Goal: Task Accomplishment & Management: Complete application form

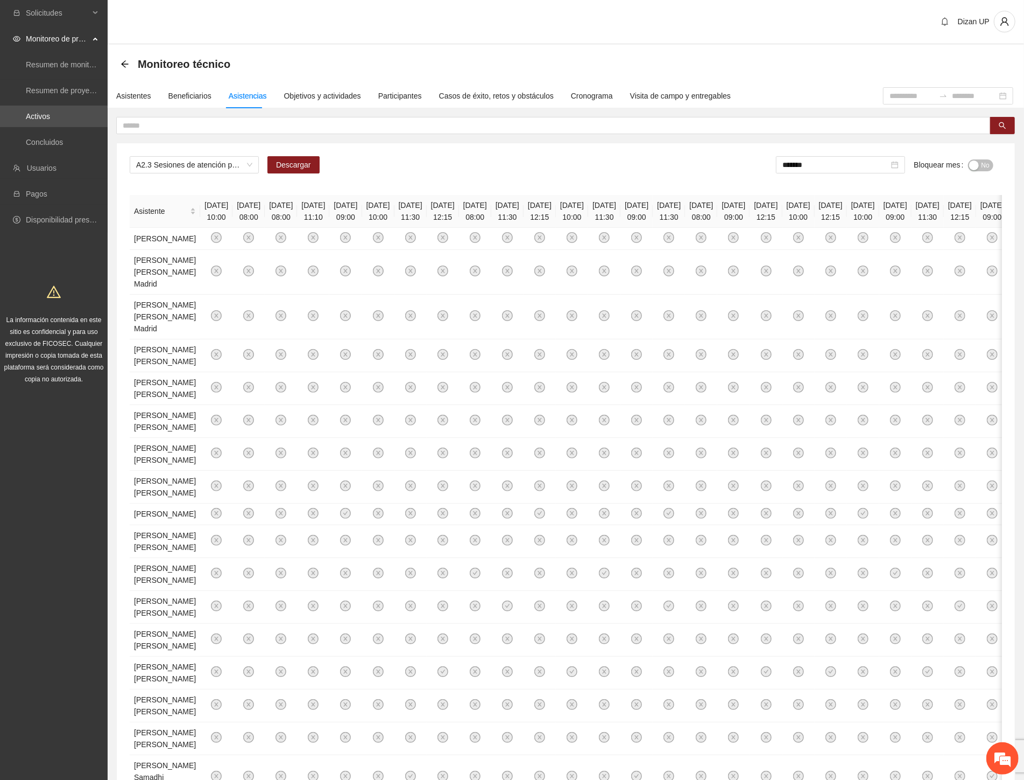
click at [1, 292] on div "La información contenida en este sitio es confidencial y para uso exclusivo de …" at bounding box center [54, 335] width 108 height 118
click at [241, 128] on input "text" at bounding box center [549, 126] width 853 height 12
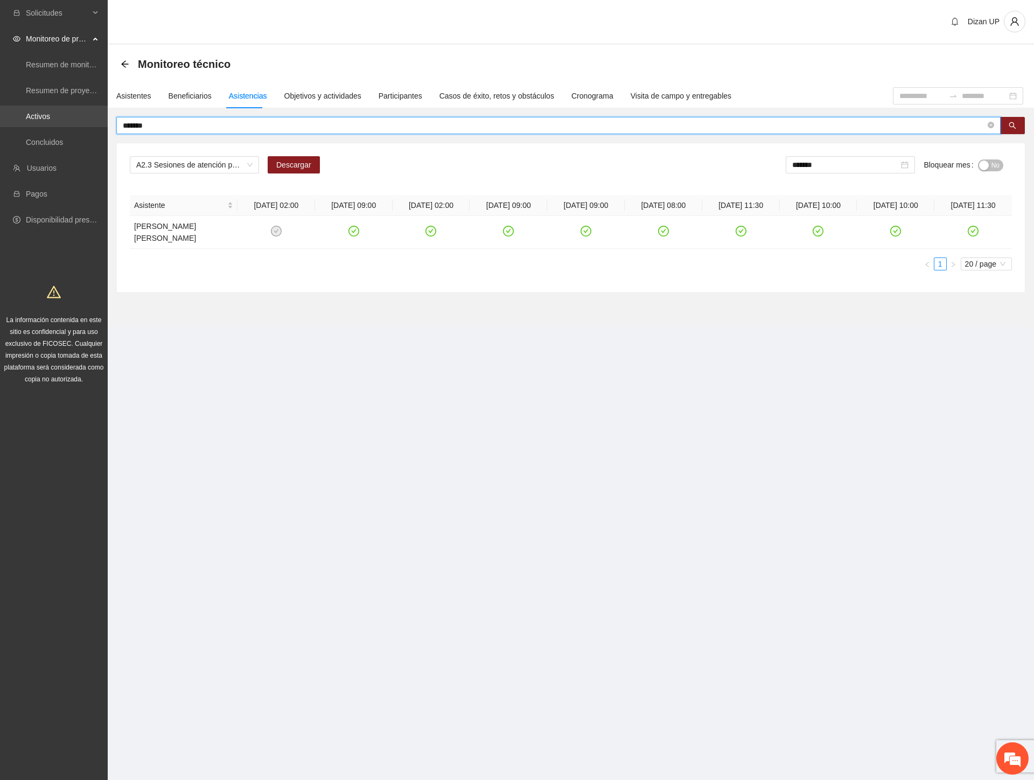
drag, startPoint x: 162, startPoint y: 124, endPoint x: 6, endPoint y: 122, distance: 155.1
click at [7, 122] on section "Solicitudes Monitoreo de proyectos Resumen de monitoreo Resumen de proyectos ap…" at bounding box center [517, 390] width 1034 height 780
click at [179, 124] on input "*******" at bounding box center [554, 126] width 862 height 12
drag, startPoint x: 84, startPoint y: 122, endPoint x: 51, endPoint y: 125, distance: 33.5
click at [51, 125] on section "Solicitudes Monitoreo de proyectos Resumen de monitoreo Resumen de proyectos ap…" at bounding box center [517, 390] width 1034 height 780
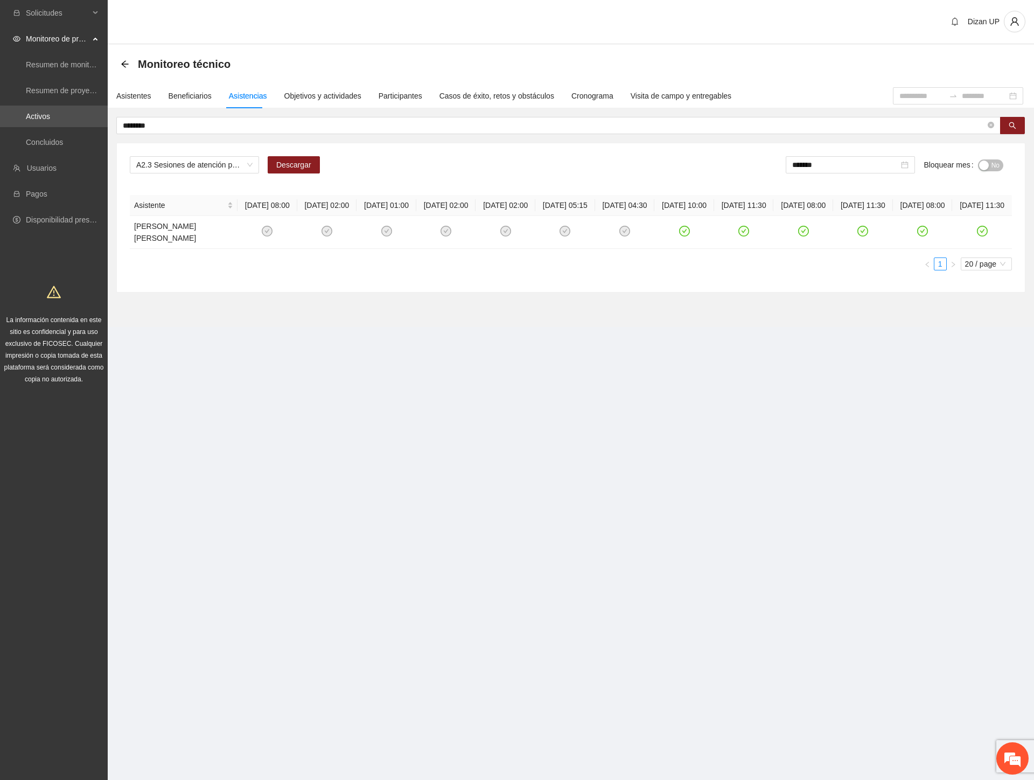
drag, startPoint x: 197, startPoint y: 452, endPoint x: 210, endPoint y: 443, distance: 16.2
click at [200, 451] on section "Solicitudes Monitoreo de proyectos Resumen de monitoreo Resumen de proyectos ap…" at bounding box center [517, 390] width 1034 height 780
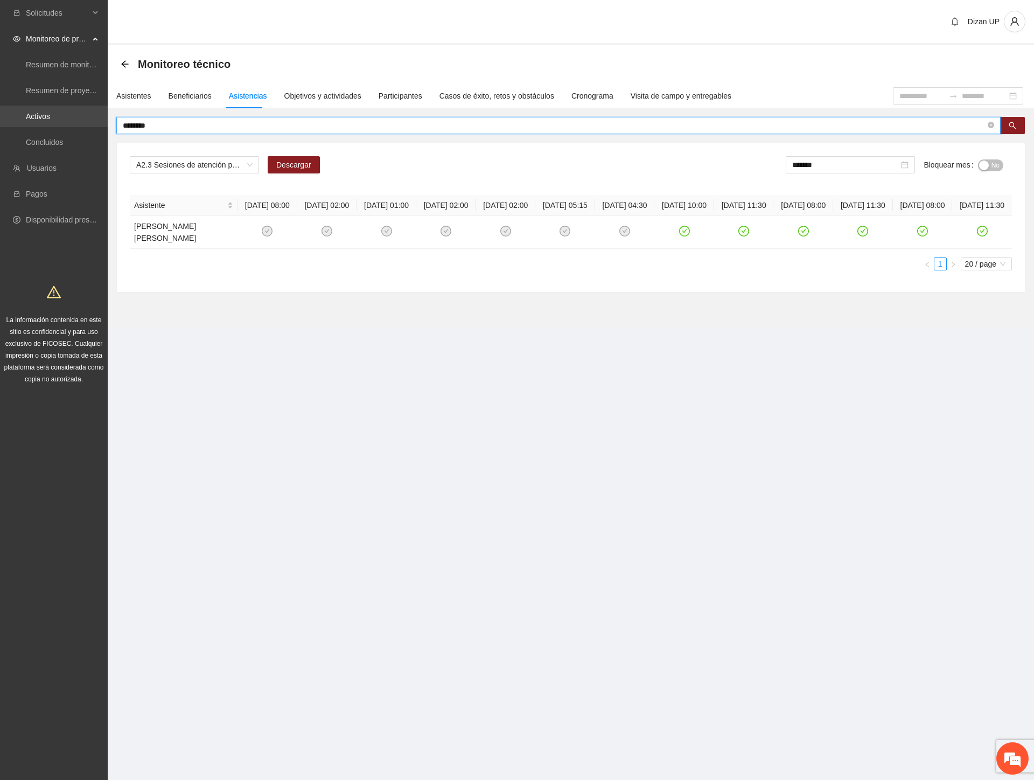
drag, startPoint x: 158, startPoint y: 126, endPoint x: 40, endPoint y: 114, distance: 118.5
click at [43, 115] on section "Solicitudes Monitoreo de proyectos Resumen de monitoreo Resumen de proyectos ap…" at bounding box center [517, 390] width 1034 height 780
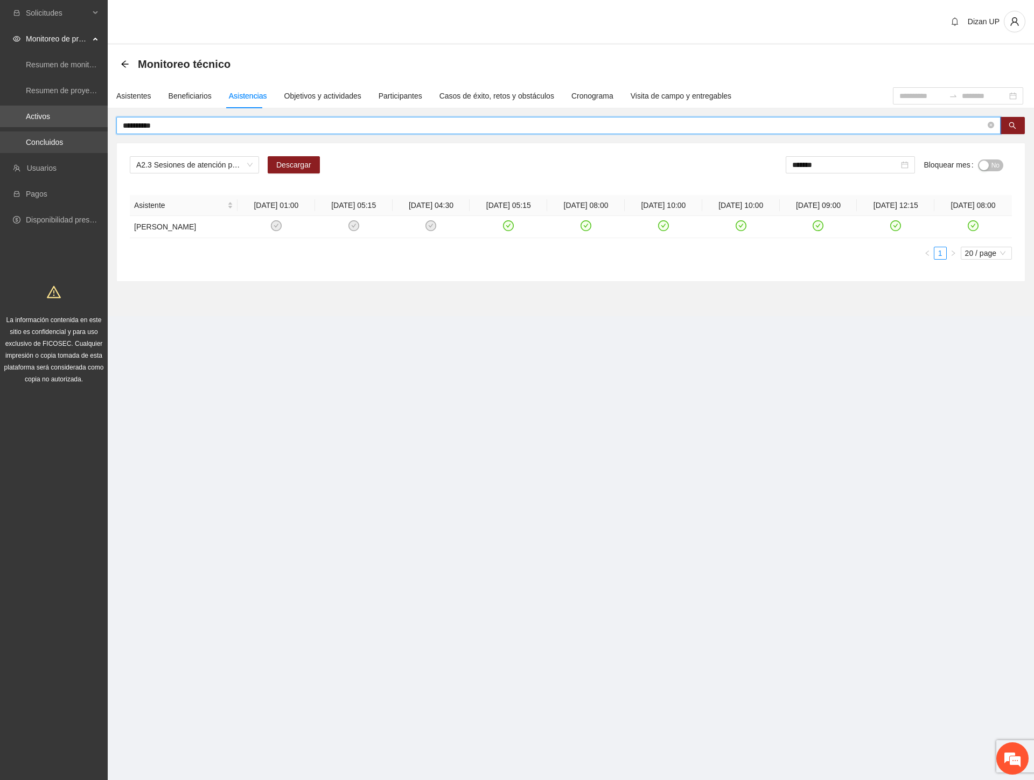
drag, startPoint x: 34, startPoint y: 134, endPoint x: 0, endPoint y: 136, distance: 34.0
click at [0, 136] on html "**********" at bounding box center [517, 390] width 1034 height 780
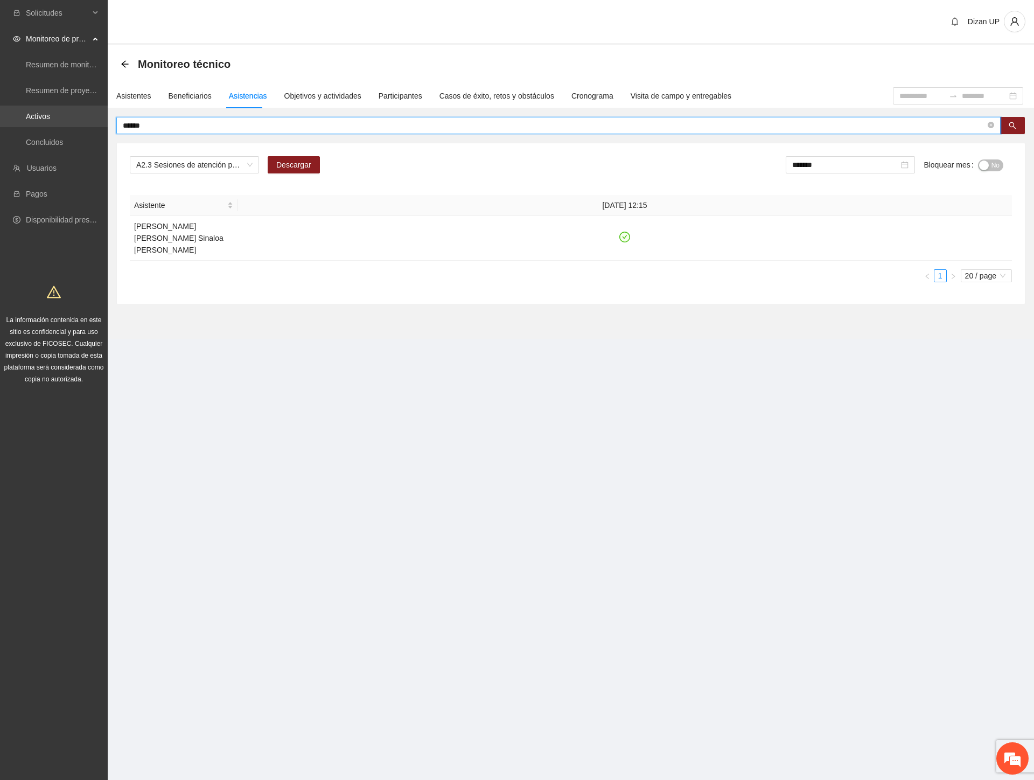
drag, startPoint x: 110, startPoint y: 125, endPoint x: 78, endPoint y: 123, distance: 32.9
click at [78, 123] on section "Solicitudes Monitoreo de proyectos Resumen de monitoreo Resumen de proyectos ap…" at bounding box center [517, 390] width 1034 height 780
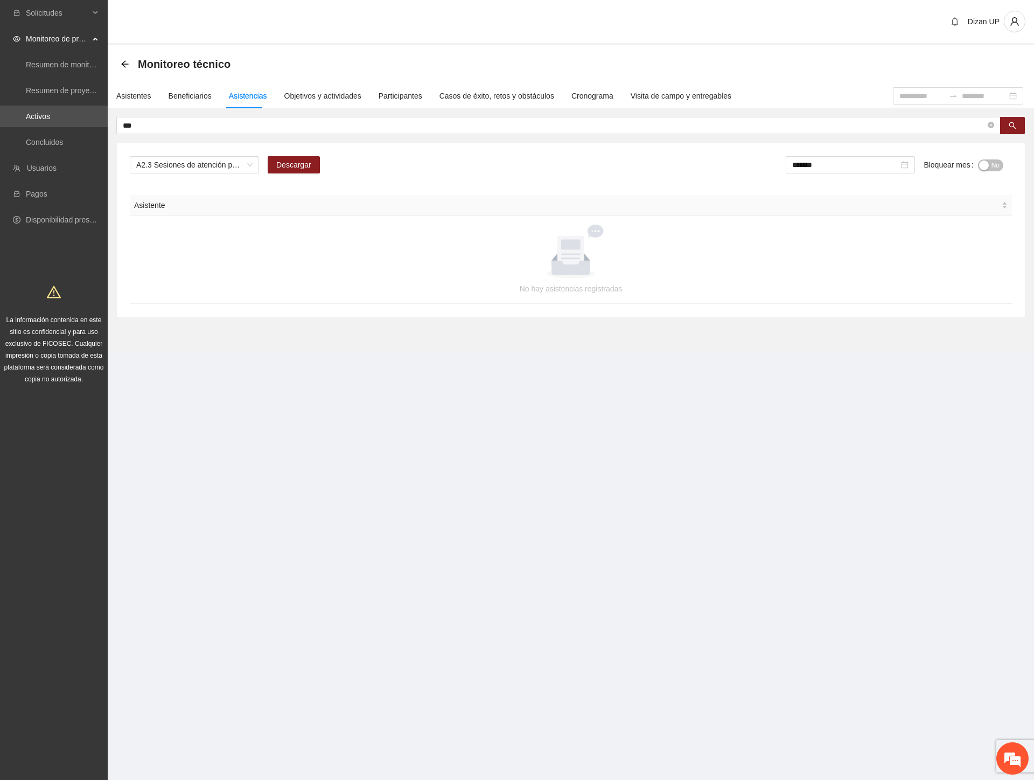
drag, startPoint x: 158, startPoint y: 365, endPoint x: 153, endPoint y: 349, distance: 16.7
click at [155, 356] on section "Dizan UP Monitoreo técnico Asistentes Beneficiarios Asistencias Objetivos y act…" at bounding box center [571, 191] width 926 height 382
click at [138, 122] on input "***" at bounding box center [554, 126] width 862 height 12
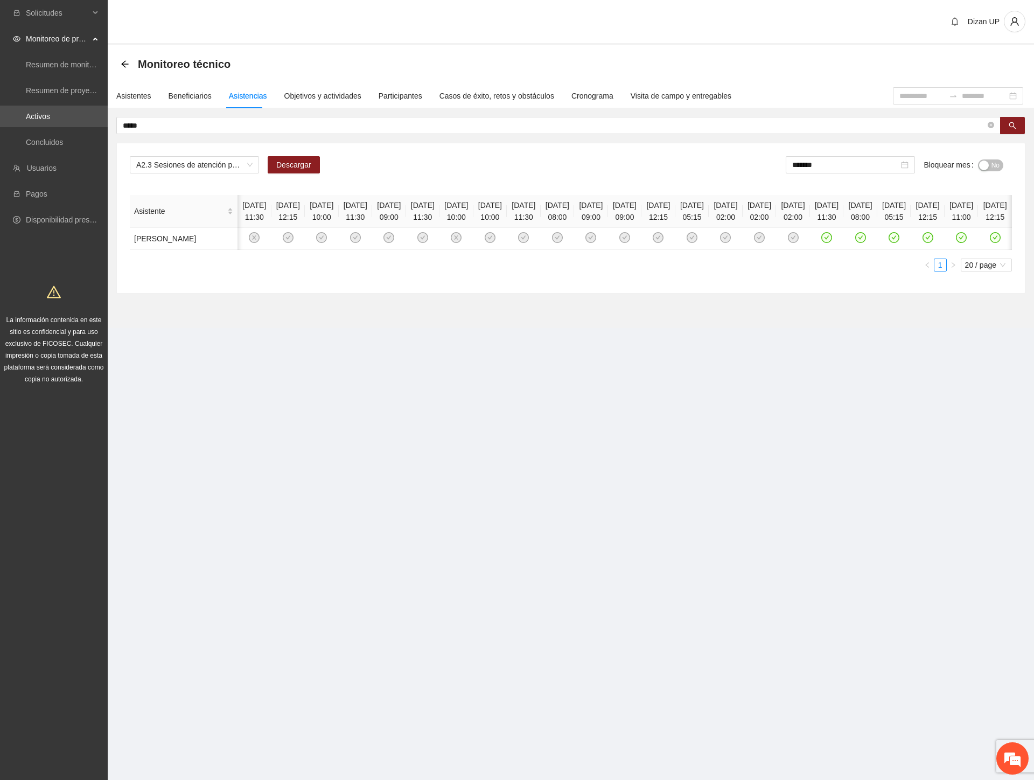
scroll to position [0, 277]
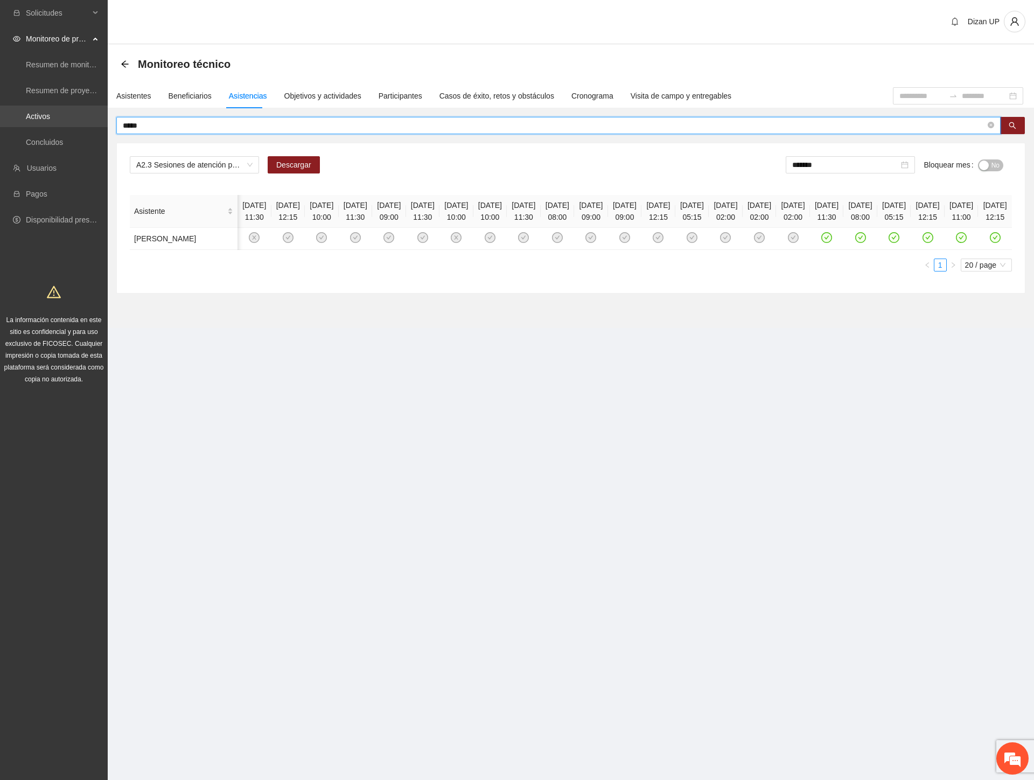
drag, startPoint x: 144, startPoint y: 122, endPoint x: 36, endPoint y: 119, distance: 108.2
click at [40, 122] on section "Solicitudes Monitoreo de proyectos Resumen de monitoreo Resumen de proyectos ap…" at bounding box center [517, 390] width 1034 height 780
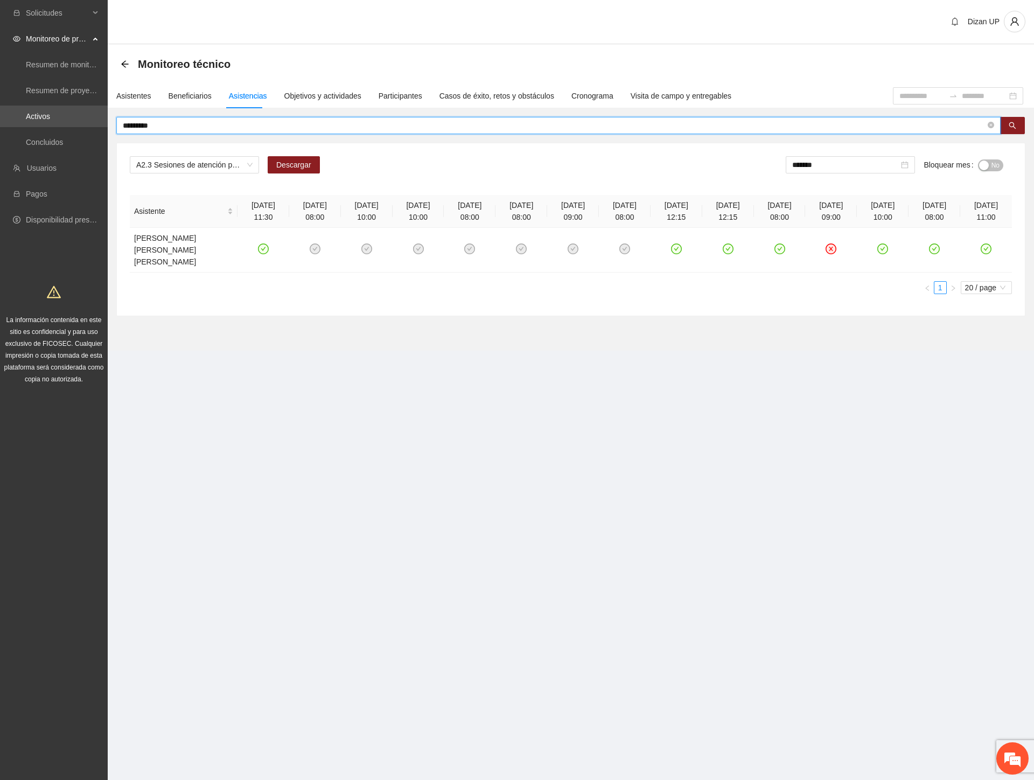
scroll to position [0, 0]
drag, startPoint x: 160, startPoint y: 123, endPoint x: 9, endPoint y: 116, distance: 150.9
click at [13, 116] on section "Solicitudes Monitoreo de proyectos Resumen de monitoreo Resumen de proyectos ap…" at bounding box center [517, 390] width 1034 height 780
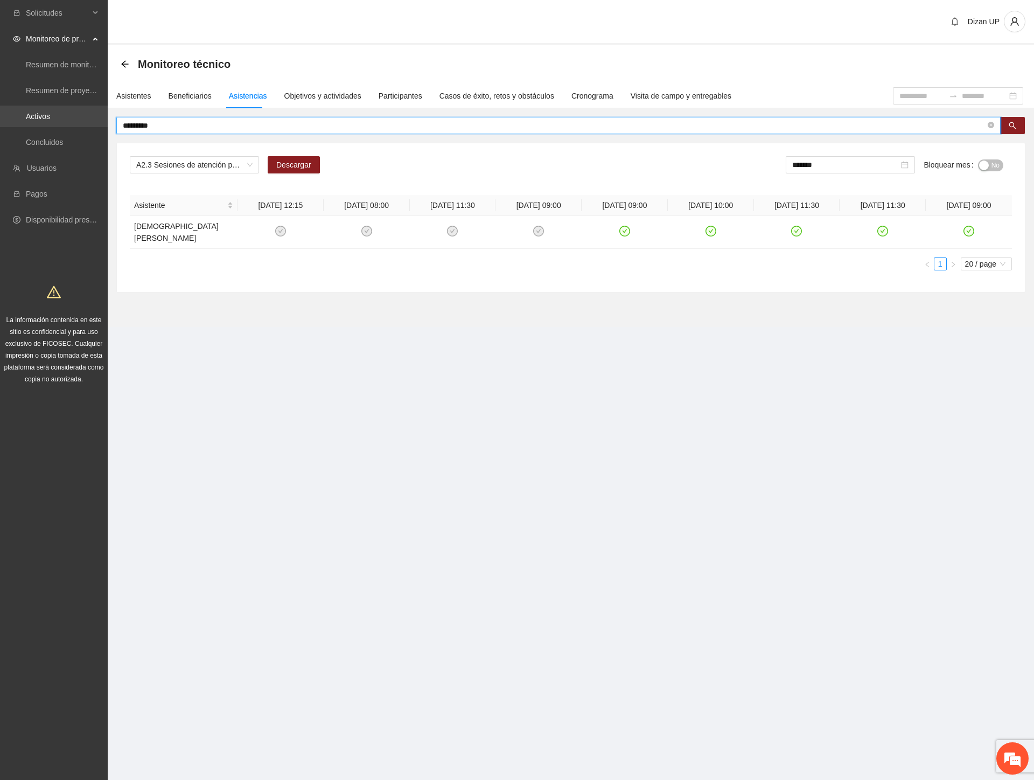
drag, startPoint x: 85, startPoint y: 124, endPoint x: 24, endPoint y: 122, distance: 60.3
click at [25, 125] on section "Solicitudes Monitoreo de proyectos Resumen de monitoreo Resumen de proyectos ap…" at bounding box center [517, 390] width 1034 height 780
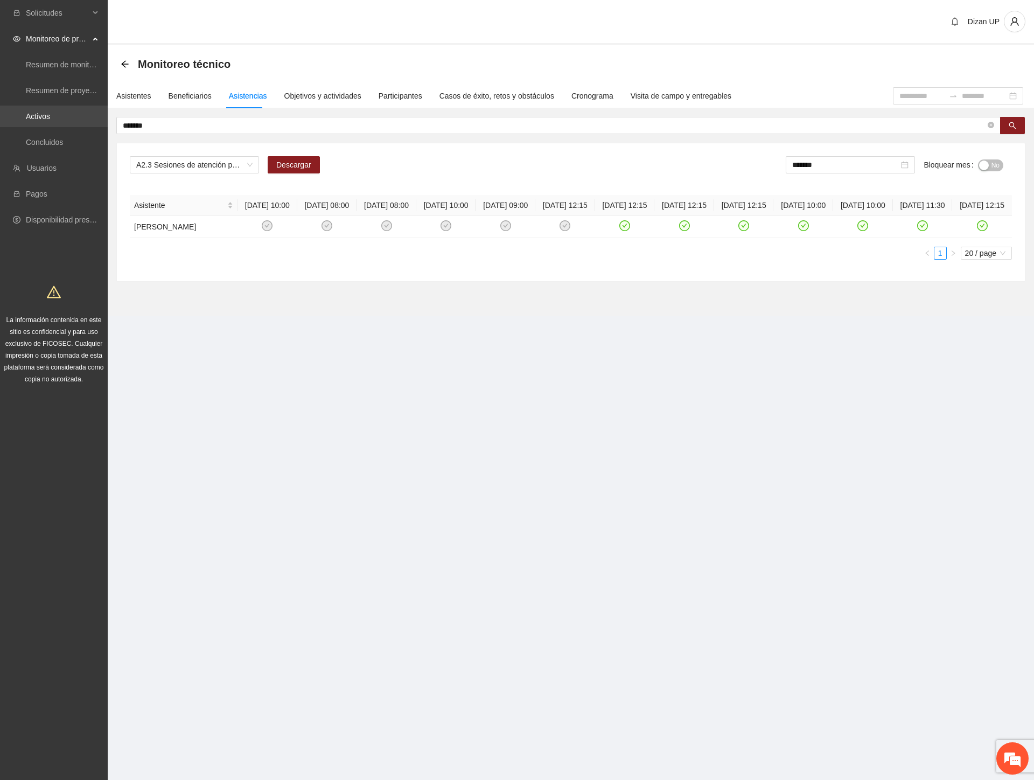
drag, startPoint x: 41, startPoint y: 120, endPoint x: 36, endPoint y: 112, distance: 10.0
click at [38, 117] on section "Solicitudes Monitoreo de proyectos Resumen de monitoreo Resumen de proyectos ap…" at bounding box center [517, 390] width 1034 height 780
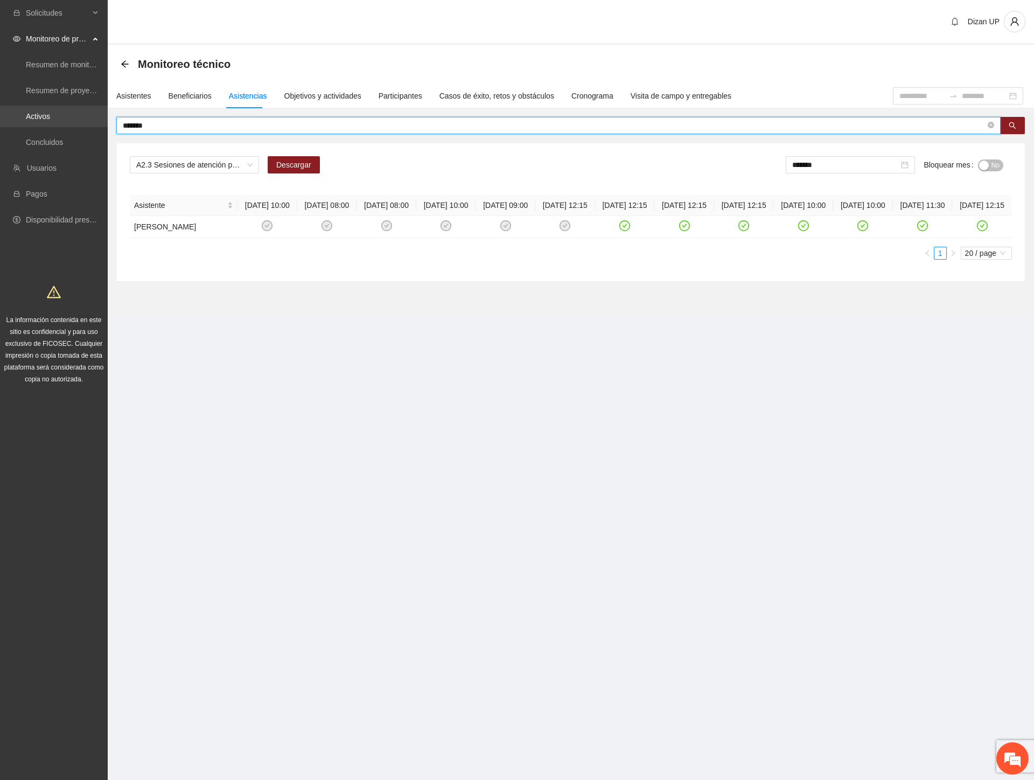
type input "*******"
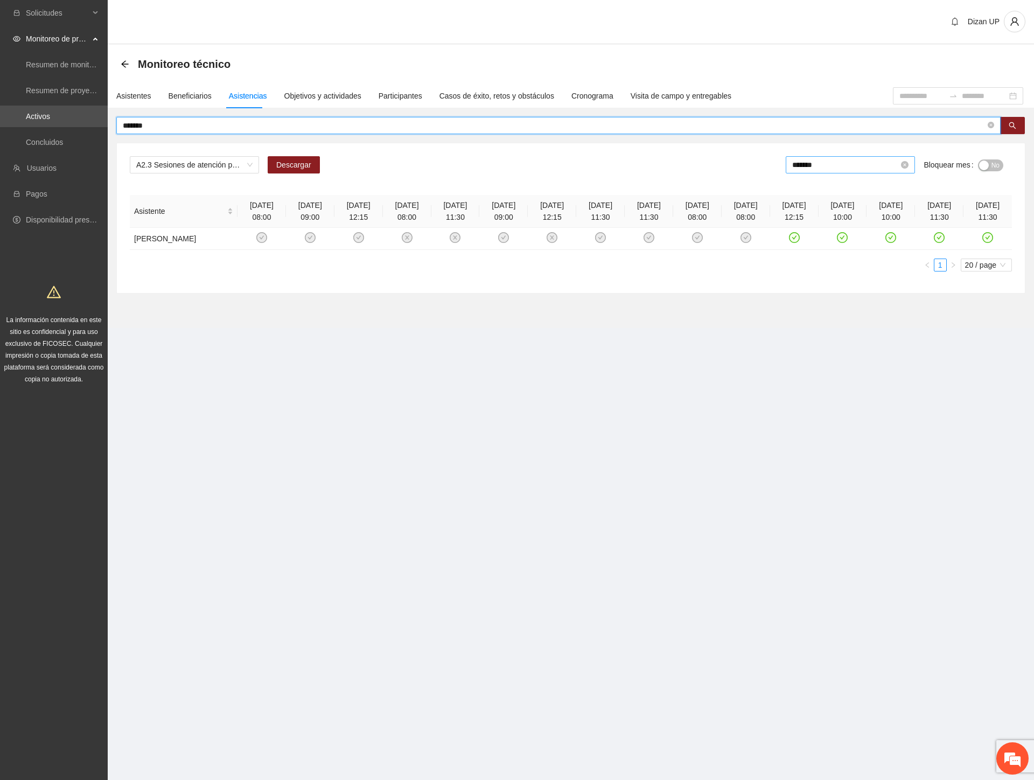
click at [841, 165] on input "*******" at bounding box center [845, 165] width 107 height 12
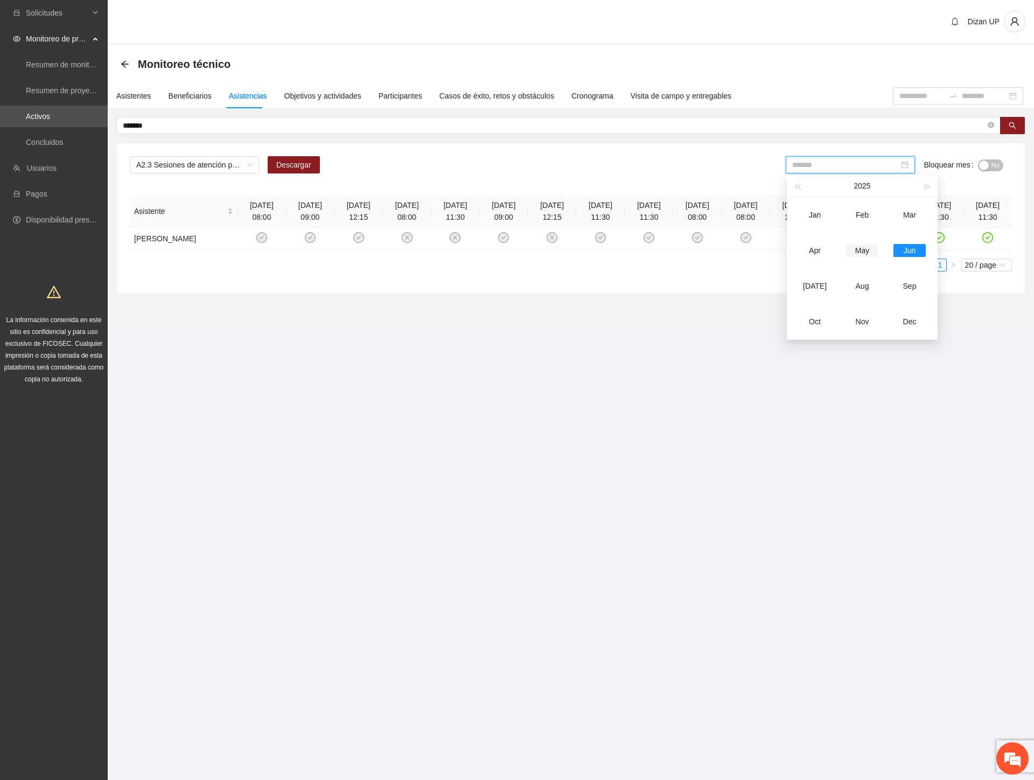
click at [863, 250] on div "May" at bounding box center [862, 250] width 32 height 13
type input "*******"
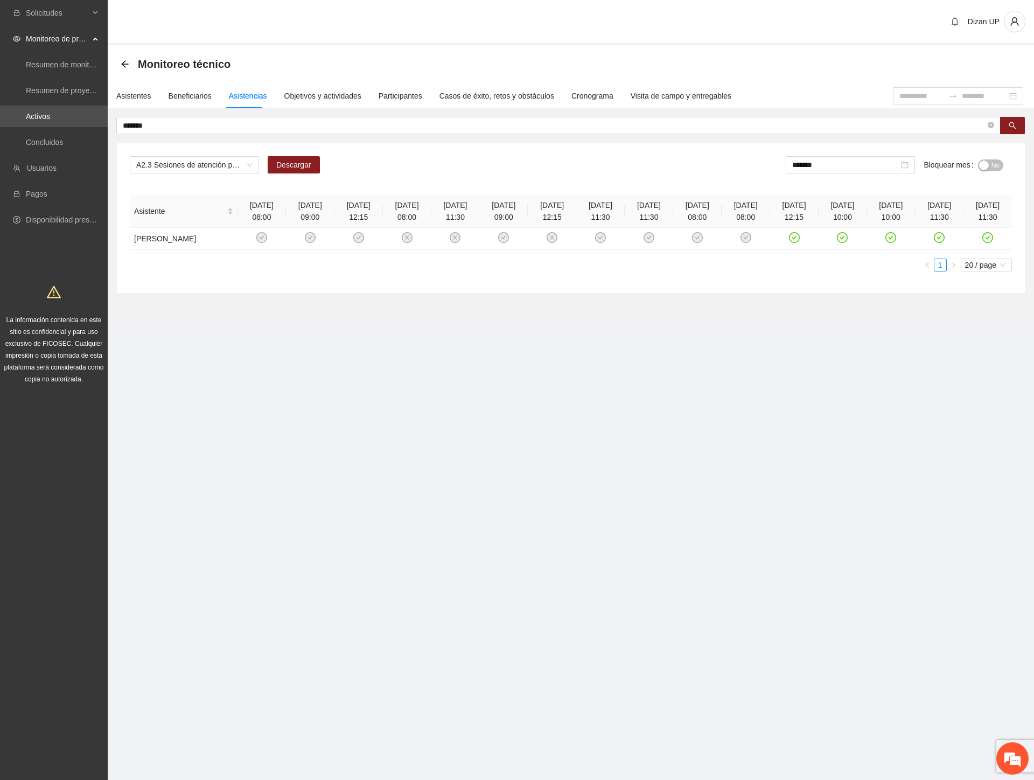
click at [993, 163] on span "No" at bounding box center [995, 165] width 8 height 12
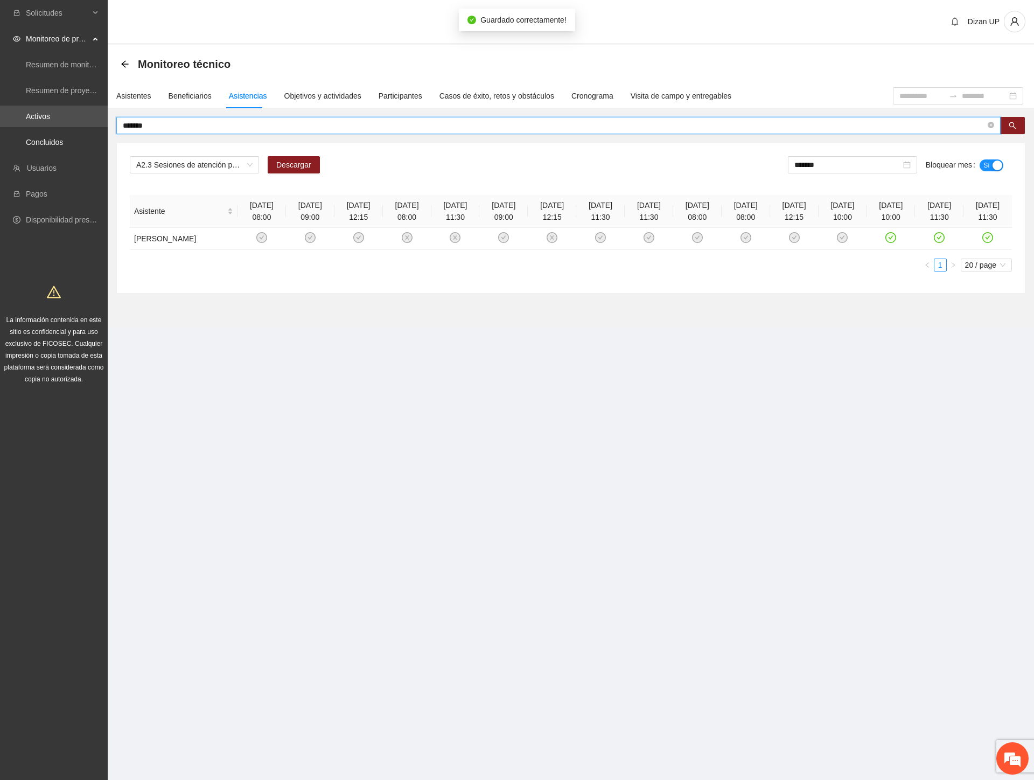
drag, startPoint x: 49, startPoint y: 131, endPoint x: 0, endPoint y: 127, distance: 49.1
click at [8, 131] on section "Solicitudes Monitoreo de proyectos Resumen de monitoreo Resumen de proyectos ap…" at bounding box center [517, 390] width 1034 height 780
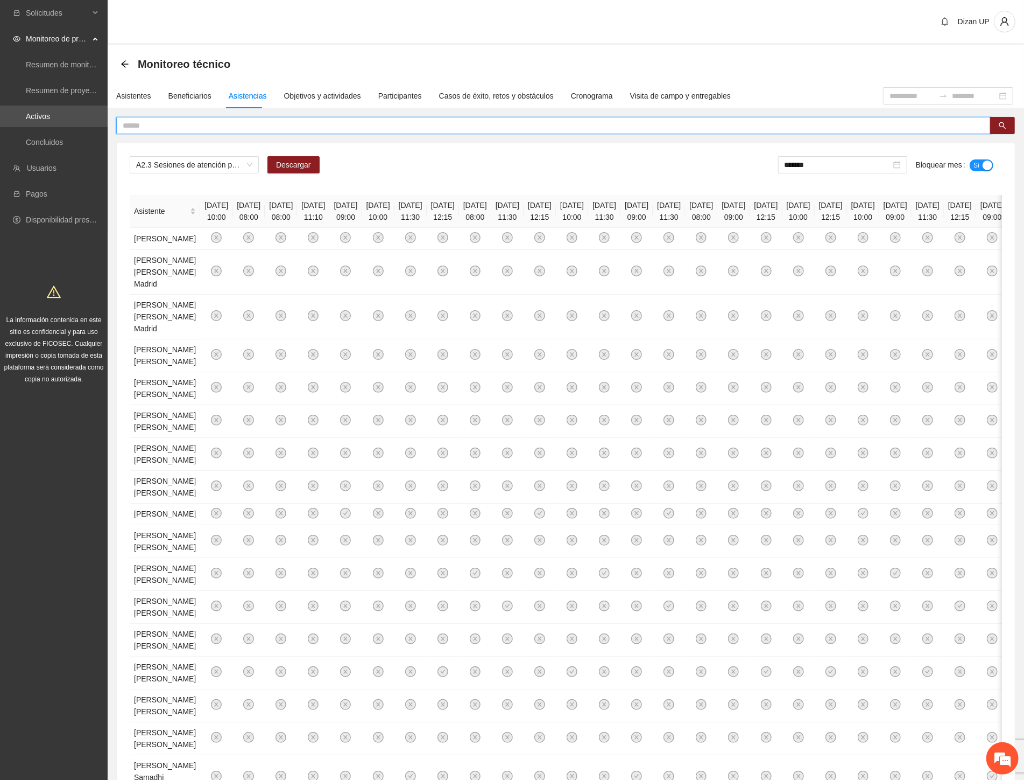
click at [153, 124] on input "text" at bounding box center [549, 126] width 853 height 12
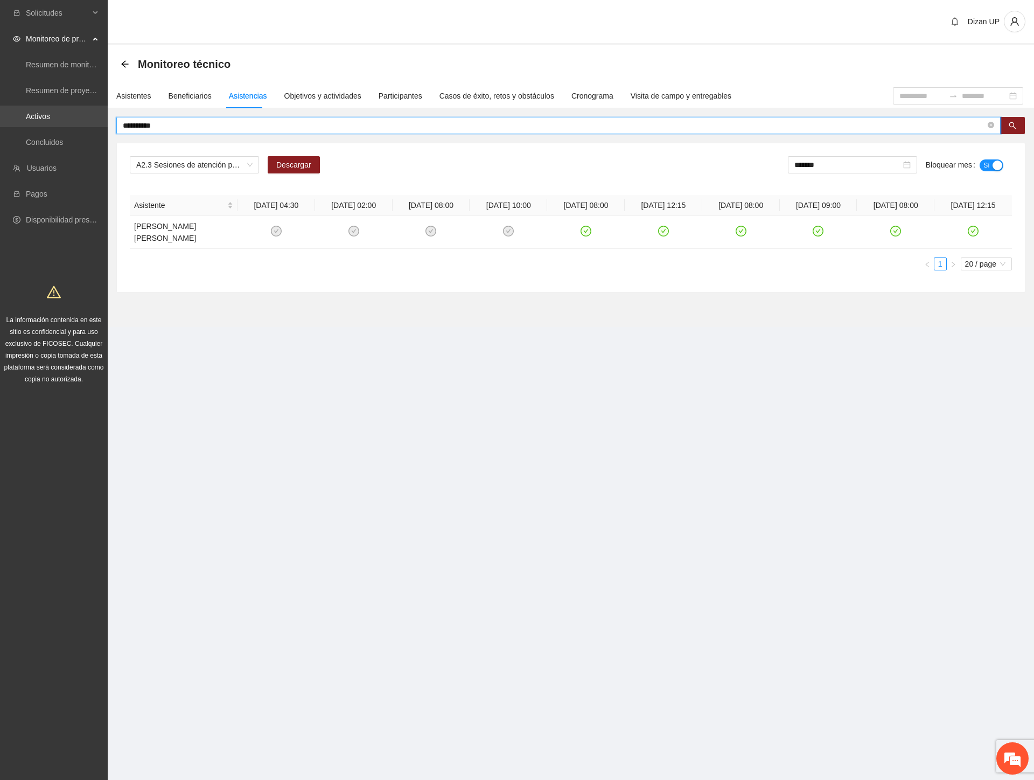
drag, startPoint x: 75, startPoint y: 125, endPoint x: 6, endPoint y: 124, distance: 68.9
click at [6, 124] on section "**********" at bounding box center [517, 390] width 1034 height 780
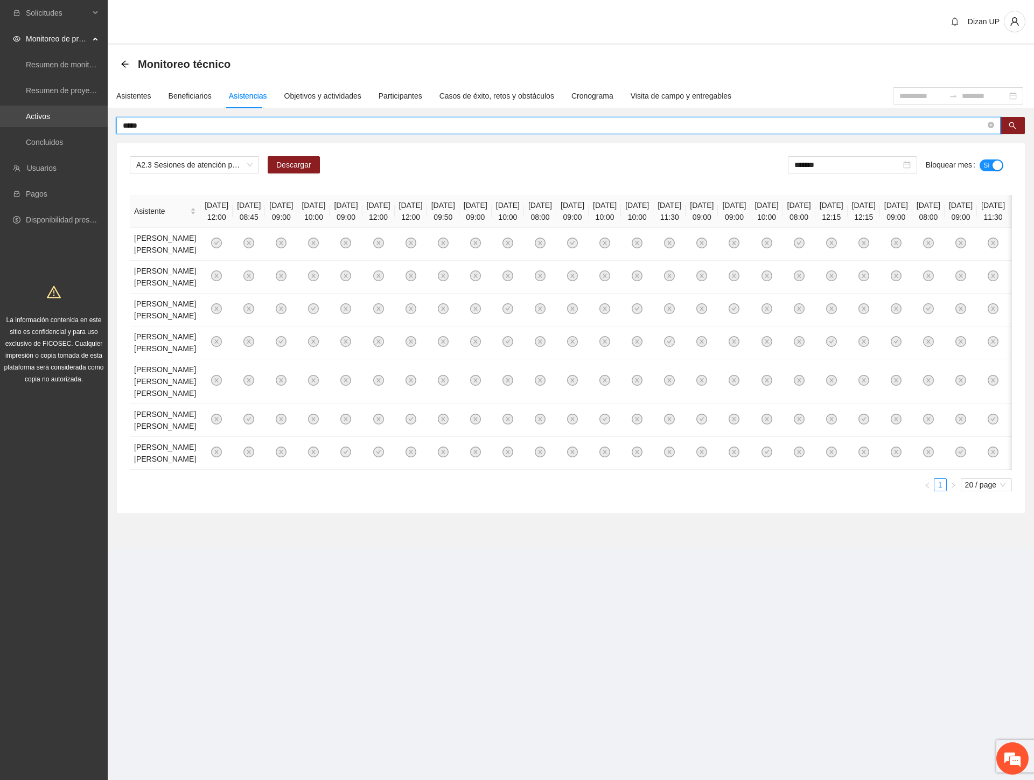
drag, startPoint x: 92, startPoint y: 118, endPoint x: 55, endPoint y: 117, distance: 36.6
click at [55, 117] on section "Solicitudes Monitoreo de proyectos Resumen de monitoreo Resumen de proyectos ap…" at bounding box center [517, 390] width 1034 height 780
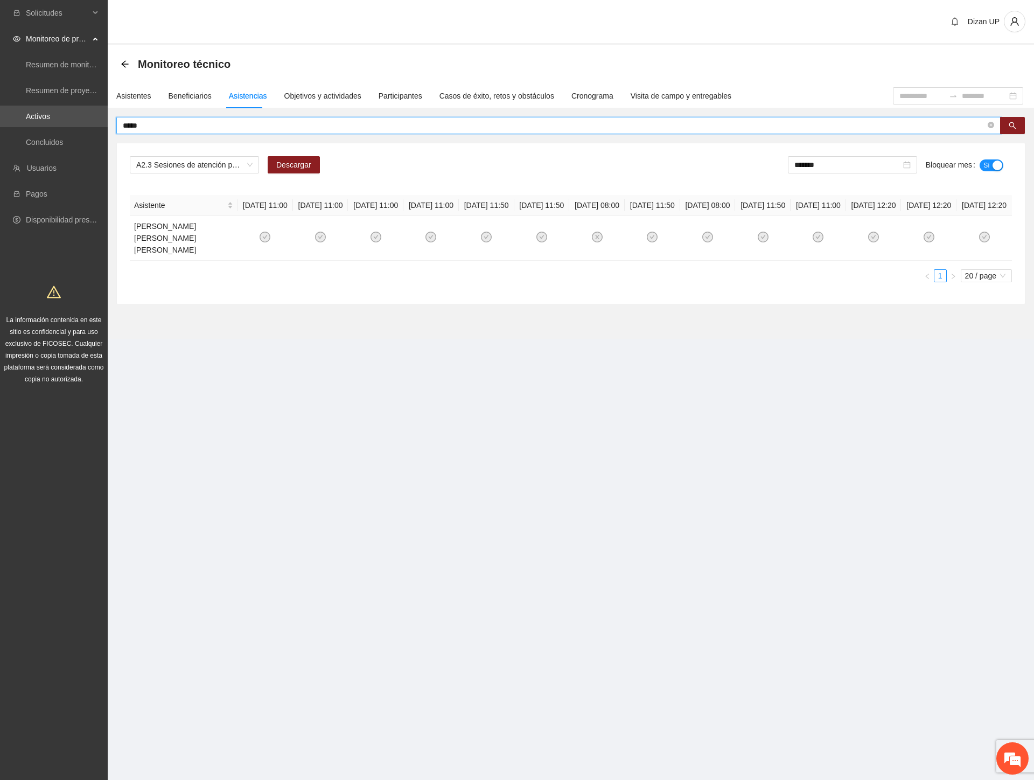
click at [145, 125] on input "*****" at bounding box center [554, 126] width 862 height 12
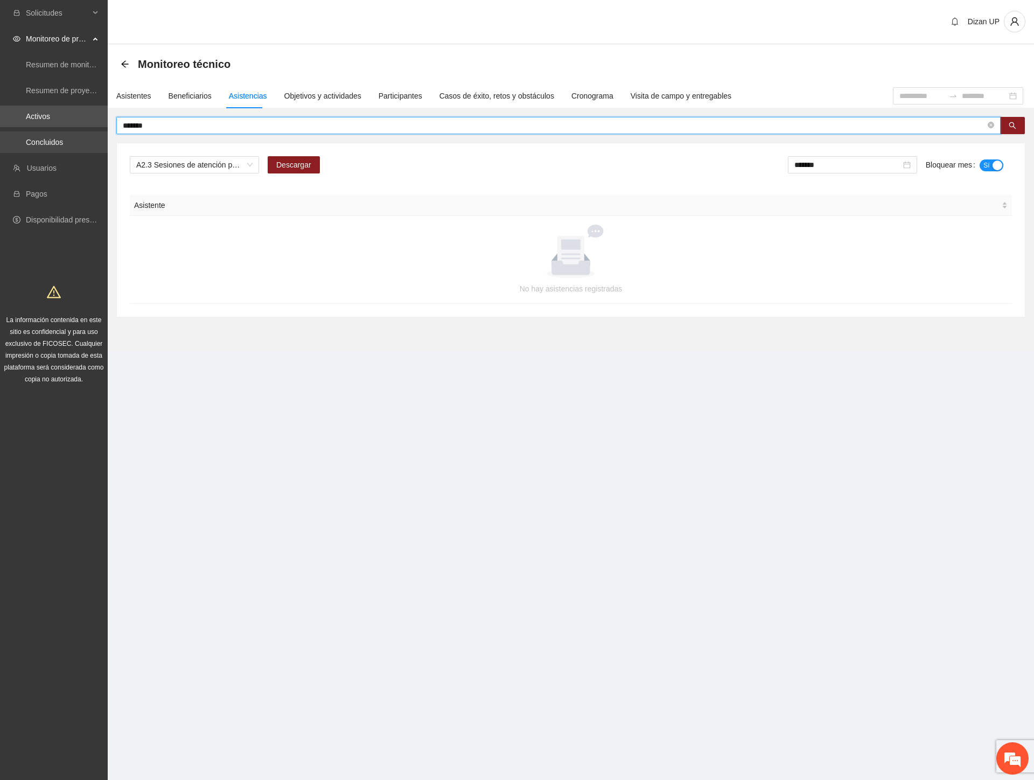
drag, startPoint x: 163, startPoint y: 125, endPoint x: 82, endPoint y: 131, distance: 81.0
click at [89, 133] on section "Solicitudes Monitoreo de proyectos Resumen de monitoreo Resumen de proyectos ap…" at bounding box center [517, 390] width 1034 height 780
type input "*"
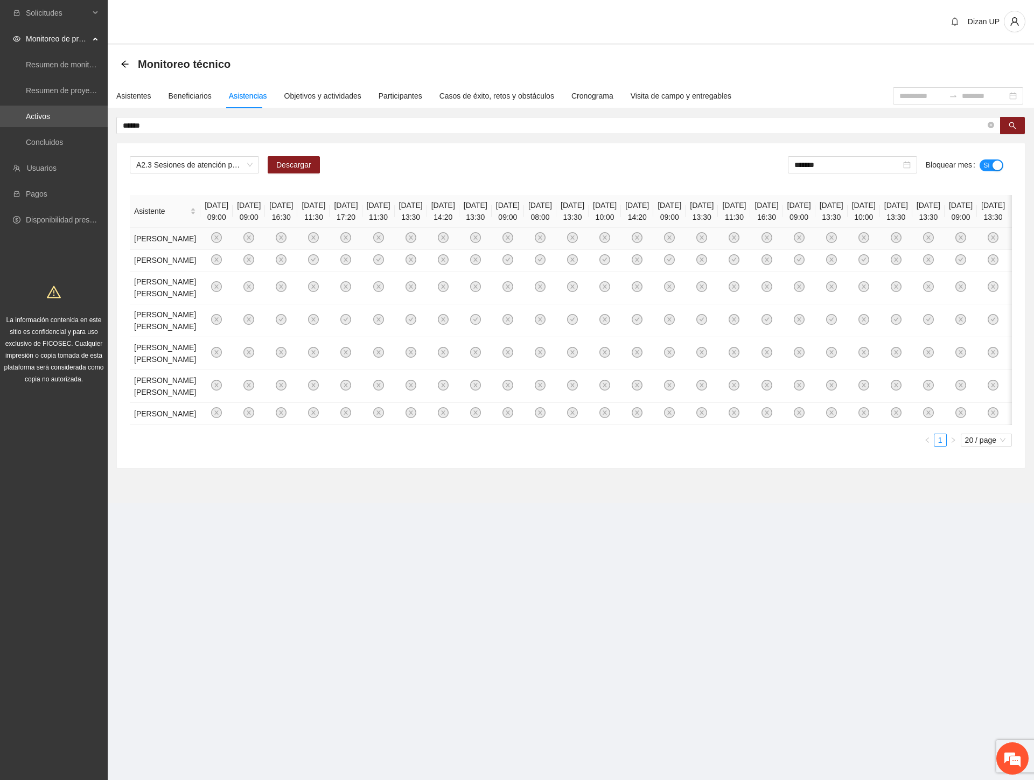
drag, startPoint x: 152, startPoint y: 265, endPoint x: 139, endPoint y: 239, distance: 29.4
click at [139, 239] on td "[PERSON_NAME]" at bounding box center [165, 239] width 71 height 22
click at [167, 124] on input "*****" at bounding box center [554, 126] width 862 height 12
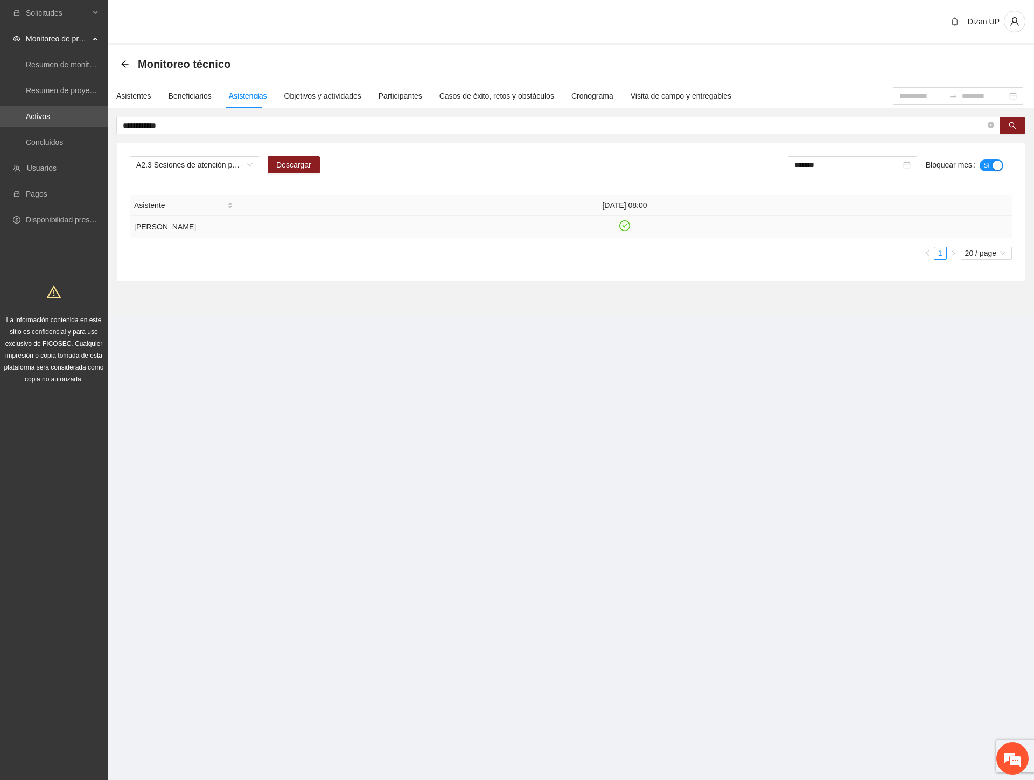
drag, startPoint x: 147, startPoint y: 228, endPoint x: 219, endPoint y: 224, distance: 71.7
click at [219, 224] on td "[PERSON_NAME]" at bounding box center [184, 227] width 108 height 22
click at [543, 340] on section "**********" at bounding box center [571, 173] width 926 height 346
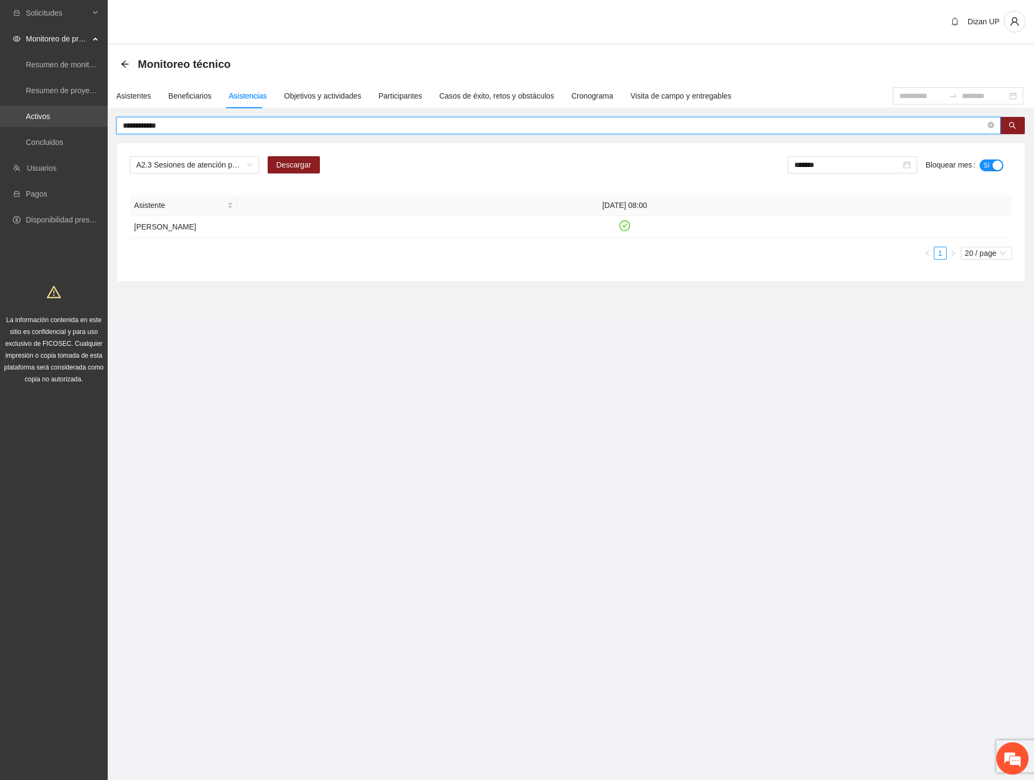
drag, startPoint x: 60, startPoint y: 115, endPoint x: 54, endPoint y: 114, distance: 5.9
click at [54, 114] on section "**********" at bounding box center [517, 390] width 1034 height 780
click at [180, 126] on input "**********" at bounding box center [554, 126] width 862 height 12
type input "*"
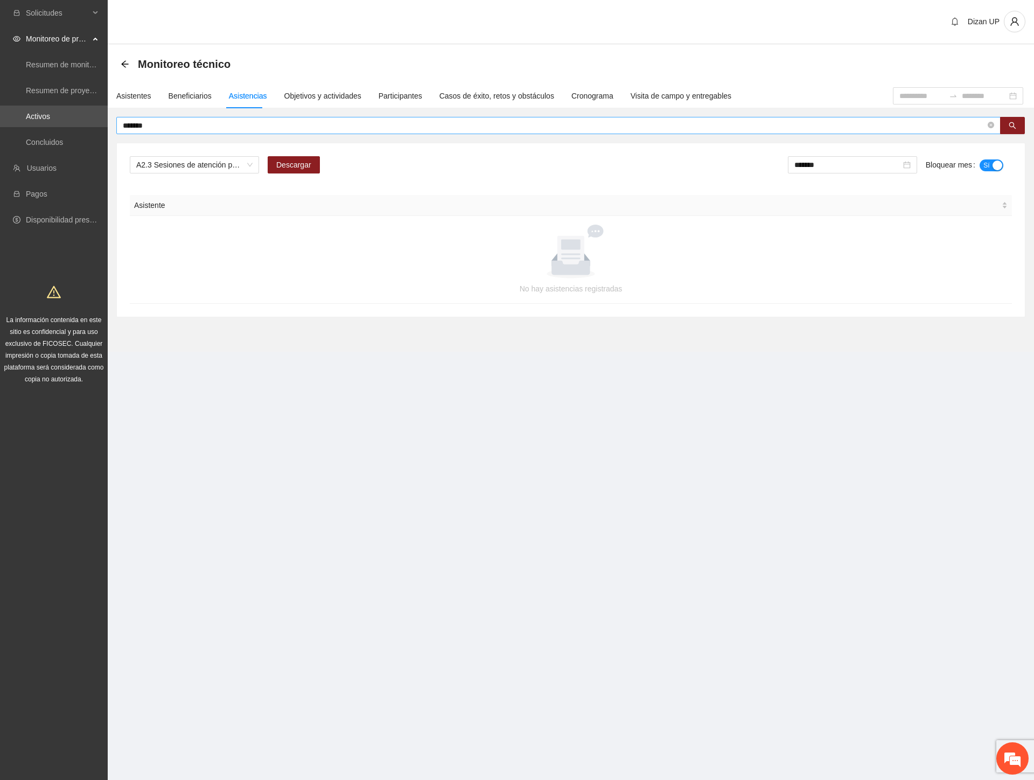
click at [162, 123] on input "*******" at bounding box center [554, 126] width 862 height 12
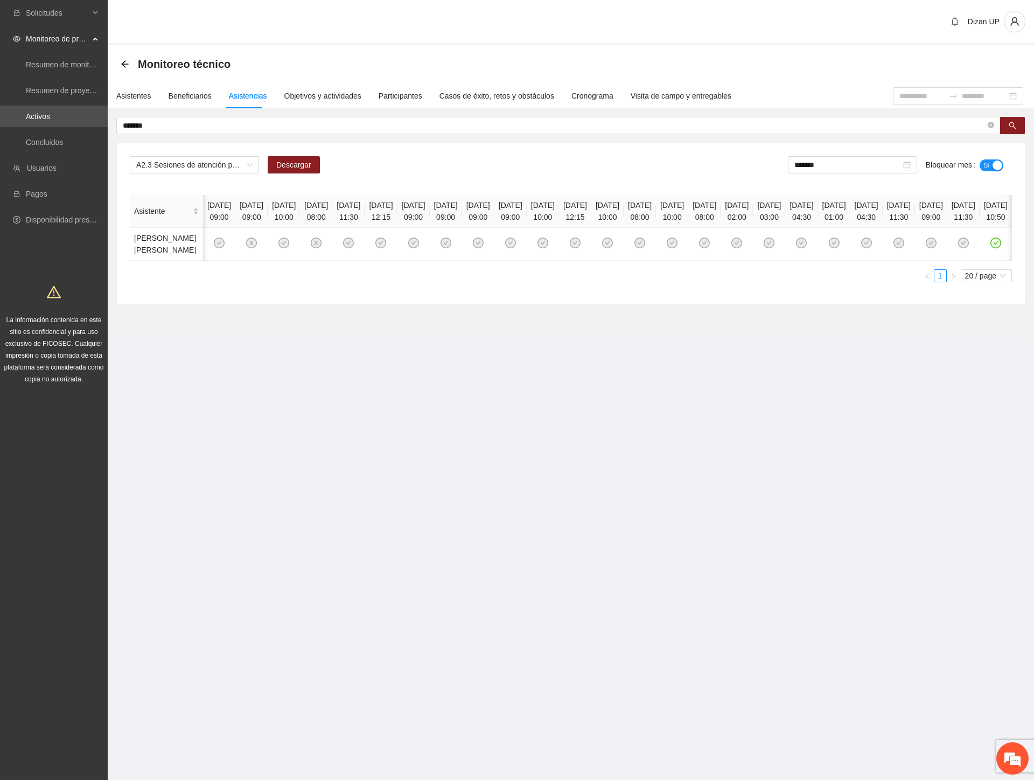
scroll to position [0, 374]
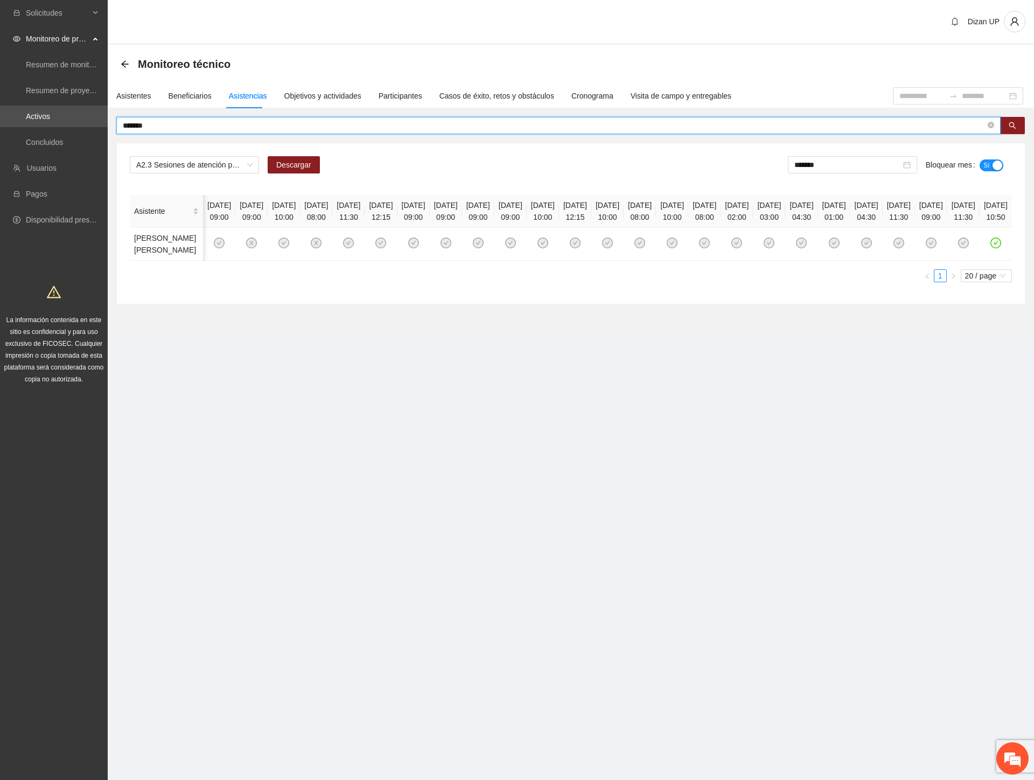
drag, startPoint x: 166, startPoint y: 124, endPoint x: -1, endPoint y: 131, distance: 167.0
click at [0, 131] on html "Solicitudes Monitoreo de proyectos Resumen de monitoreo Resumen de proyectos ap…" at bounding box center [517, 390] width 1034 height 780
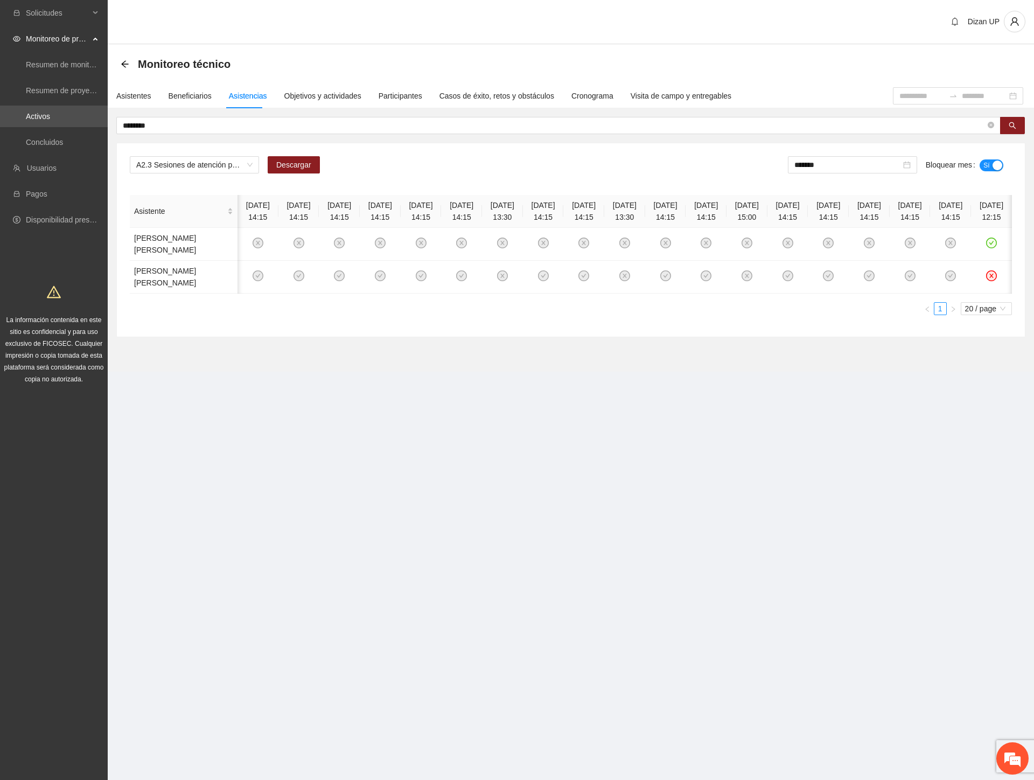
scroll to position [0, 83]
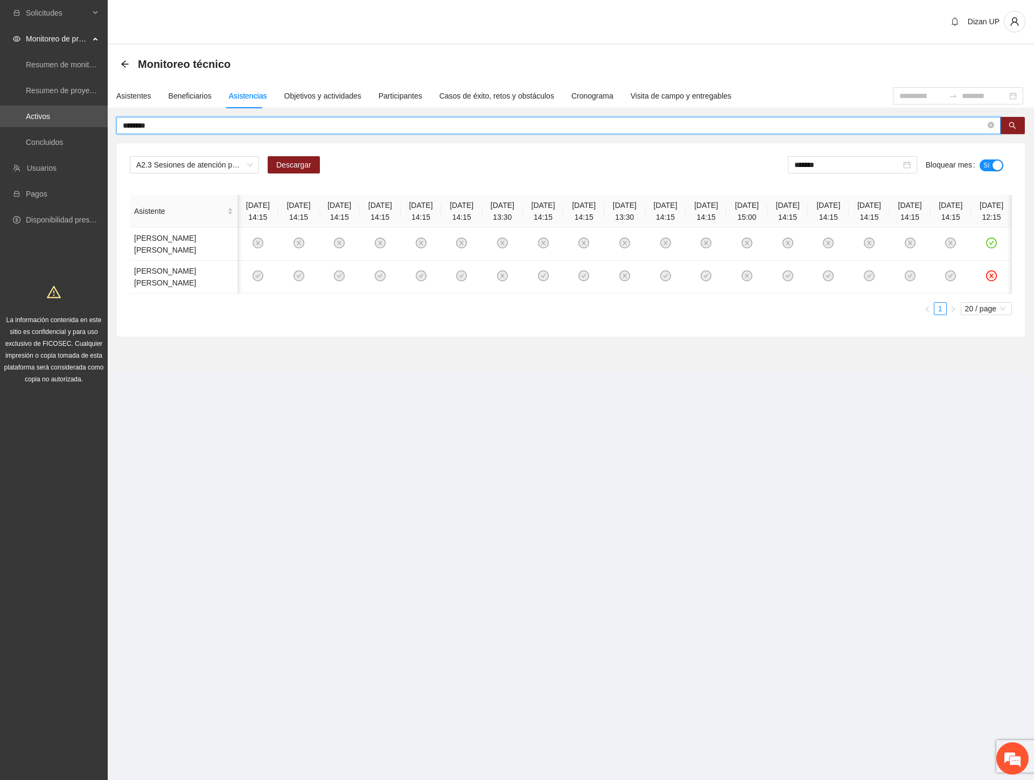
drag, startPoint x: 139, startPoint y: 126, endPoint x: 13, endPoint y: 130, distance: 126.0
click at [13, 130] on section "Solicitudes Monitoreo de proyectos Resumen de monitoreo Resumen de proyectos ap…" at bounding box center [517, 390] width 1034 height 780
type input "********"
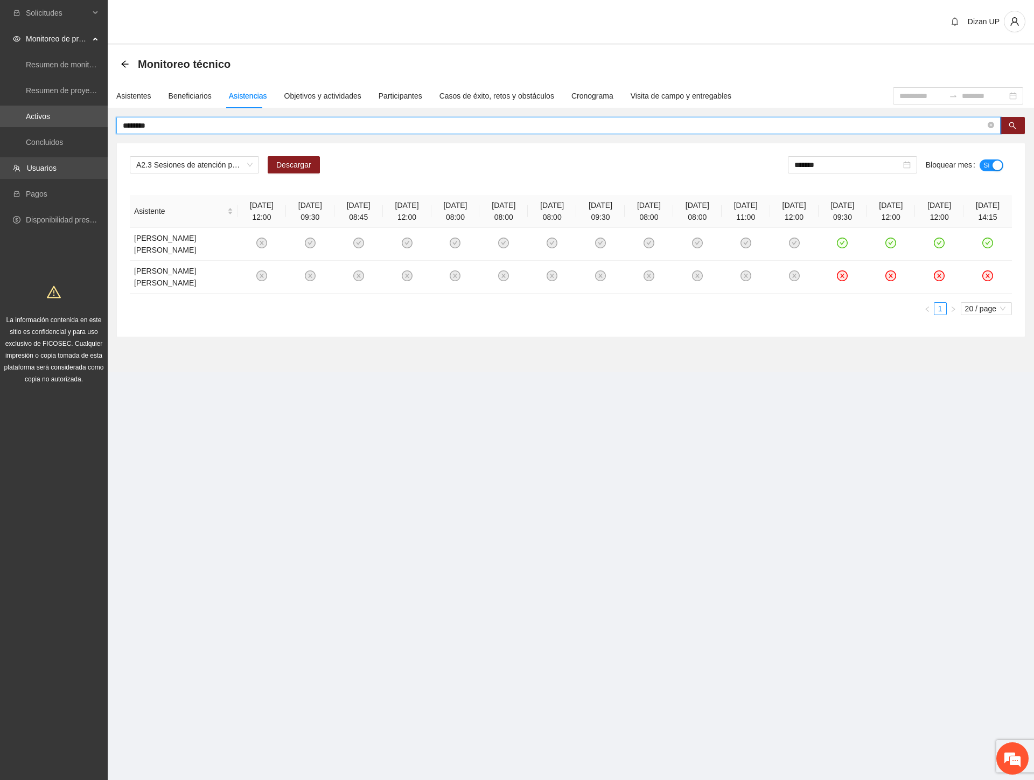
scroll to position [0, 0]
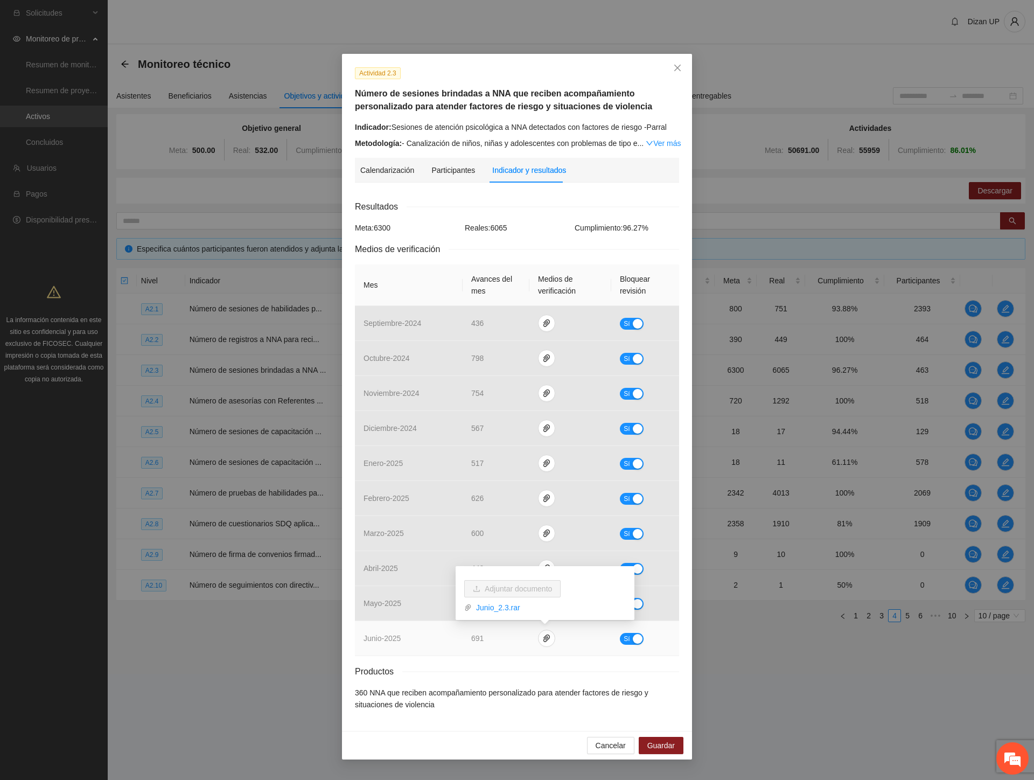
click at [388, 656] on td "junio - 2025" at bounding box center [409, 638] width 108 height 35
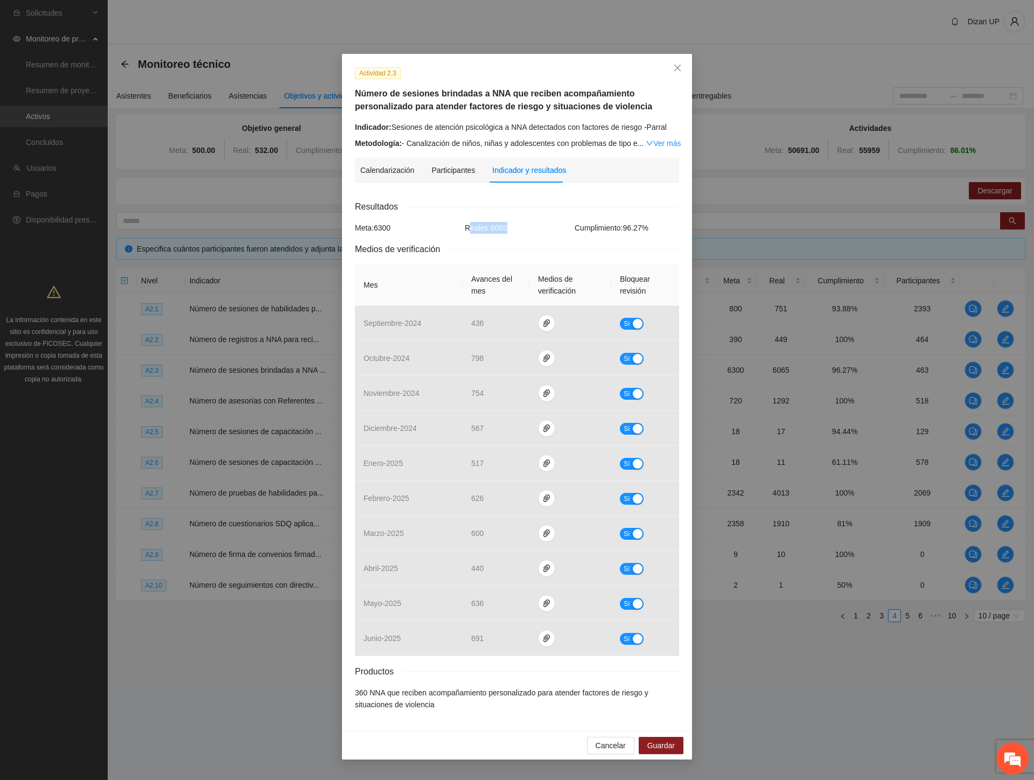
drag, startPoint x: 467, startPoint y: 224, endPoint x: 551, endPoint y: 224, distance: 83.4
click at [551, 224] on div "Reales: 6065" at bounding box center [517, 228] width 110 height 12
click at [676, 69] on icon "close" at bounding box center [677, 68] width 6 height 6
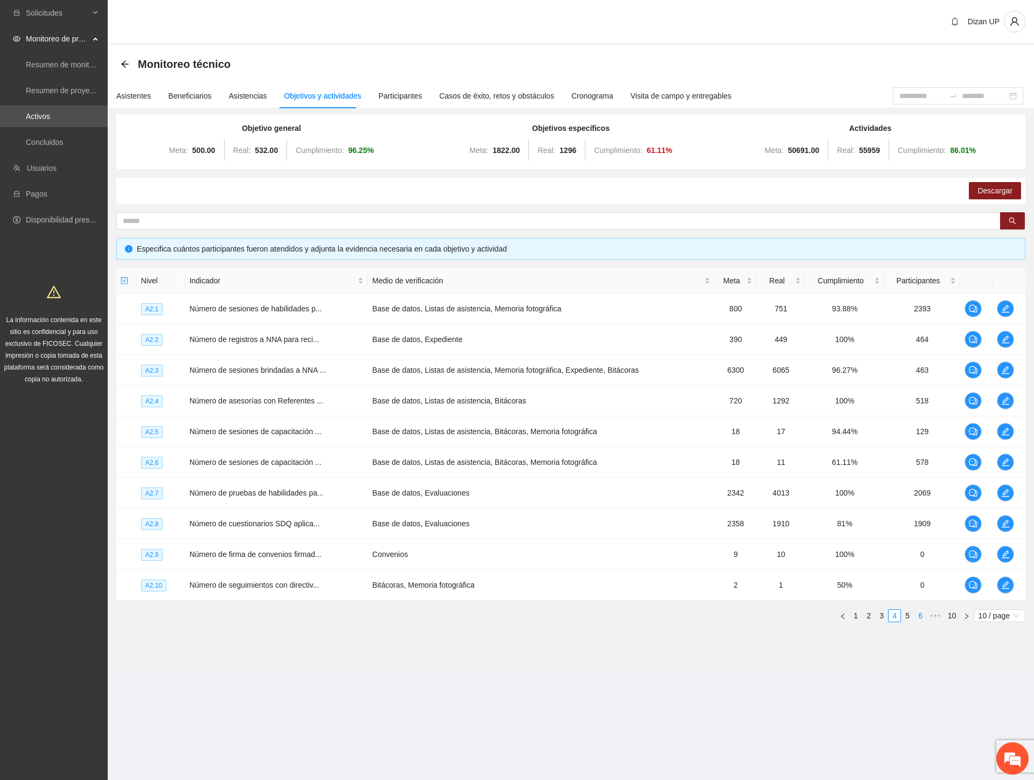
click at [910, 615] on link "5" at bounding box center [907, 615] width 12 height 12
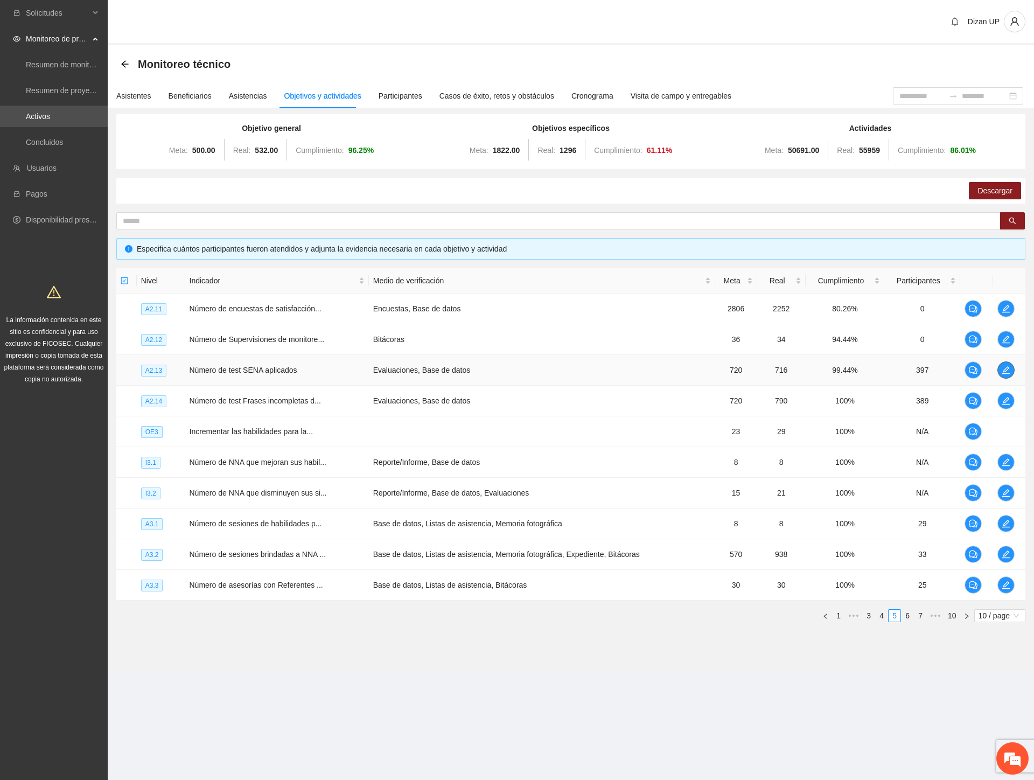
click at [1009, 368] on icon "edit" at bounding box center [1005, 370] width 9 height 9
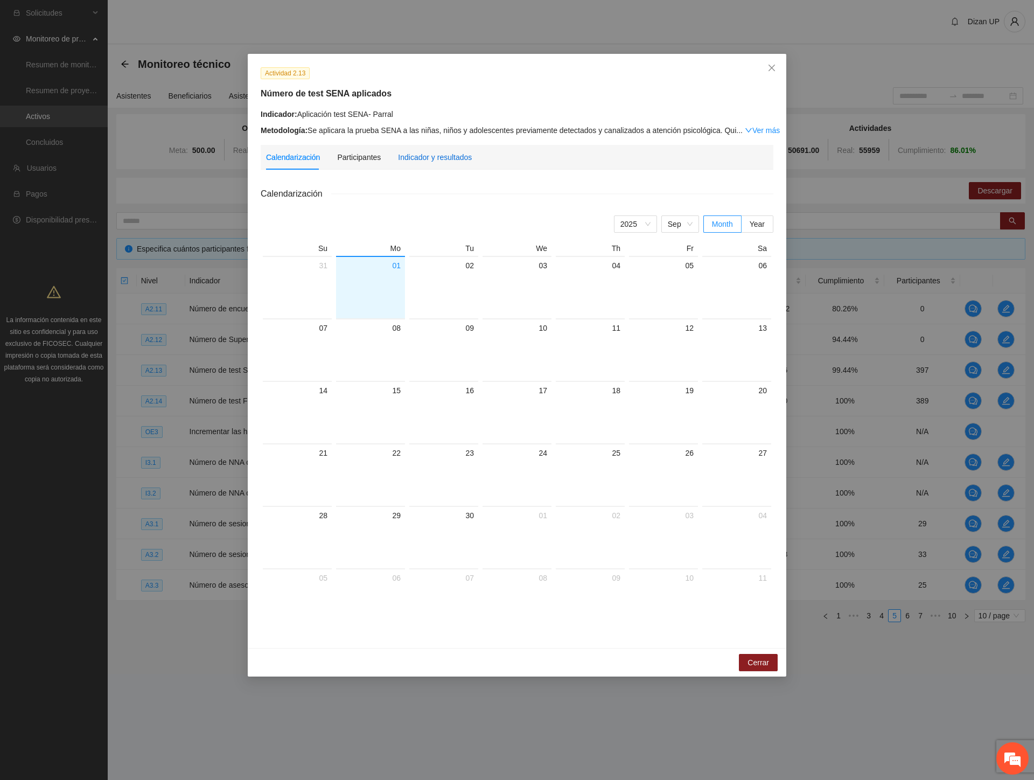
click at [437, 156] on div "Indicador y resultados" at bounding box center [435, 157] width 74 height 12
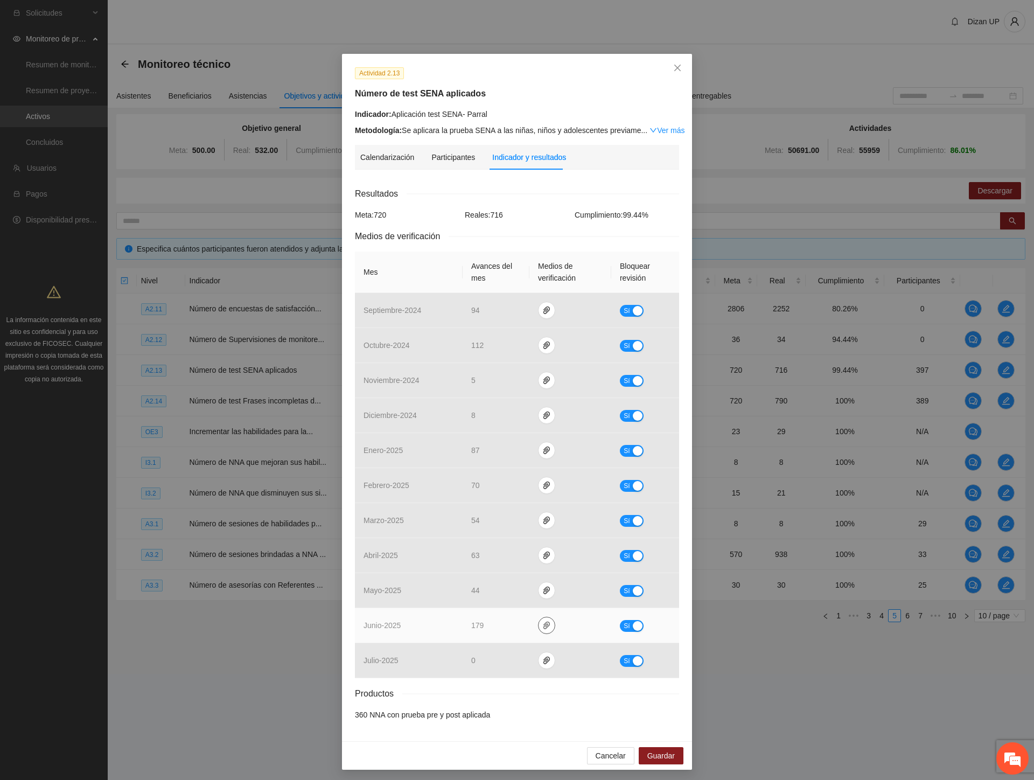
click at [545, 624] on span "paper-clip" at bounding box center [546, 625] width 16 height 9
click at [482, 595] on link "Junio_2.13.rar" at bounding box center [544, 594] width 154 height 12
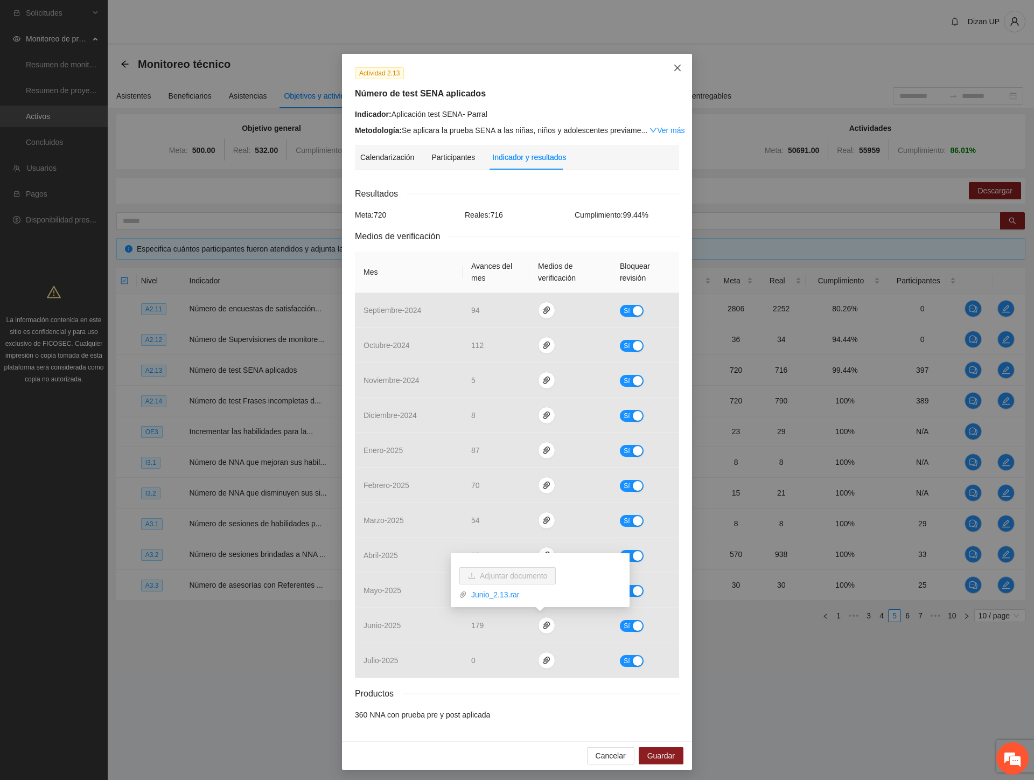
click at [673, 71] on icon "close" at bounding box center [677, 68] width 9 height 9
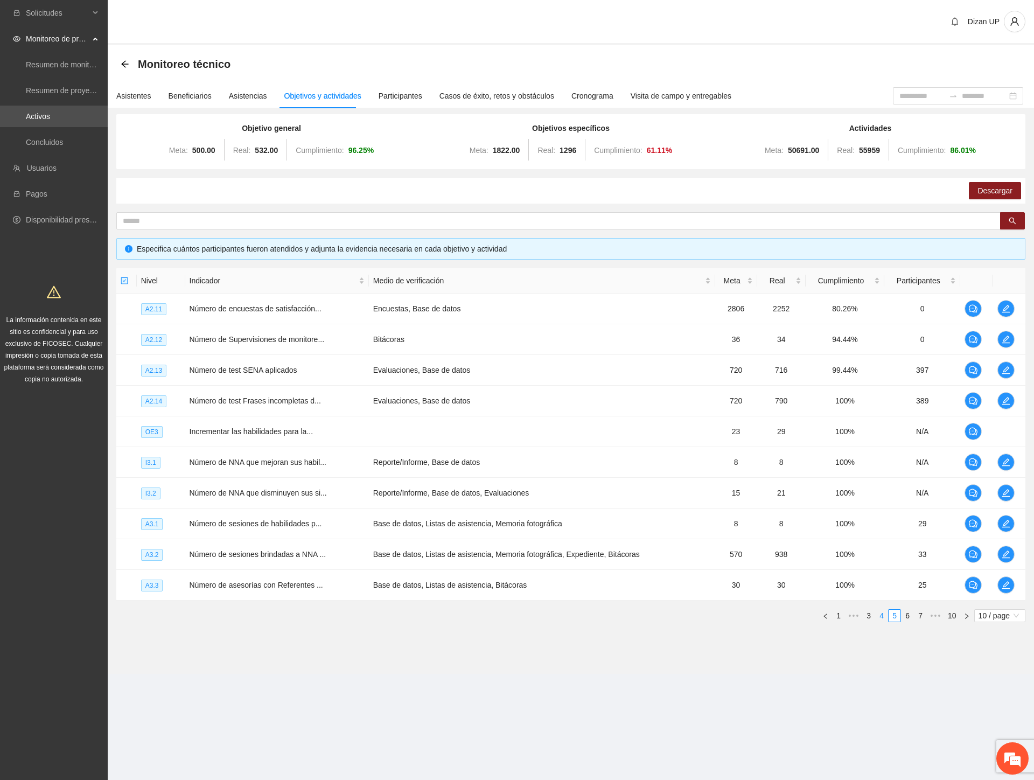
click at [880, 614] on link "4" at bounding box center [881, 615] width 12 height 12
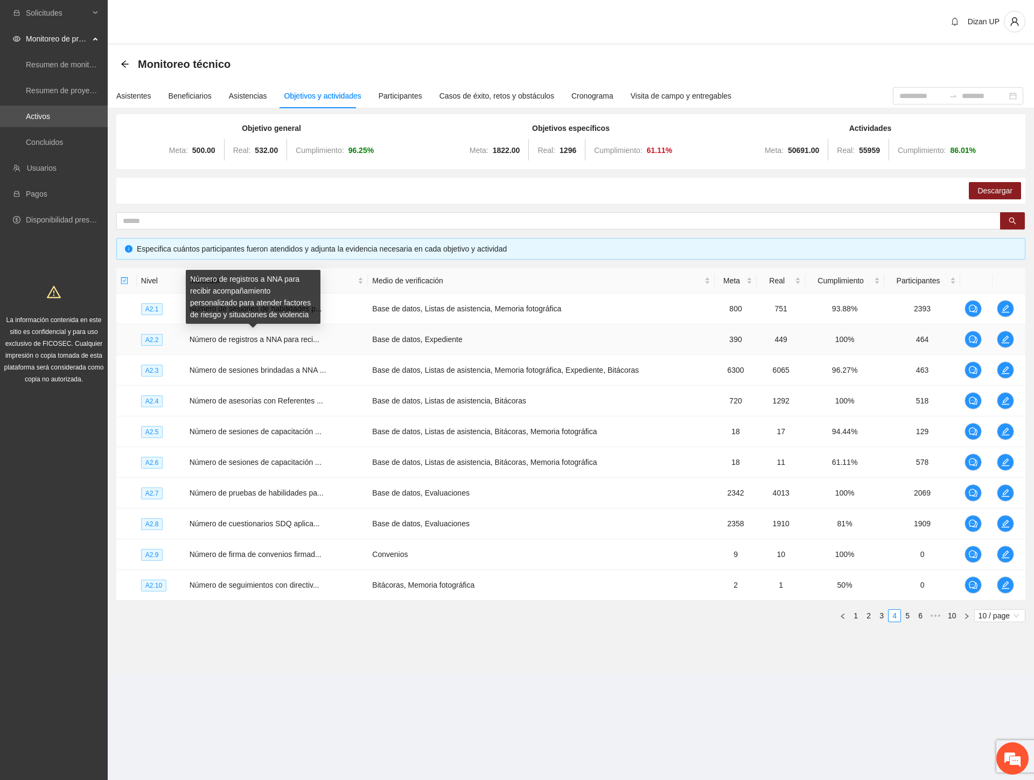
click at [267, 341] on span "Número de registros a NNA para reci..." at bounding box center [254, 339] width 130 height 9
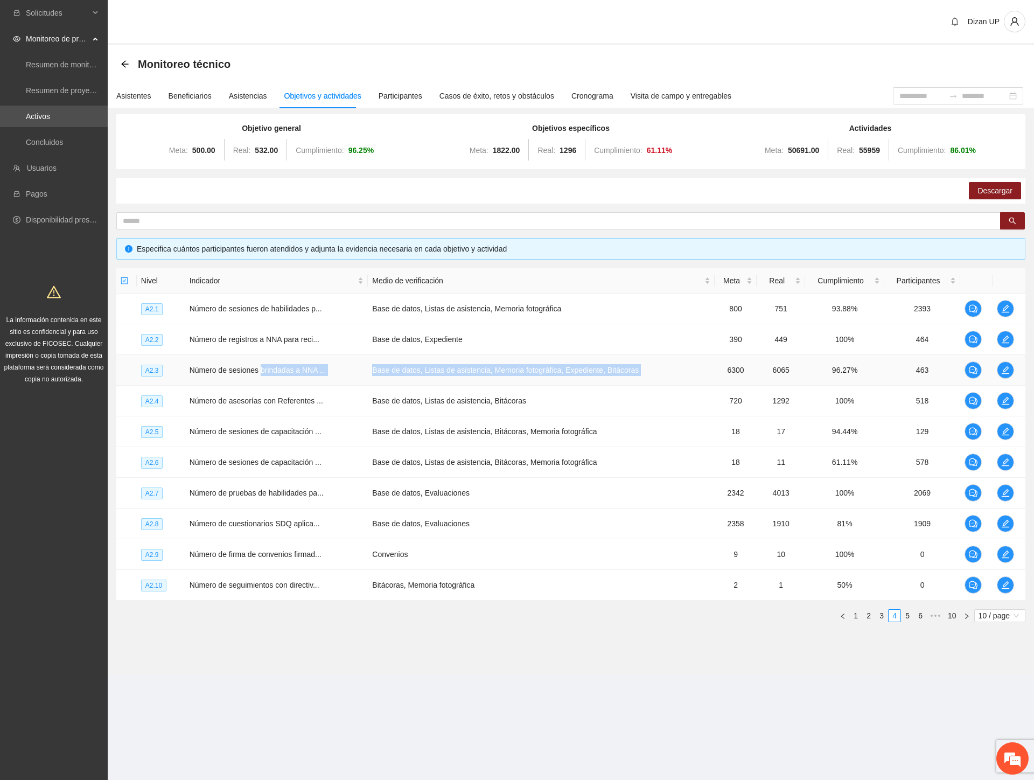
drag, startPoint x: 261, startPoint y: 370, endPoint x: 719, endPoint y: 362, distance: 458.2
click at [719, 362] on tr "A2.3 Número de sesiones brindadas a NNA ... Base de datos, Listas de asistencia…" at bounding box center [570, 370] width 909 height 31
click at [1007, 368] on icon "edit" at bounding box center [1005, 370] width 9 height 9
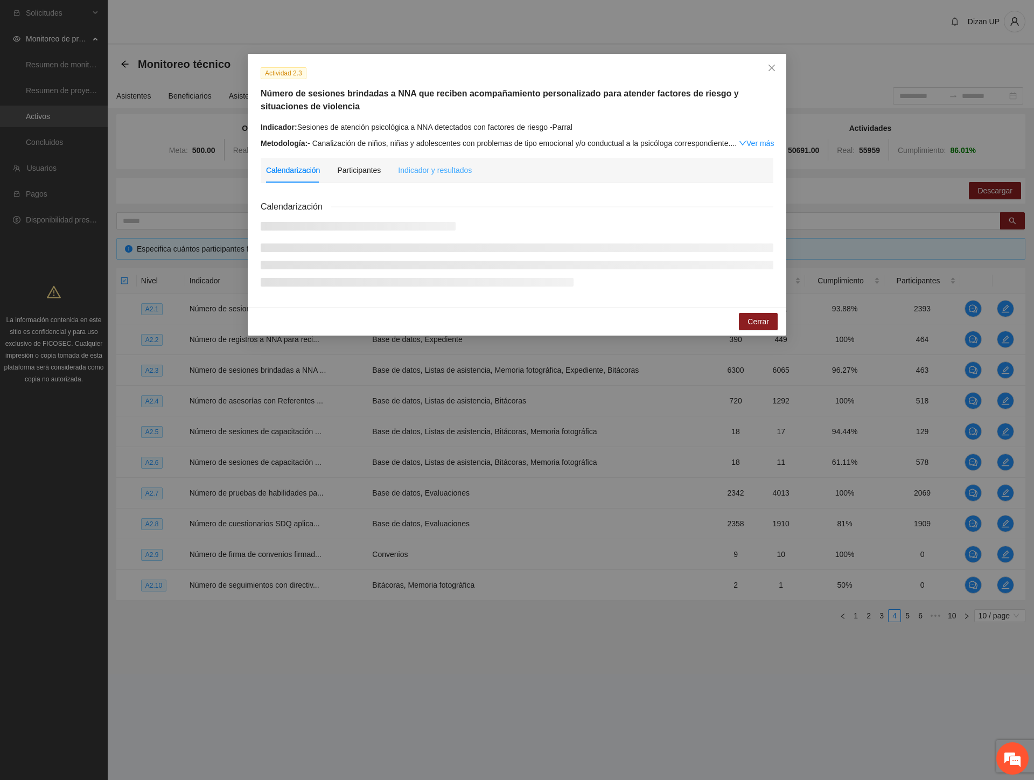
click at [439, 160] on div "Indicador y resultados" at bounding box center [435, 170] width 74 height 25
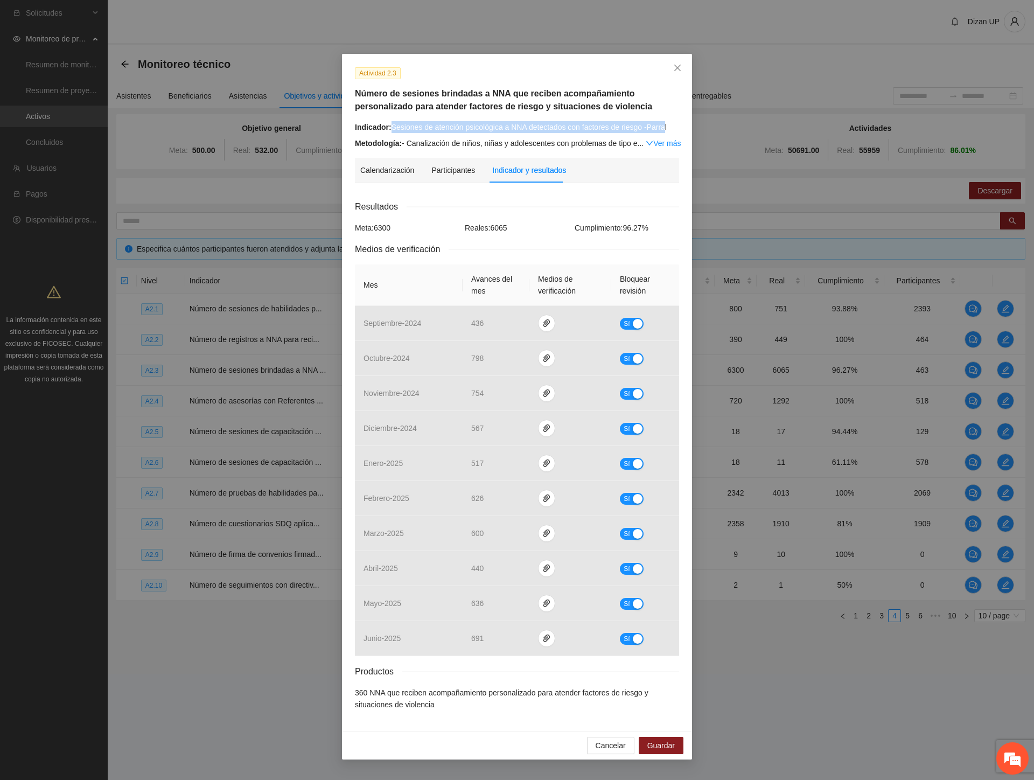
drag, startPoint x: 524, startPoint y: 118, endPoint x: 661, endPoint y: 127, distance: 137.5
click at [661, 127] on div "Indicador: Sesiones de atención psicológica a NNA detectados con factores de ri…" at bounding box center [517, 127] width 324 height 12
drag, startPoint x: 666, startPoint y: 126, endPoint x: 391, endPoint y: 127, distance: 275.1
click at [391, 127] on div "Indicador: Sesiones de atención psicológica a NNA detectados con factores de ri…" at bounding box center [517, 127] width 324 height 12
copy div "Sesiones de atención psicológica a NNA detectados con factores de riesgo -Parral"
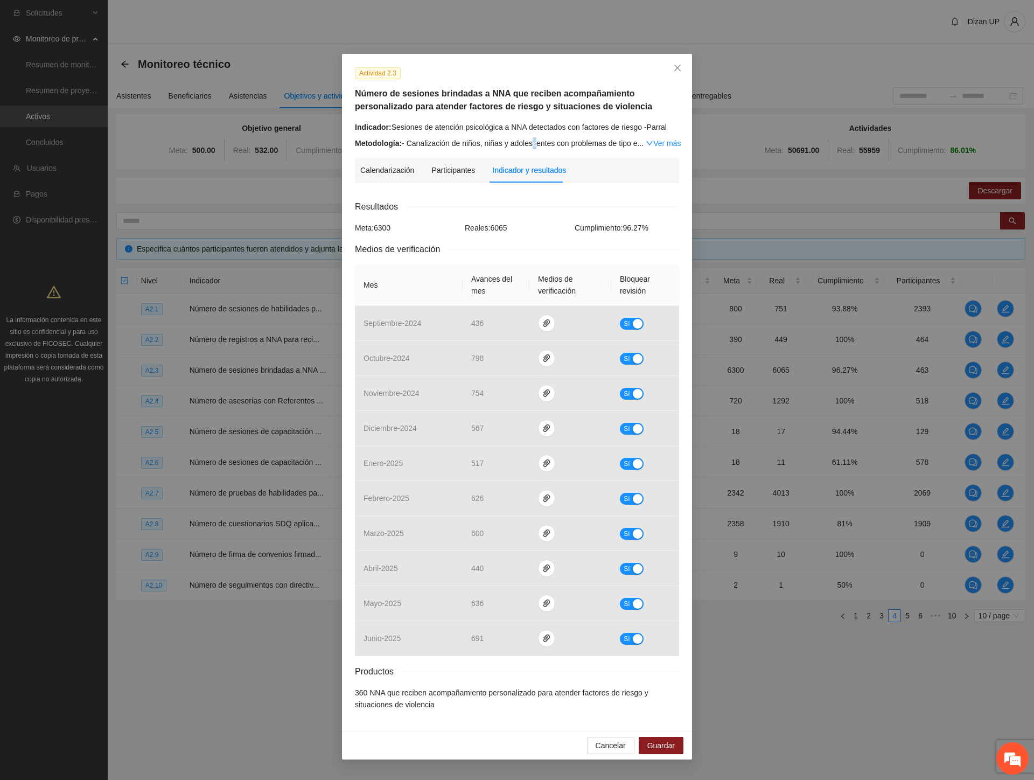
click at [533, 142] on div "Metodología: - Canalización de niños, niñas y adolescentes con problemas de tip…" at bounding box center [517, 143] width 324 height 12
click at [656, 144] on link "Ver más" at bounding box center [662, 143] width 35 height 9
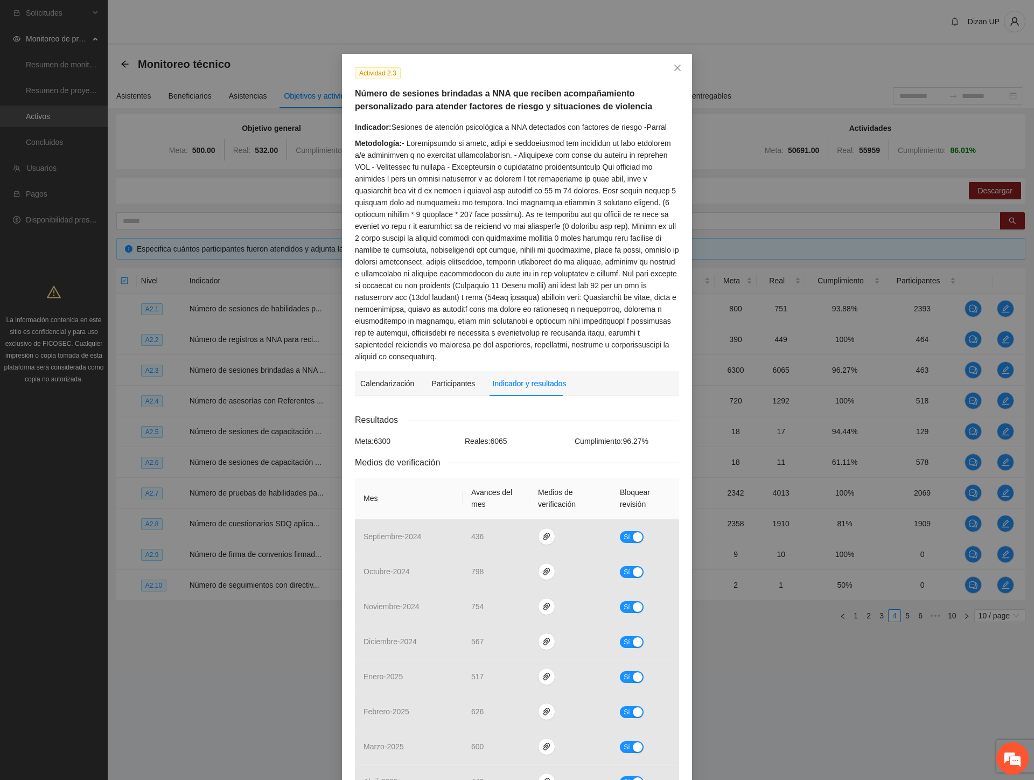
click at [585, 222] on div "Metodología:" at bounding box center [517, 249] width 324 height 225
drag, startPoint x: 595, startPoint y: 203, endPoint x: 644, endPoint y: 203, distance: 49.5
click at [644, 203] on div "Metodología:" at bounding box center [517, 249] width 324 height 225
click at [615, 214] on div "Metodología:" at bounding box center [517, 249] width 324 height 225
drag, startPoint x: 486, startPoint y: 210, endPoint x: 469, endPoint y: 199, distance: 20.2
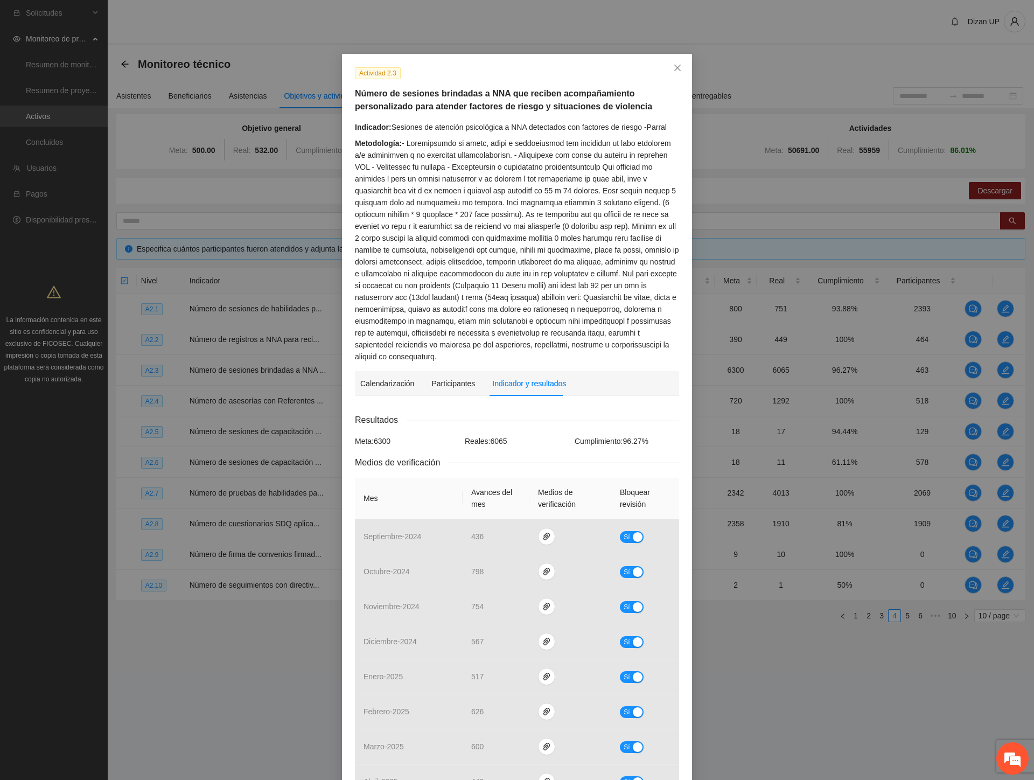
click at [485, 210] on div "Metodología:" at bounding box center [517, 249] width 324 height 225
click at [631, 189] on div "Metodología:" at bounding box center [517, 249] width 324 height 225
click at [399, 202] on div "Metodología:" at bounding box center [517, 249] width 324 height 225
click at [438, 202] on div "Metodología:" at bounding box center [517, 249] width 324 height 225
click at [558, 203] on div "Metodología:" at bounding box center [517, 249] width 324 height 225
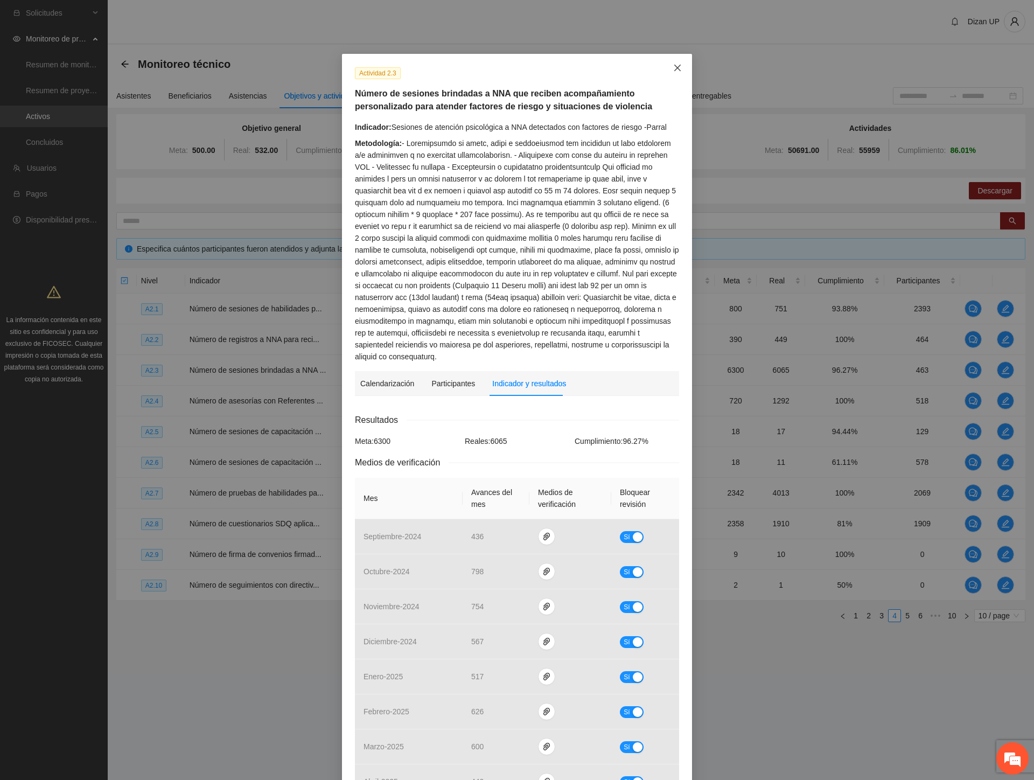
click at [673, 66] on icon "close" at bounding box center [677, 68] width 9 height 9
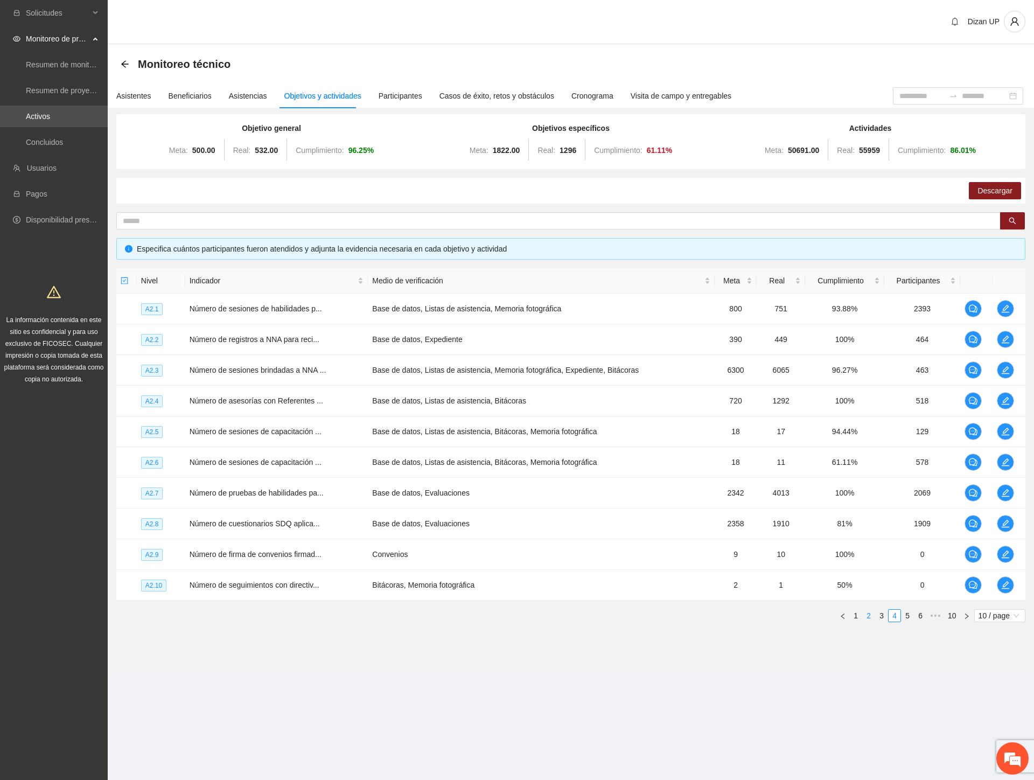
click at [881, 616] on link "3" at bounding box center [881, 615] width 12 height 12
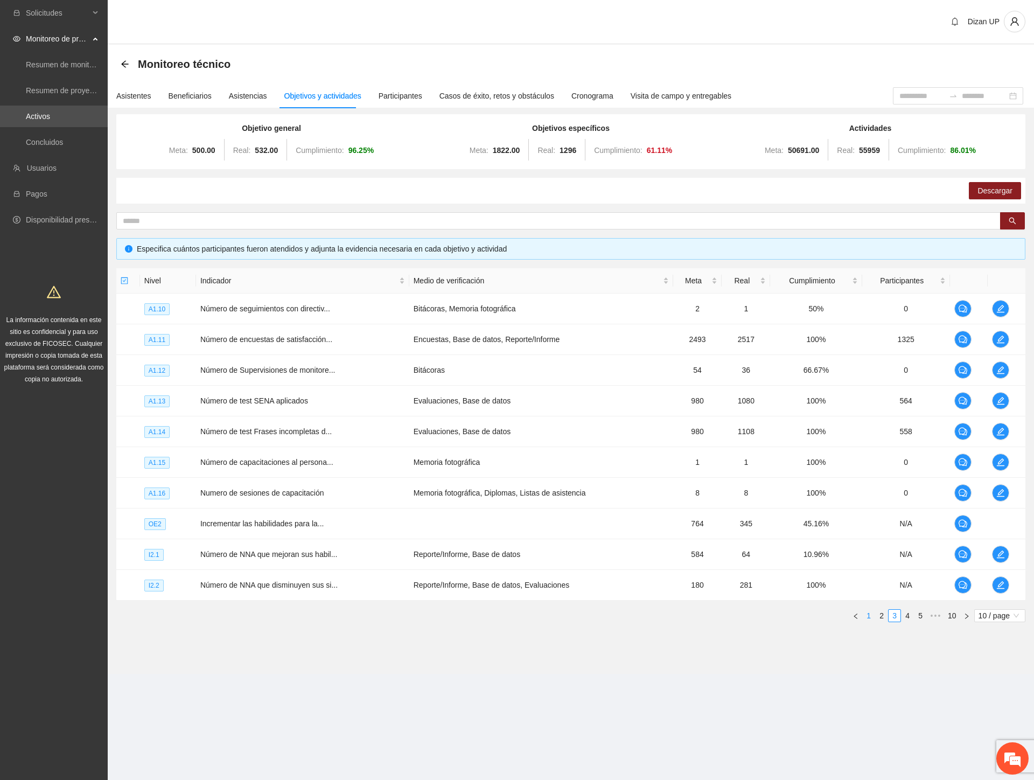
click at [870, 616] on link "1" at bounding box center [868, 615] width 12 height 12
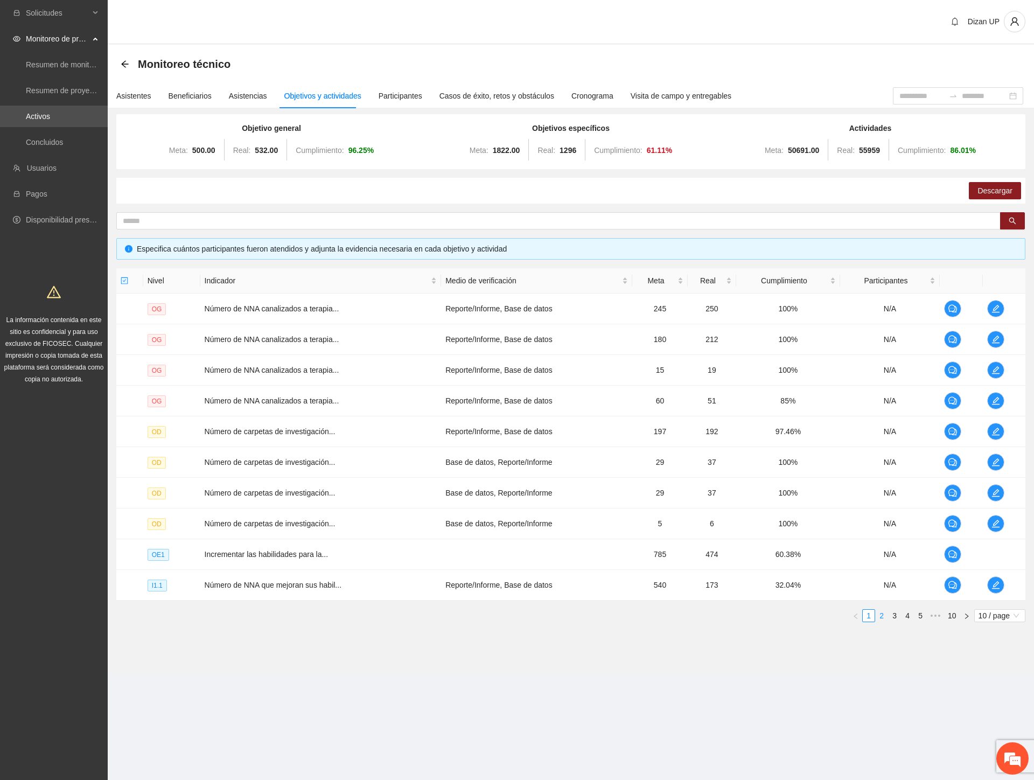
click at [883, 614] on link "2" at bounding box center [881, 615] width 12 height 12
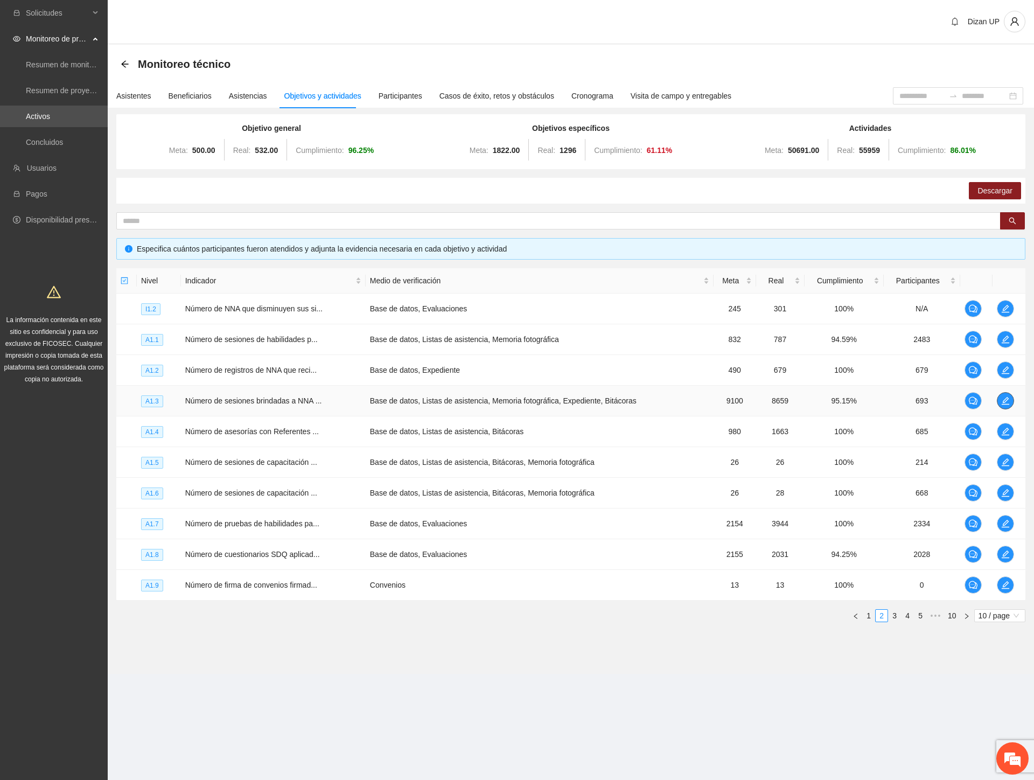
click at [1004, 399] on icon "edit" at bounding box center [1005, 401] width 8 height 8
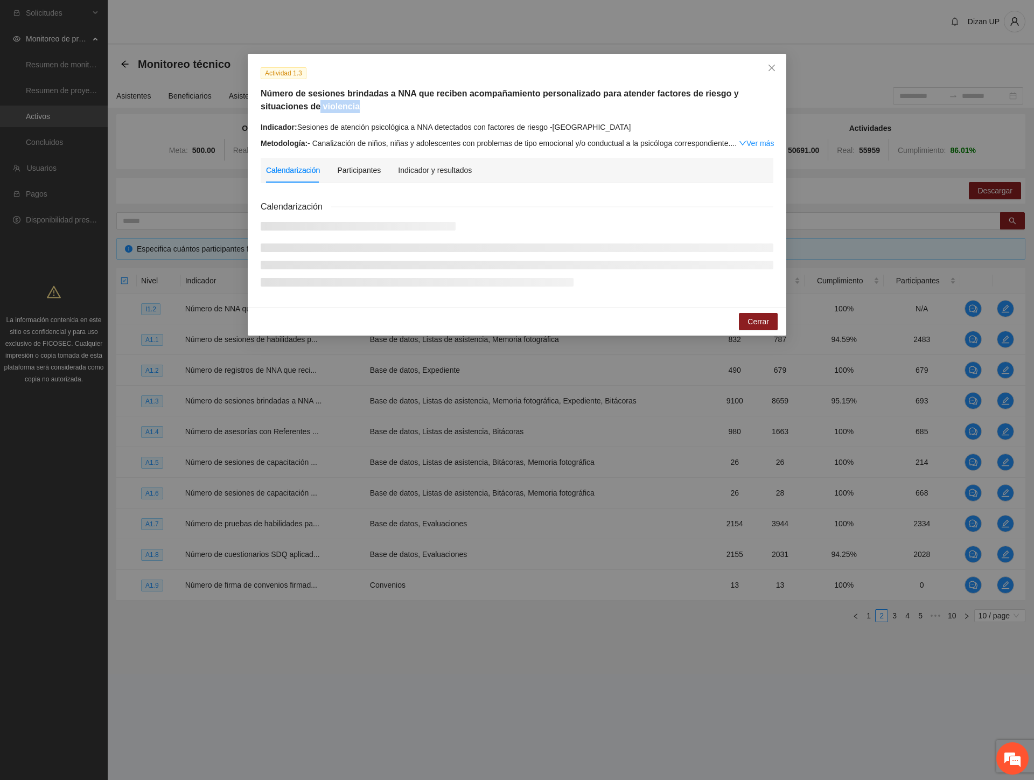
drag, startPoint x: 311, startPoint y: 110, endPoint x: 268, endPoint y: 101, distance: 44.0
click at [268, 101] on h5 "Número de sesiones brindadas a NNA que reciben acompañamiento personalizado par…" at bounding box center [517, 100] width 512 height 26
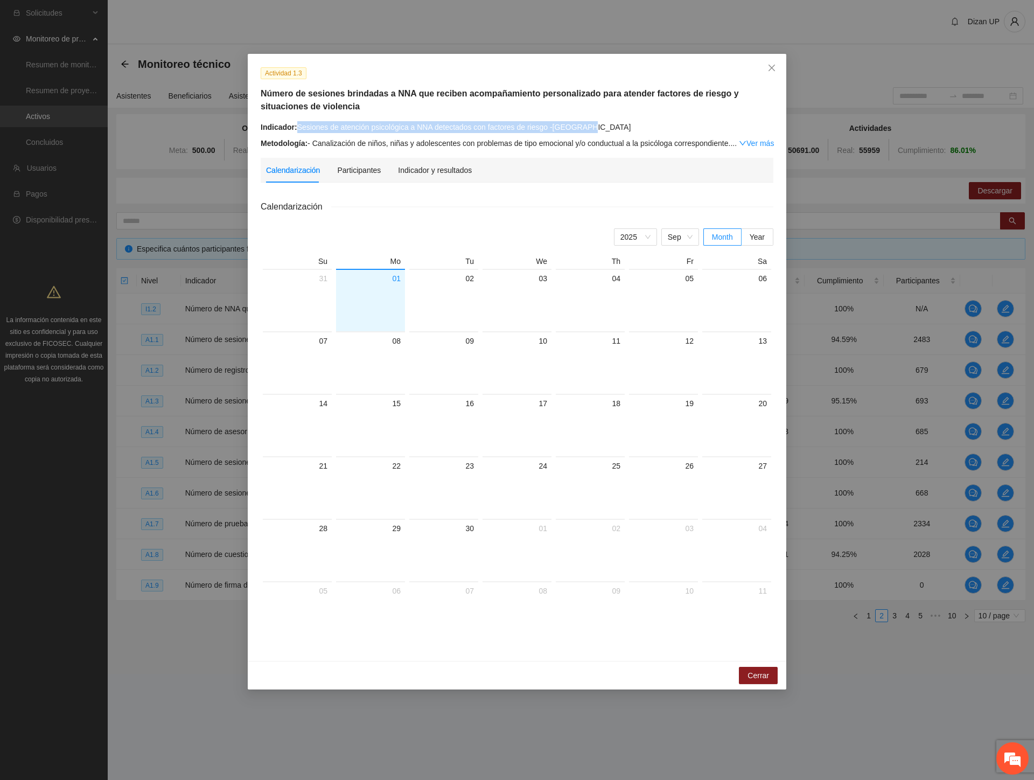
drag, startPoint x: 298, startPoint y: 126, endPoint x: 610, endPoint y: 130, distance: 312.8
click at [610, 130] on div "Indicador: Sesiones de atención psicológica a NNA detectados con factores de ri…" at bounding box center [517, 127] width 512 height 12
copy div "Sesiones de atención psicológica a NNA detectados con factores de riesgo -Chihu…"
drag, startPoint x: 769, startPoint y: 63, endPoint x: 728, endPoint y: 66, distance: 40.5
click at [768, 63] on span "Close" at bounding box center [771, 68] width 29 height 29
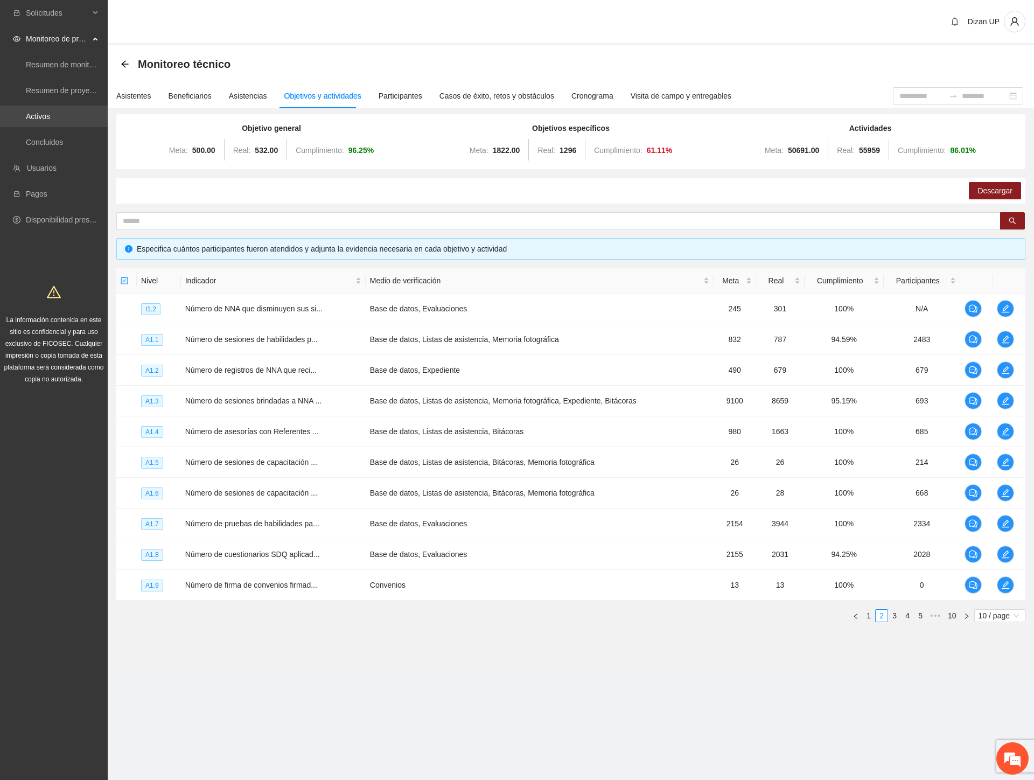
click at [26, 121] on link "Activos" at bounding box center [38, 116] width 24 height 9
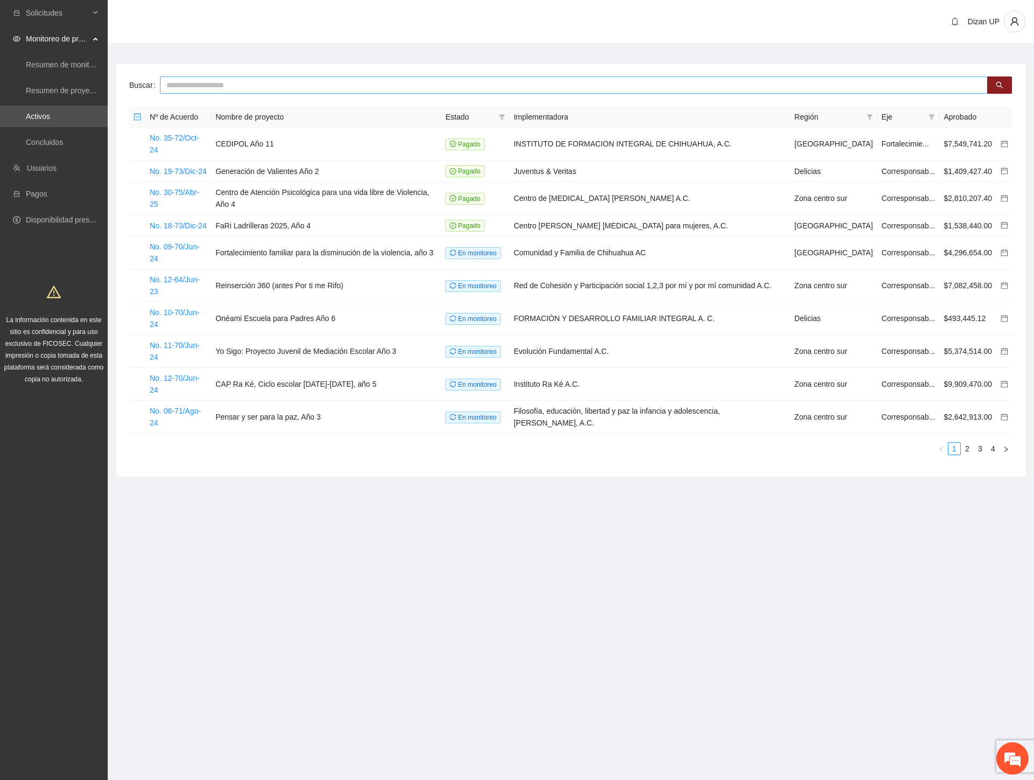
click at [227, 84] on input "text" at bounding box center [573, 84] width 827 height 17
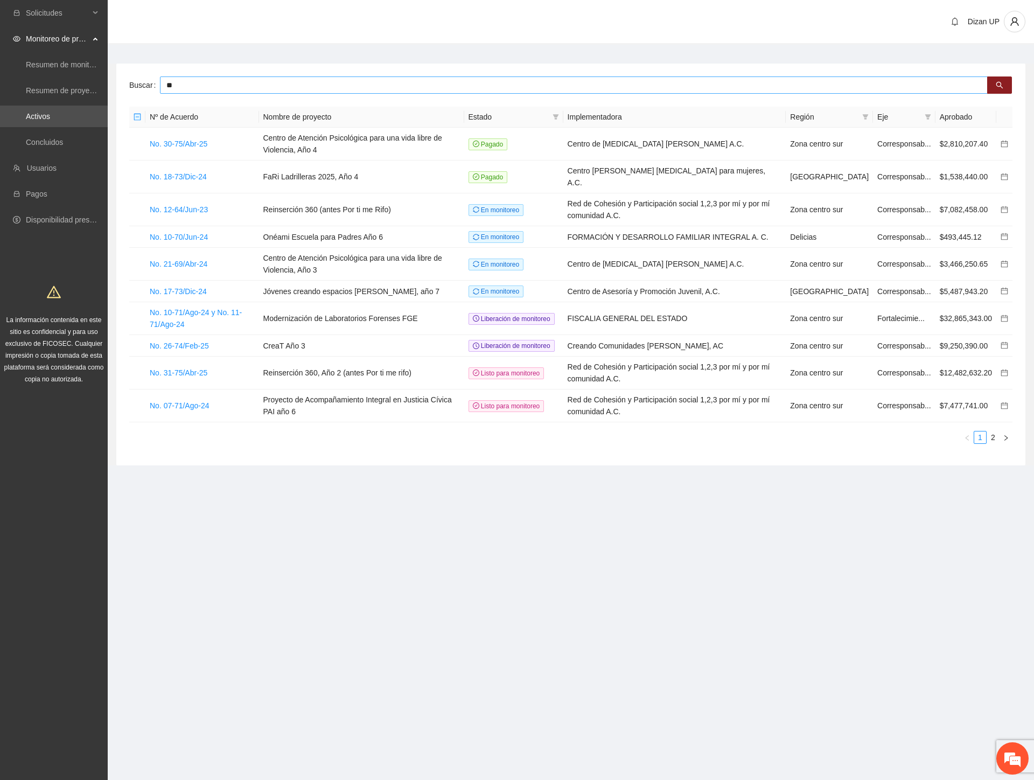
type input "*"
type input "***"
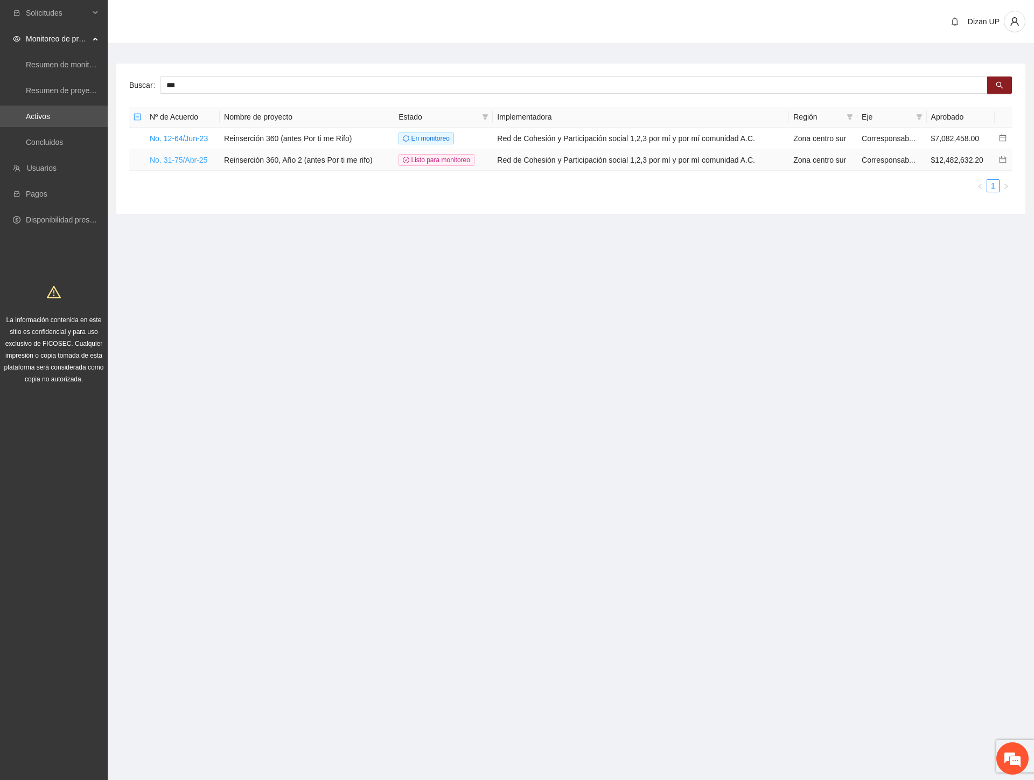
click at [164, 159] on link "No. 31-75/Abr-25" at bounding box center [179, 160] width 58 height 9
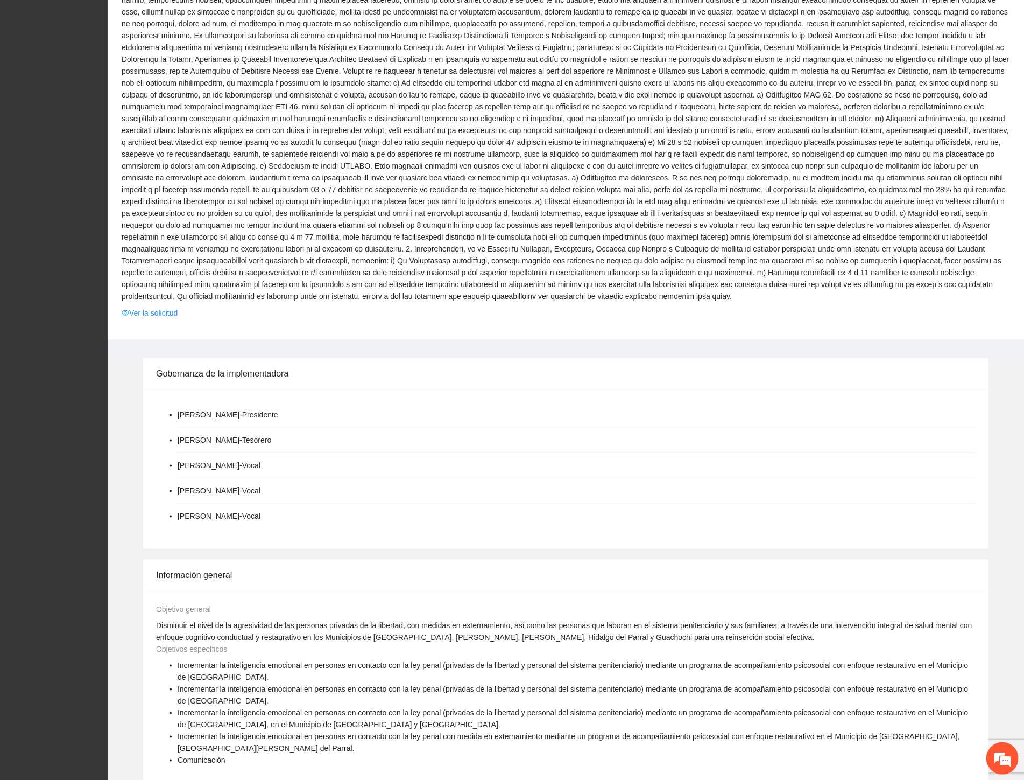
scroll to position [897, 0]
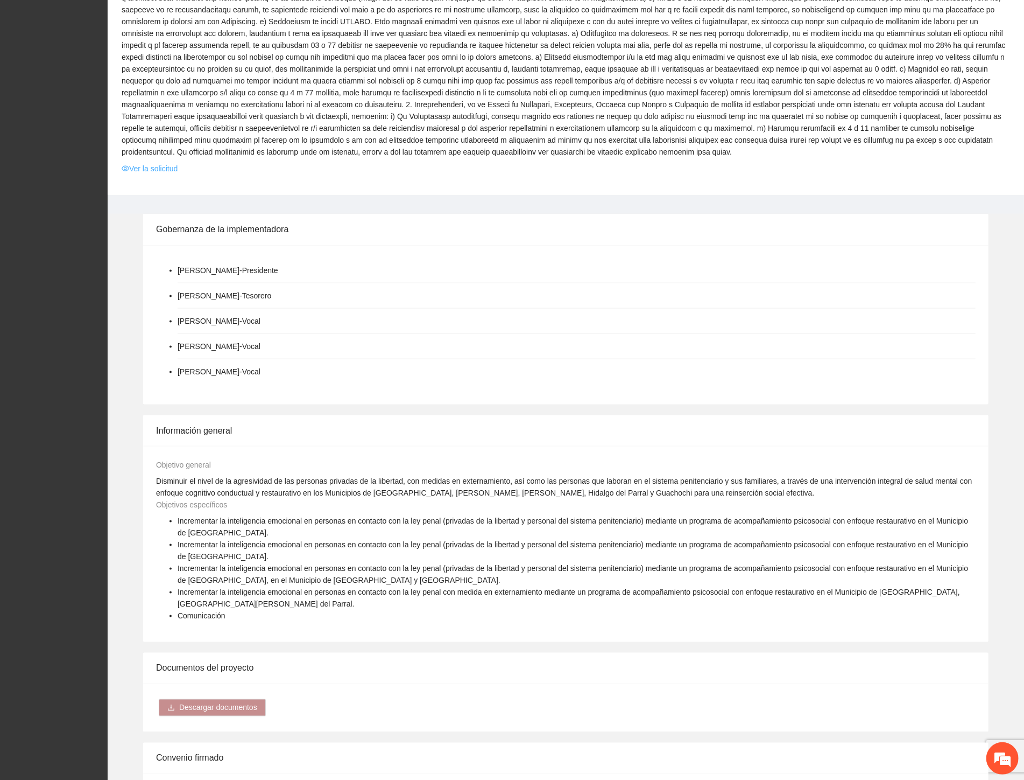
click at [146, 163] on link "Ver la solicitud" at bounding box center [150, 169] width 56 height 12
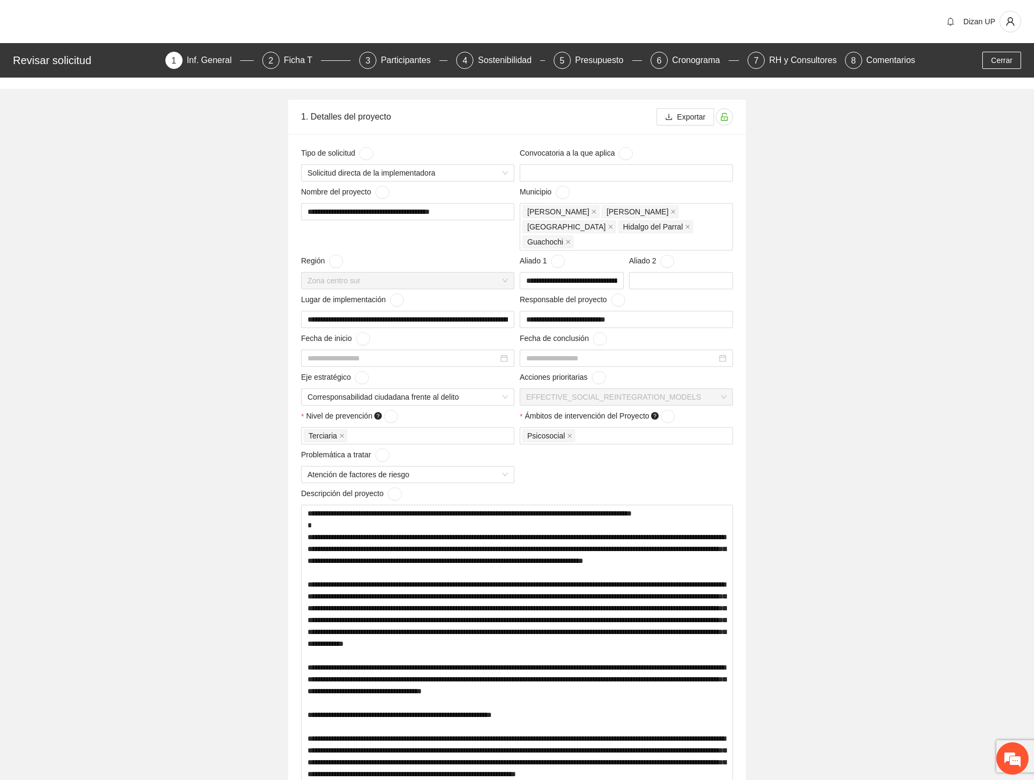
type input "**********"
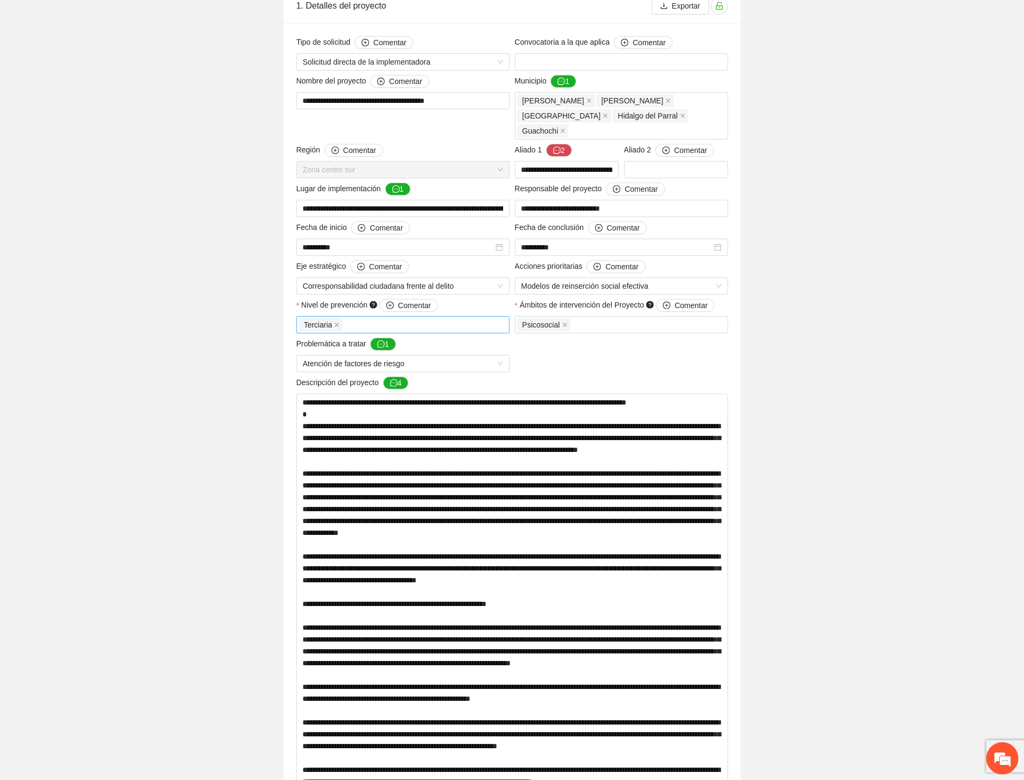
scroll to position [239, 0]
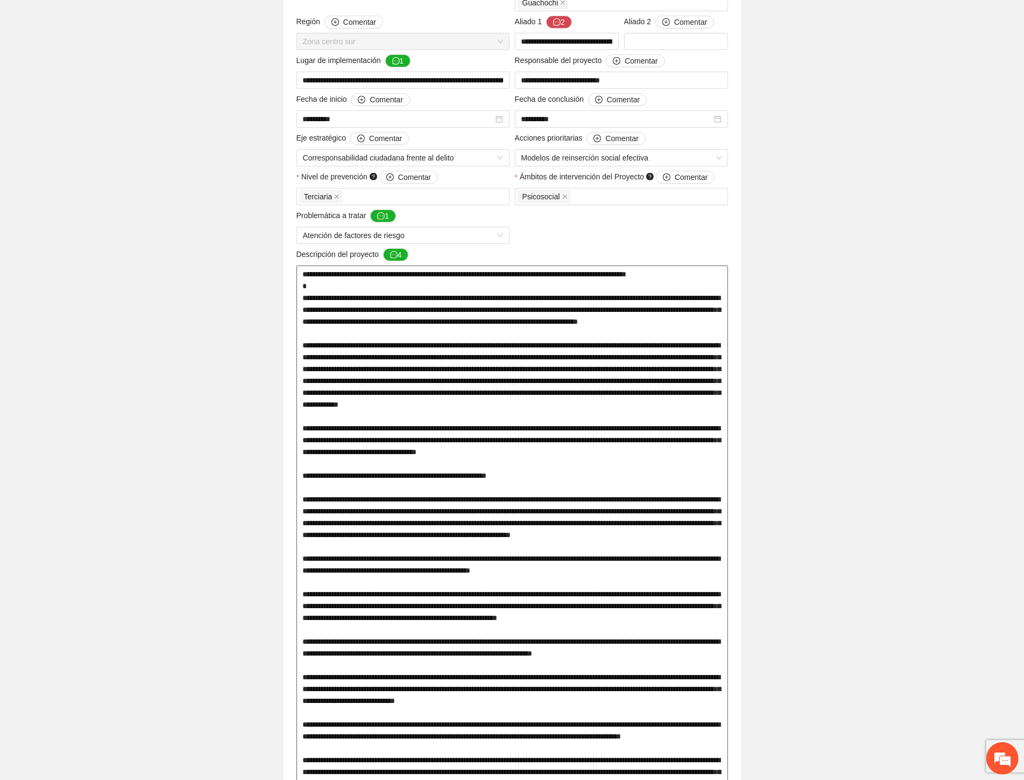
drag, startPoint x: 465, startPoint y: 258, endPoint x: 627, endPoint y: 271, distance: 163.0
drag, startPoint x: 375, startPoint y: 259, endPoint x: 573, endPoint y: 273, distance: 198.6
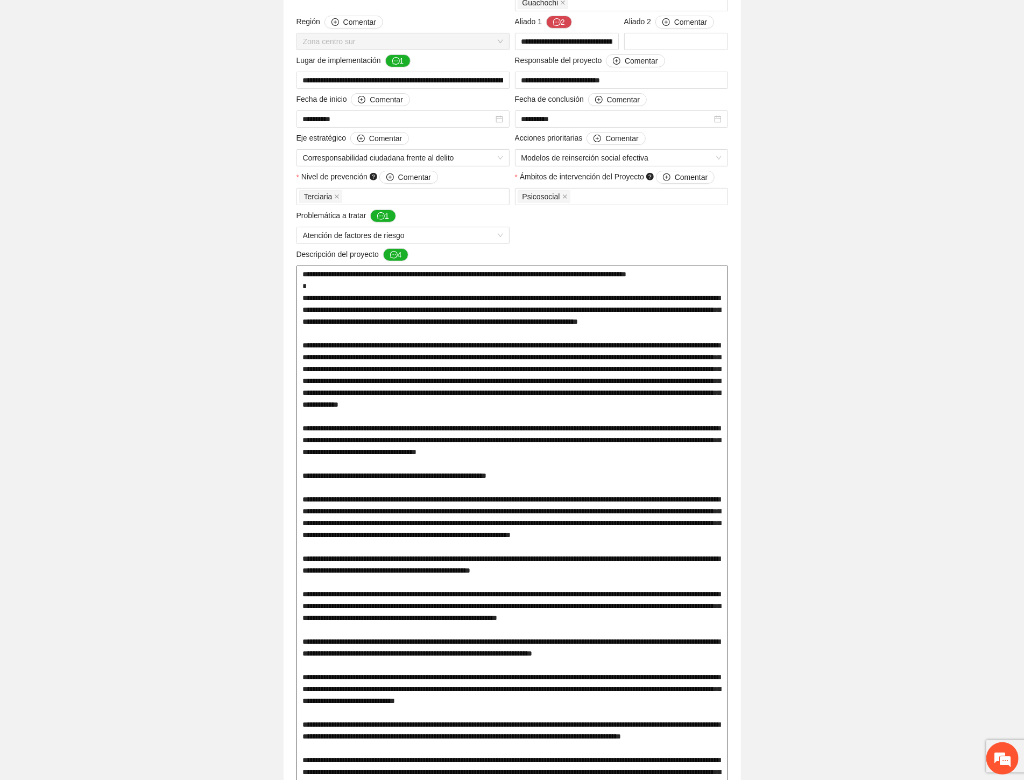
drag, startPoint x: 583, startPoint y: 257, endPoint x: 605, endPoint y: 261, distance: 22.4
drag, startPoint x: 569, startPoint y: 306, endPoint x: 599, endPoint y: 309, distance: 30.3
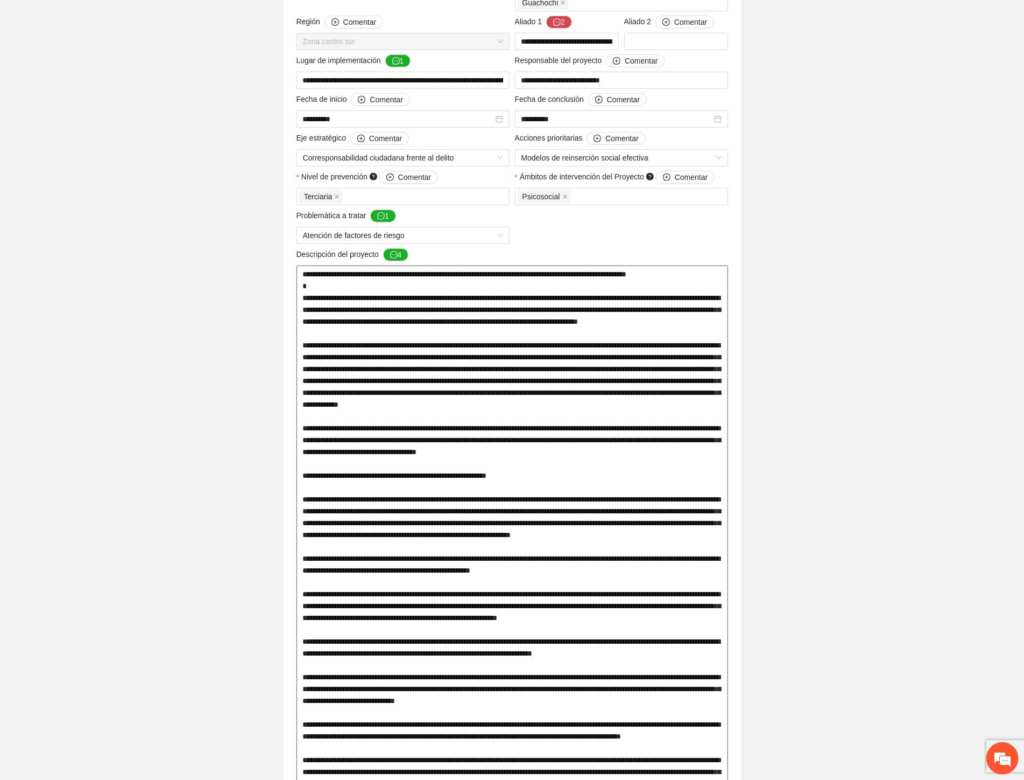
scroll to position [45, 0]
drag, startPoint x: 338, startPoint y: 305, endPoint x: 650, endPoint y: 319, distance: 312.0
drag, startPoint x: 325, startPoint y: 408, endPoint x: 650, endPoint y: 421, distance: 324.9
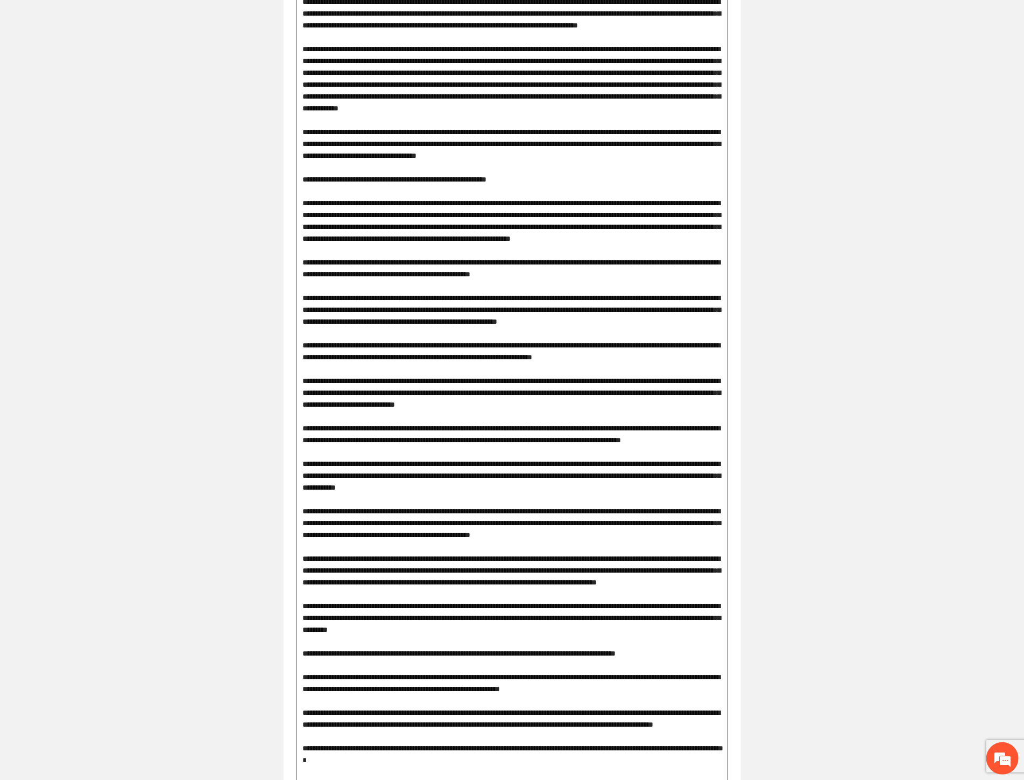
scroll to position [598, 0]
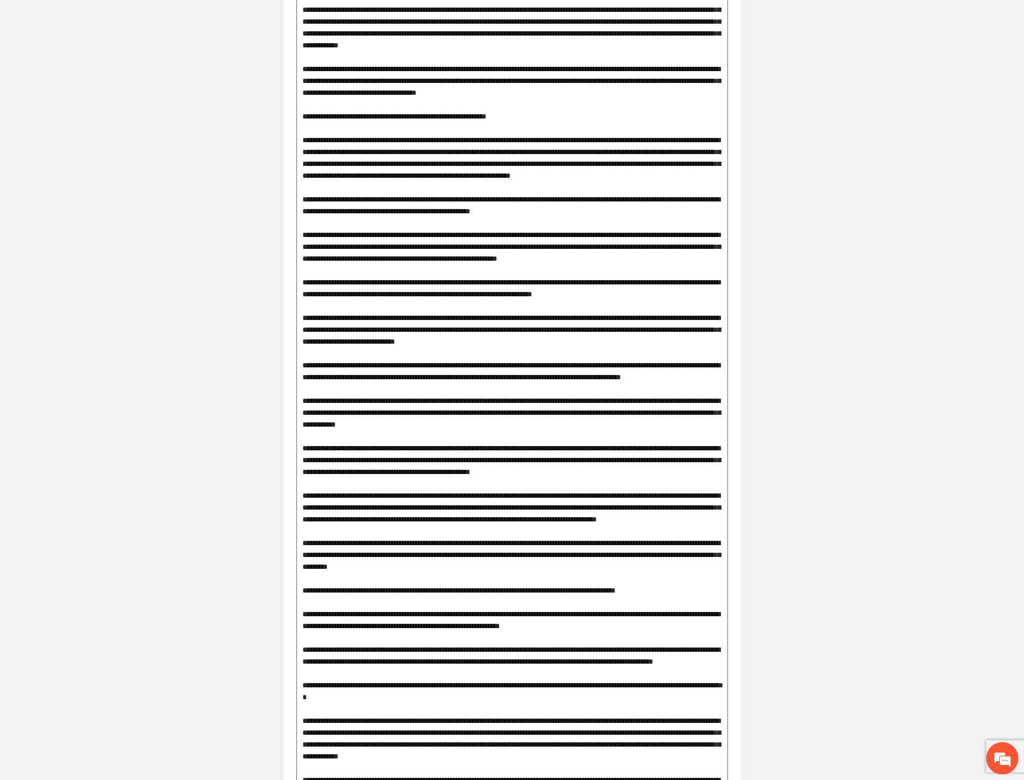
drag, startPoint x: 339, startPoint y: 320, endPoint x: 654, endPoint y: 327, distance: 314.5
drag, startPoint x: 327, startPoint y: 364, endPoint x: 542, endPoint y: 373, distance: 215.5
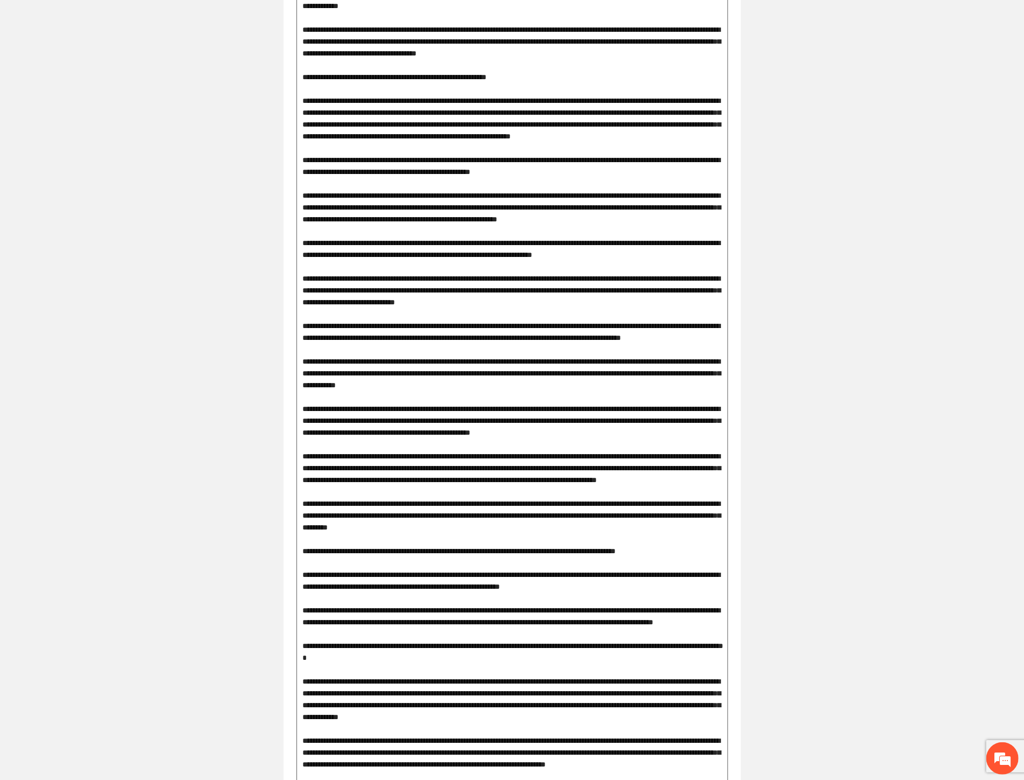
scroll to position [658, 0]
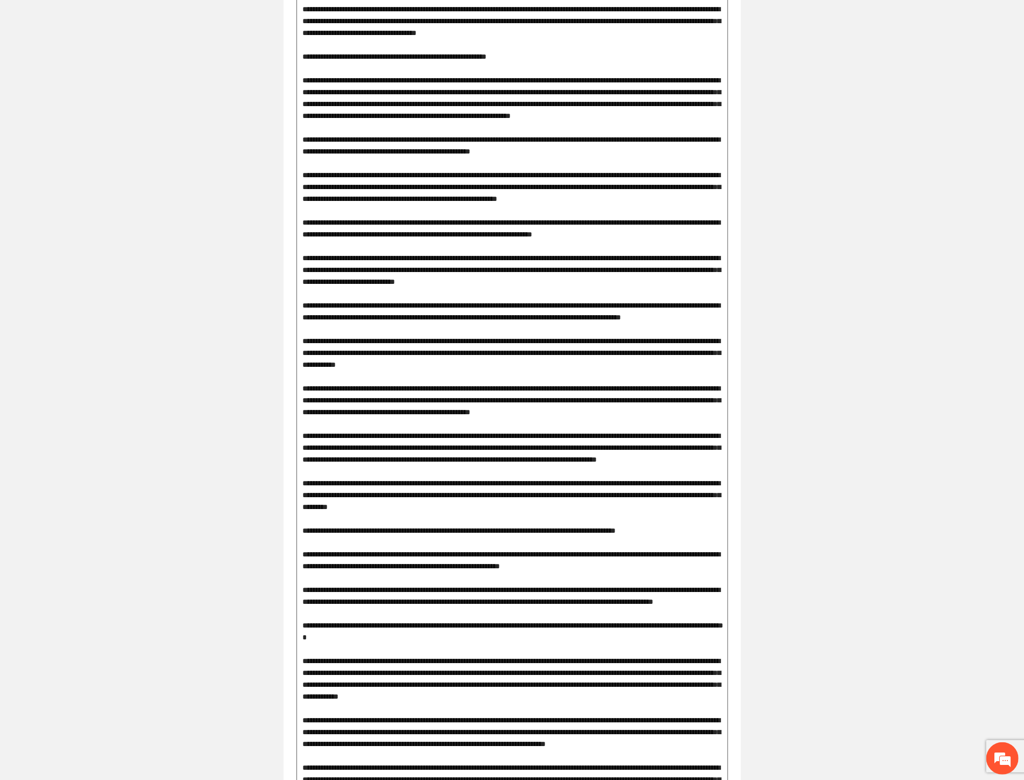
type textarea "**********"
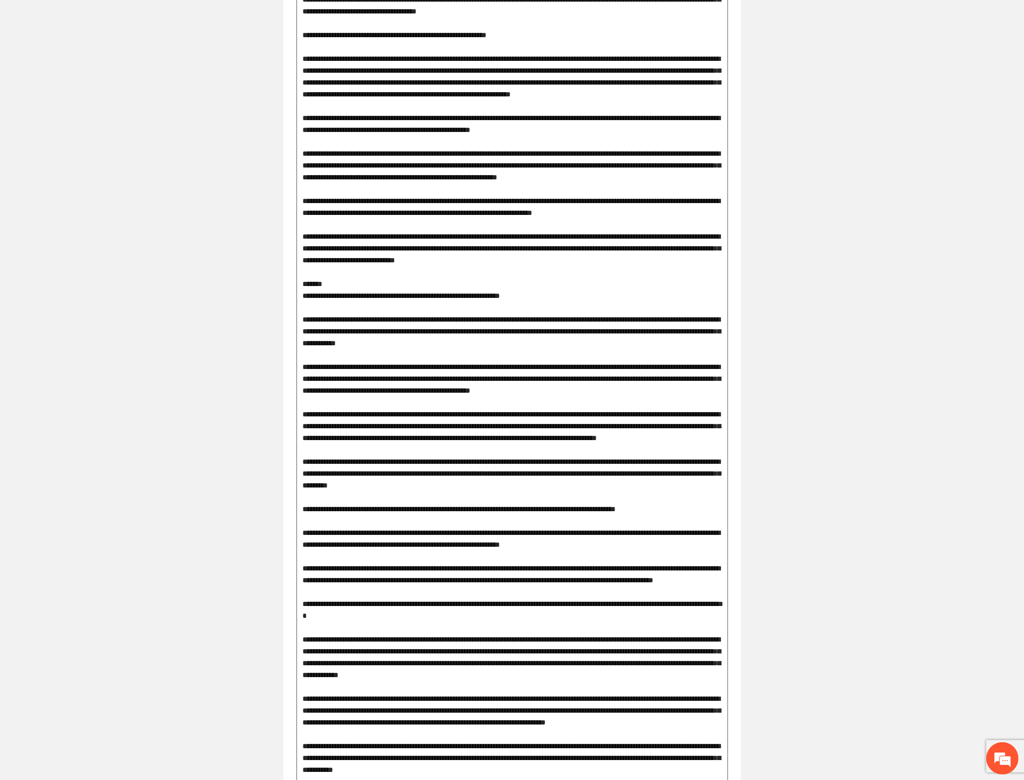
scroll to position [0, 0]
type textarea "**********"
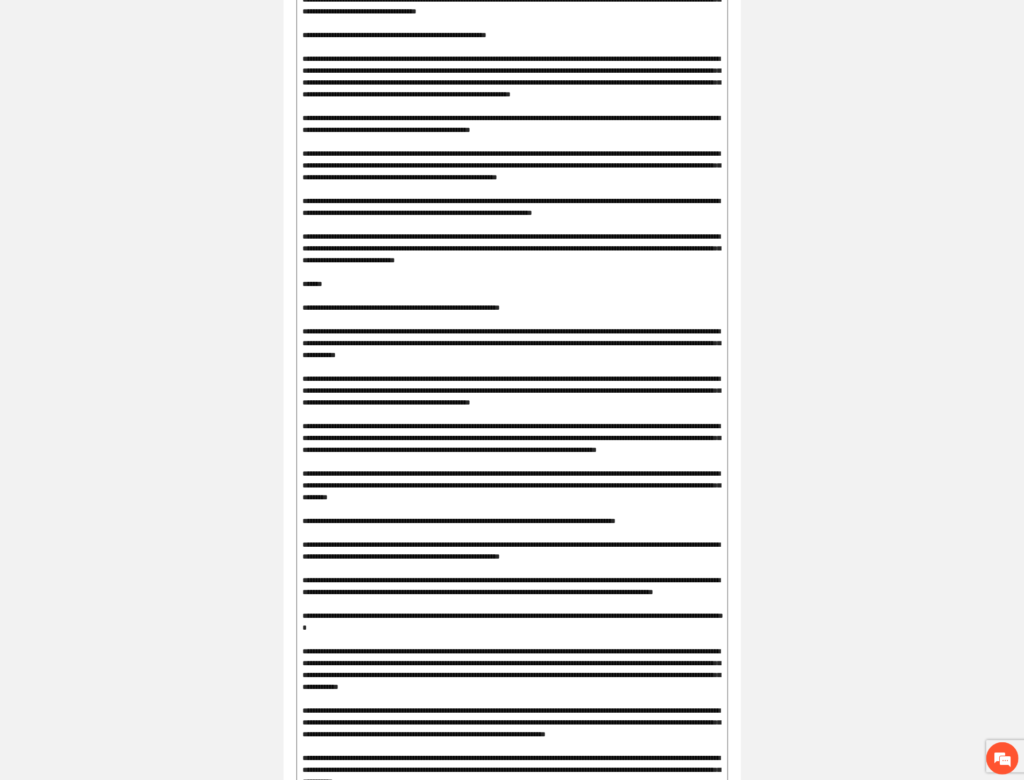
type textarea "**********"
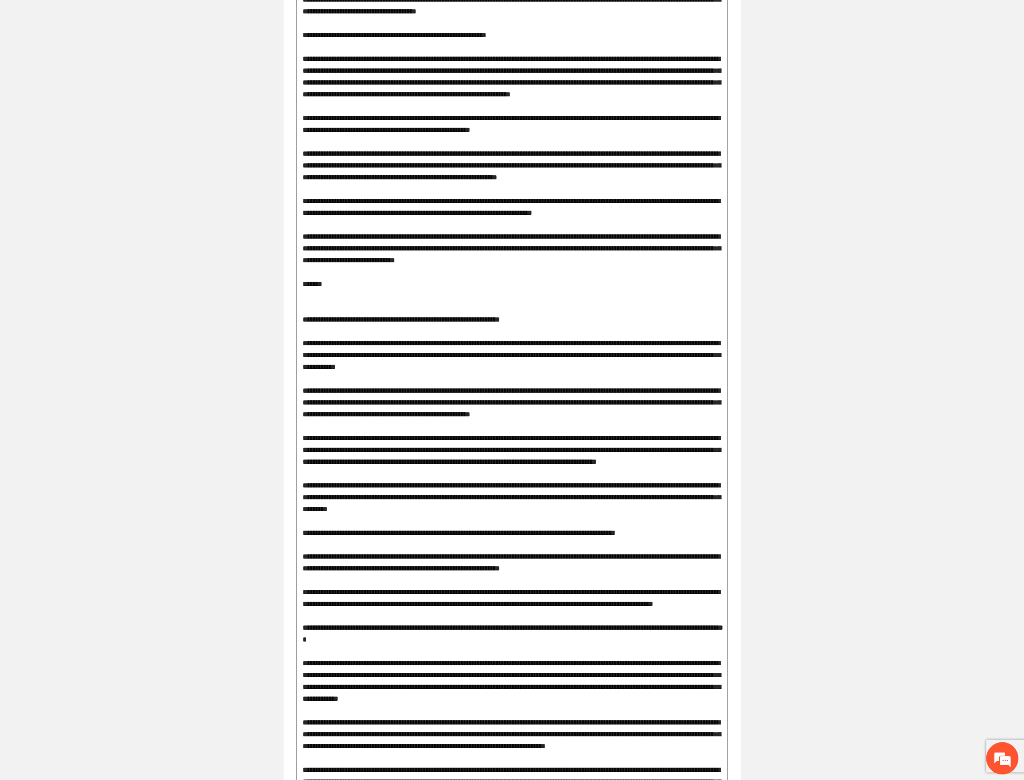
type textarea "**********"
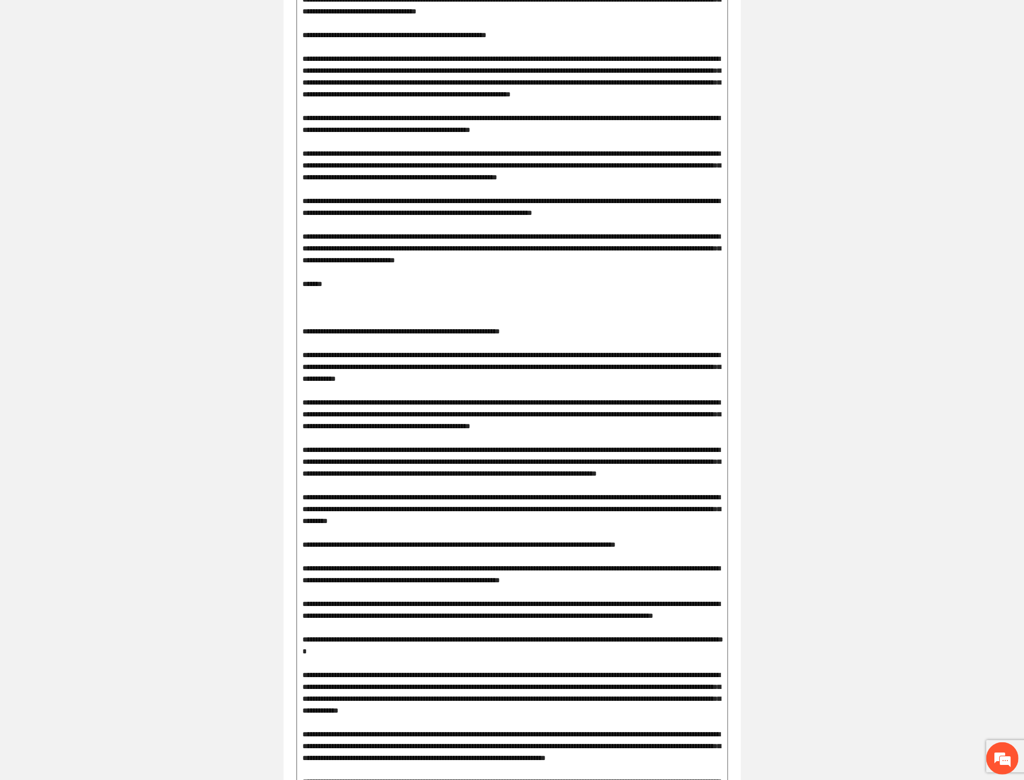
type textarea "**********"
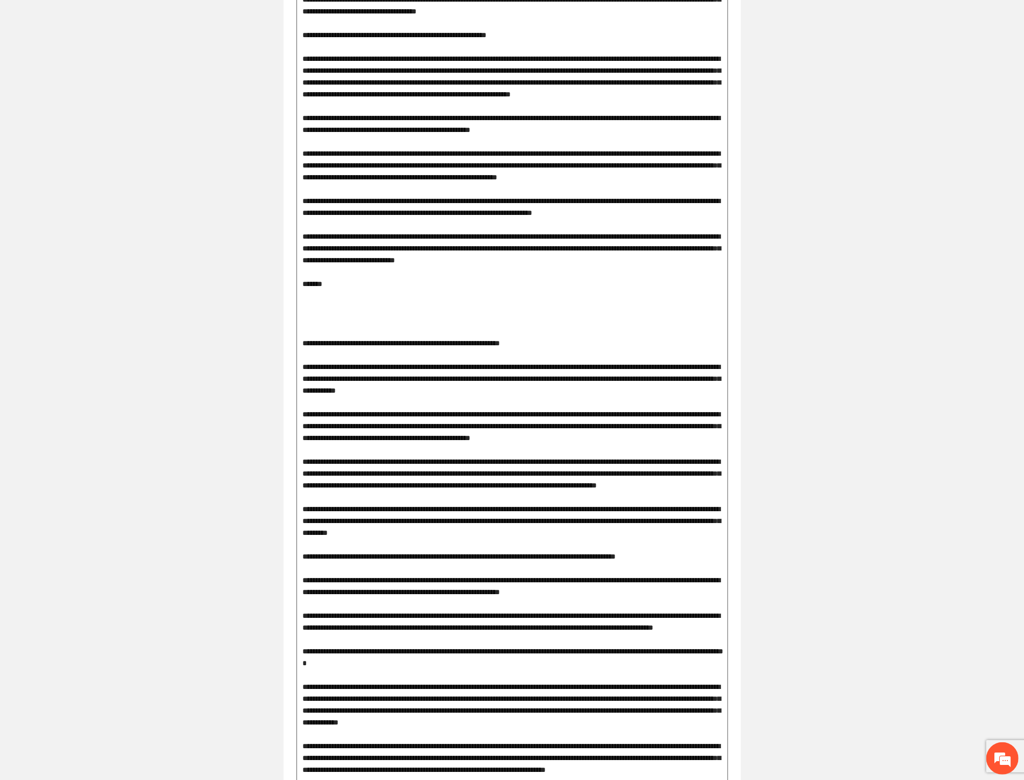
type textarea "**********"
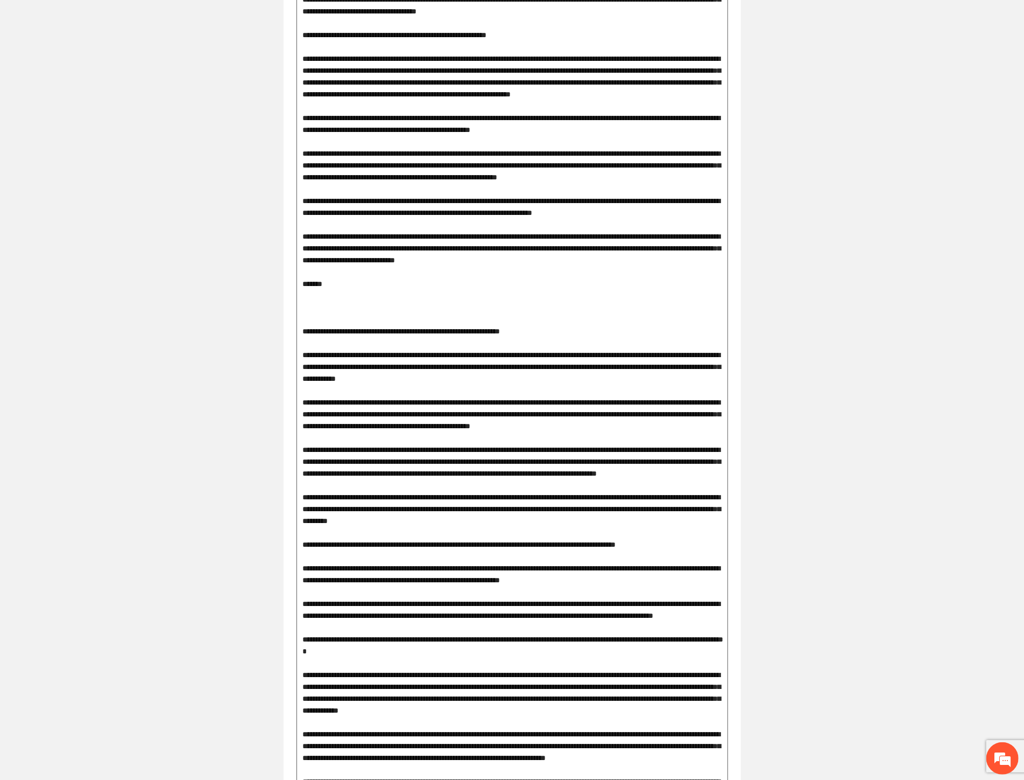
type textarea "**********"
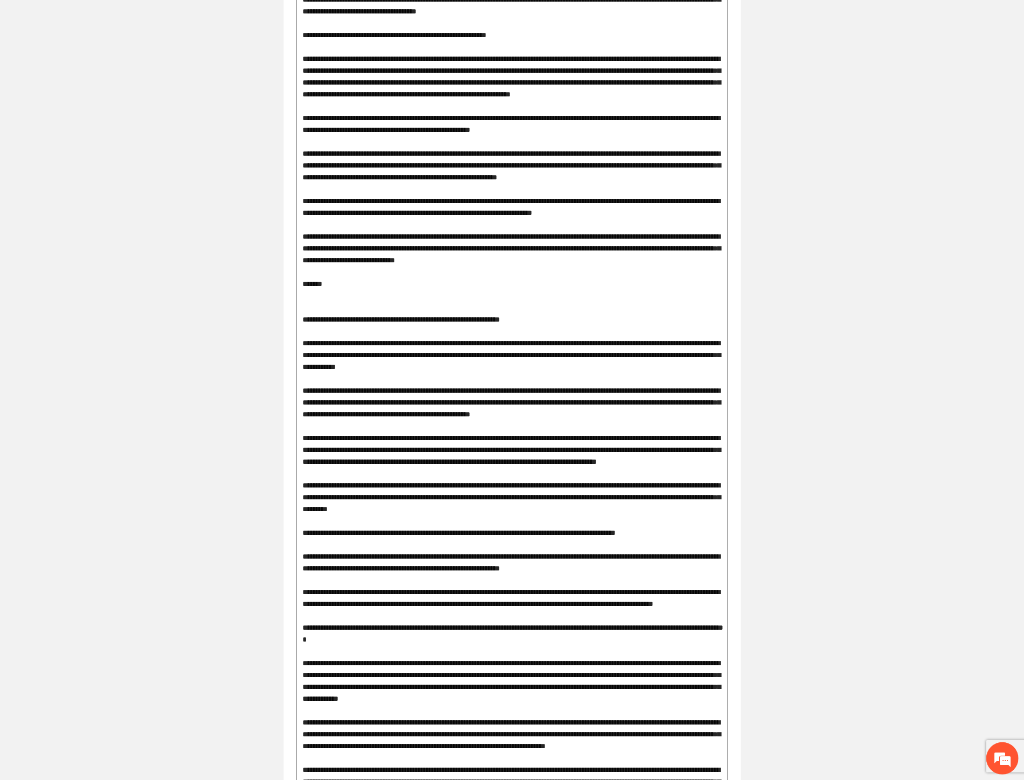
type textarea "**********"
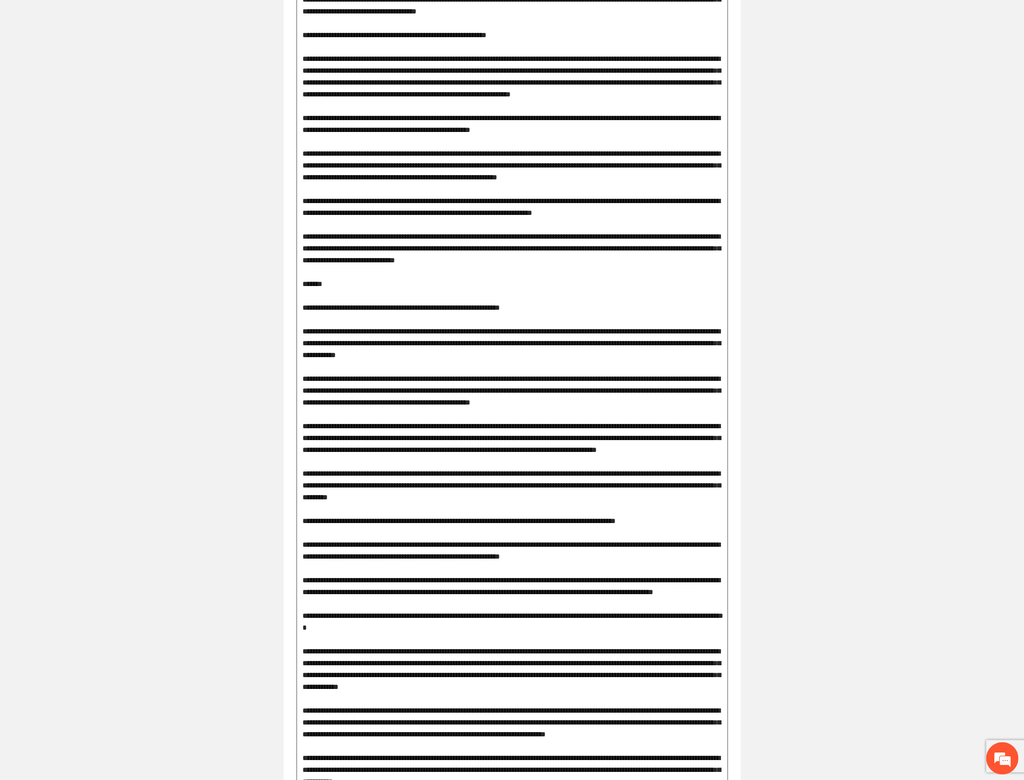
type textarea "**********"
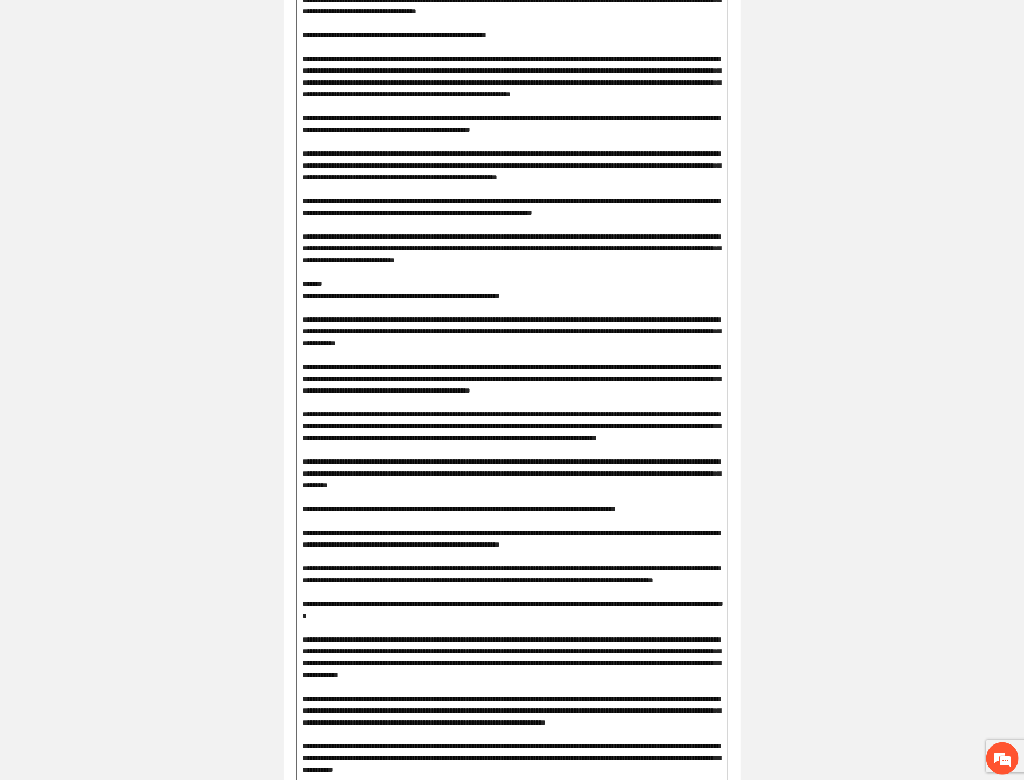
type textarea "**********"
drag, startPoint x: 433, startPoint y: 364, endPoint x: 663, endPoint y: 369, distance: 229.4
drag, startPoint x: 374, startPoint y: 368, endPoint x: 668, endPoint y: 374, distance: 294.5
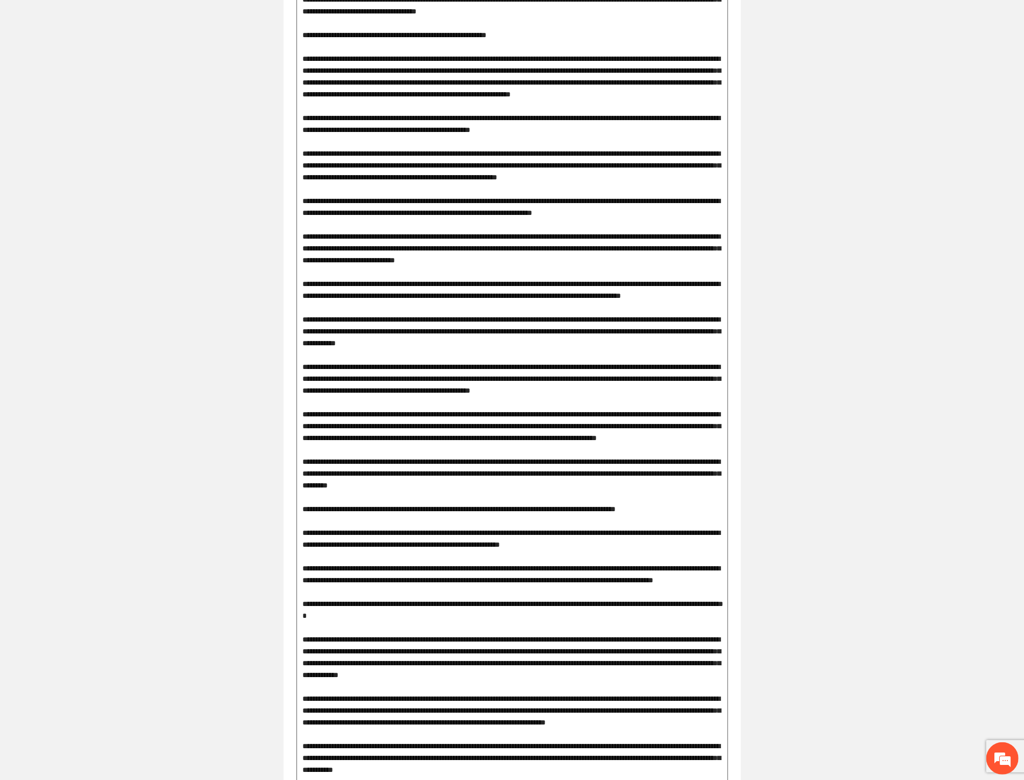
drag, startPoint x: 369, startPoint y: 390, endPoint x: 402, endPoint y: 392, distance: 32.9
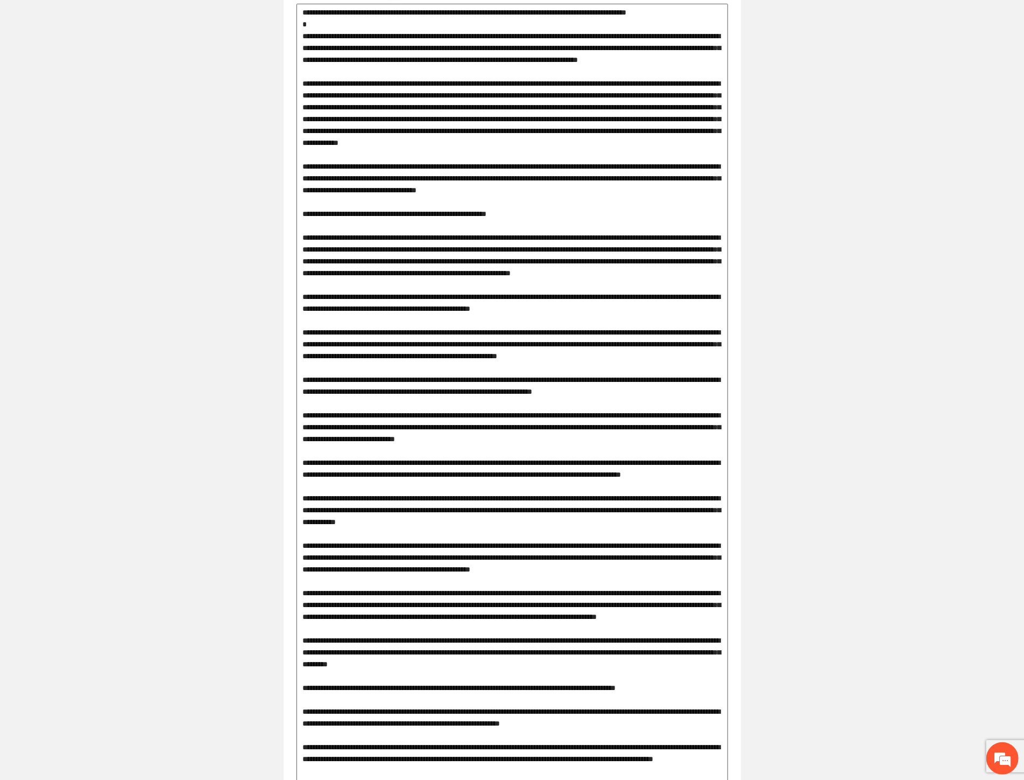
scroll to position [500, 0]
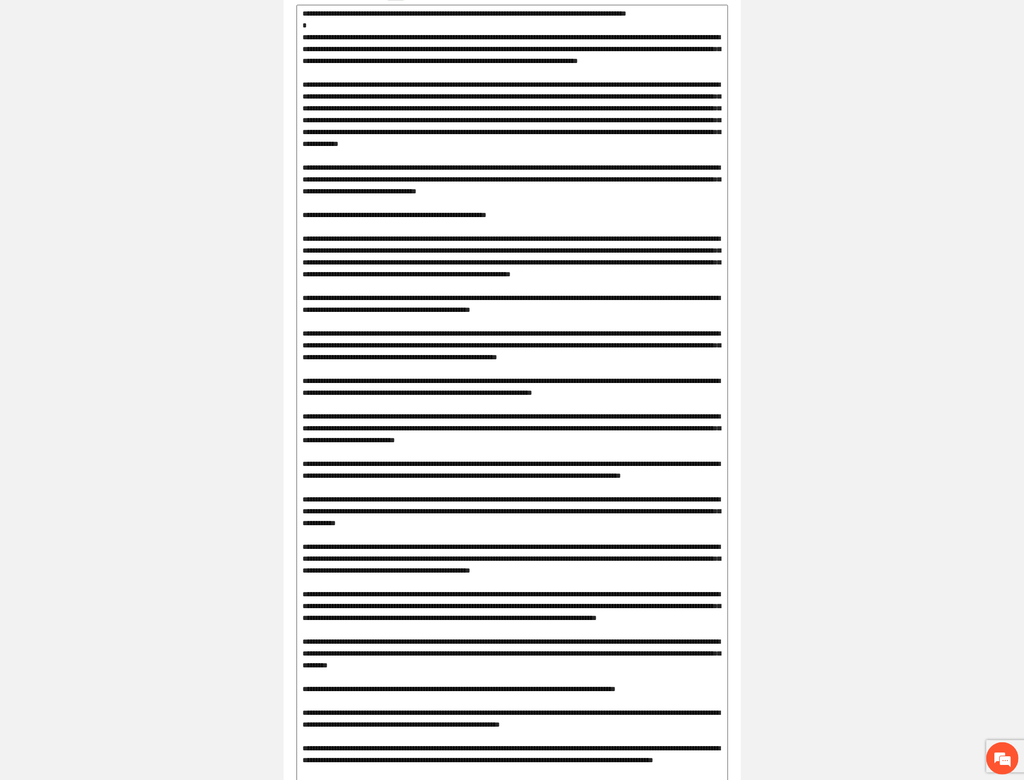
drag, startPoint x: 357, startPoint y: 246, endPoint x: 496, endPoint y: 245, distance: 138.9
drag, startPoint x: 581, startPoint y: 258, endPoint x: 689, endPoint y: 256, distance: 107.7
drag, startPoint x: 308, startPoint y: 317, endPoint x: 507, endPoint y: 326, distance: 198.9
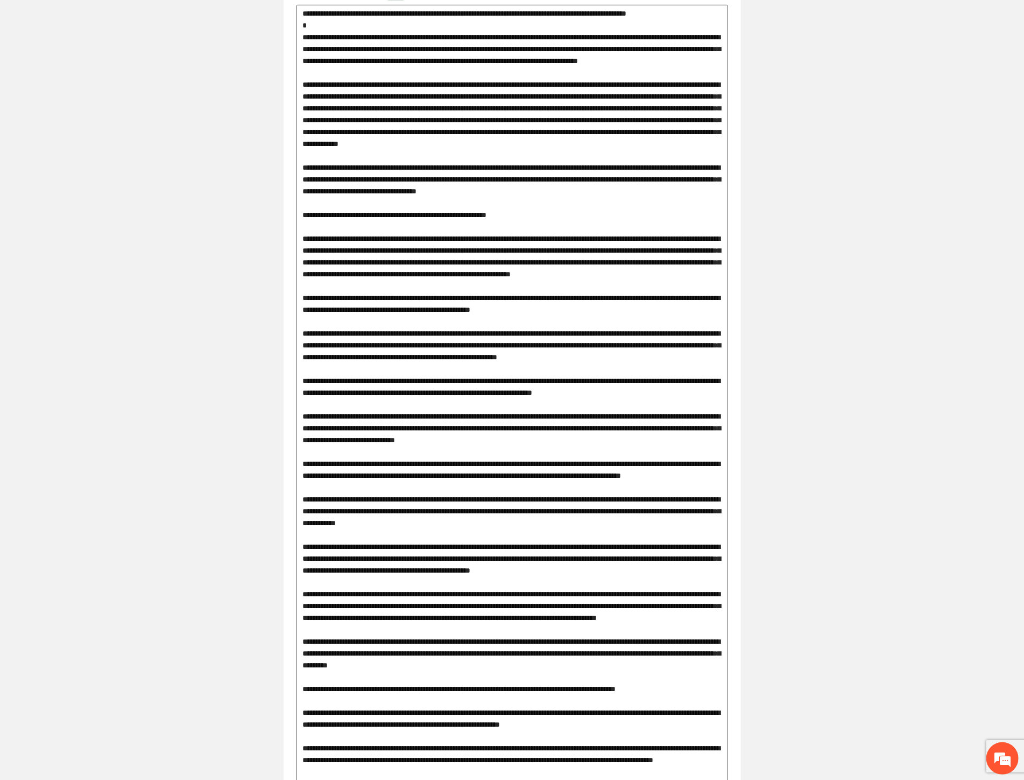
drag, startPoint x: 416, startPoint y: 318, endPoint x: 631, endPoint y: 318, distance: 214.8
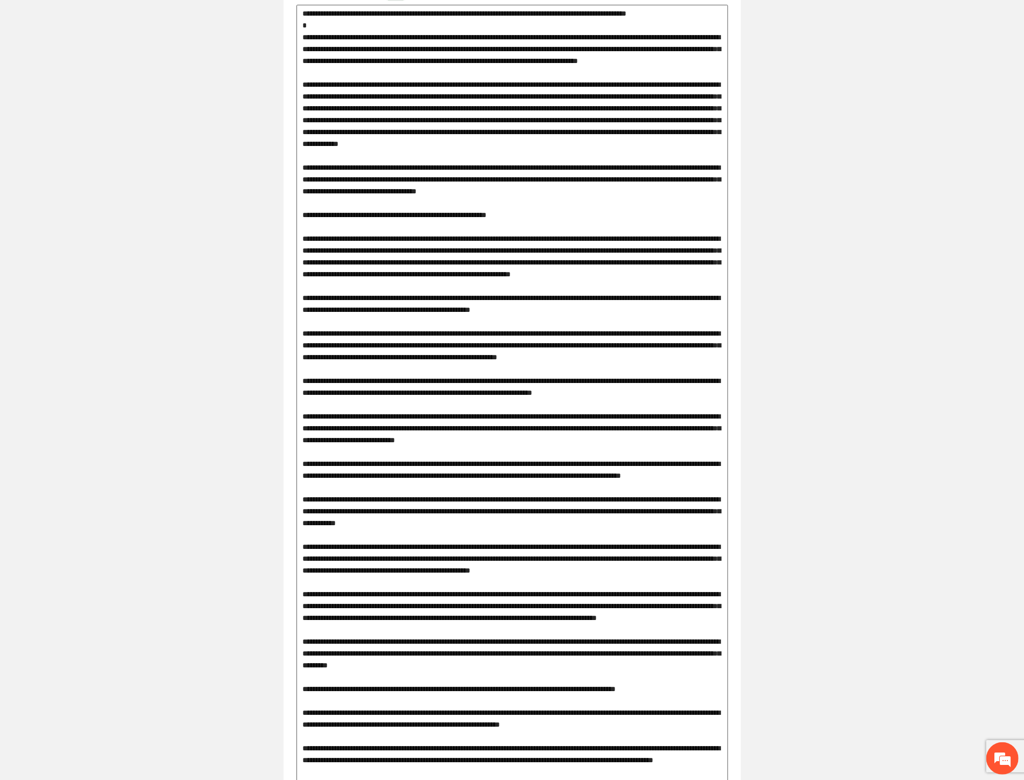
scroll to position [560, 0]
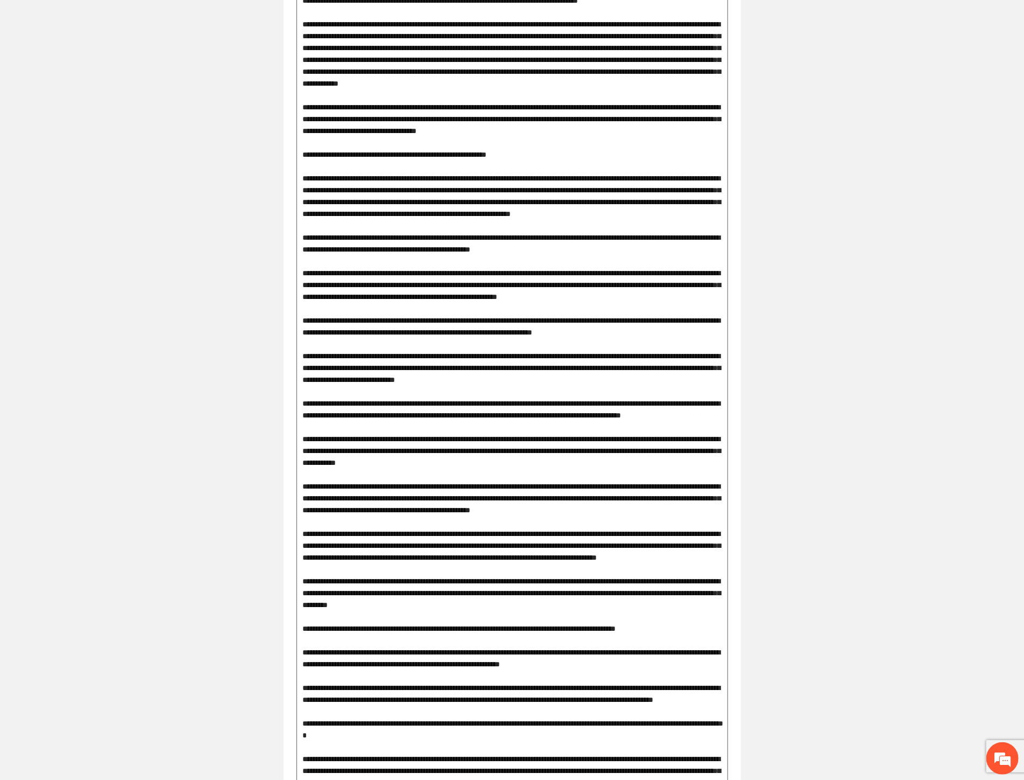
drag, startPoint x: 381, startPoint y: 385, endPoint x: 638, endPoint y: 385, distance: 257.3
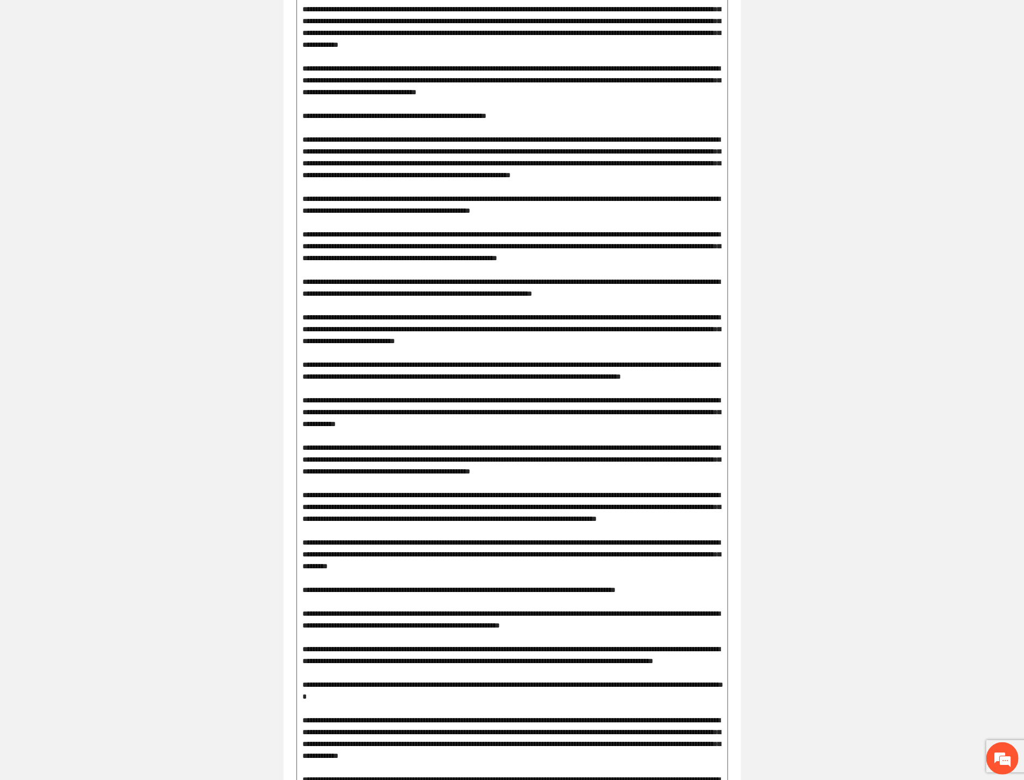
scroll to position [620, 0]
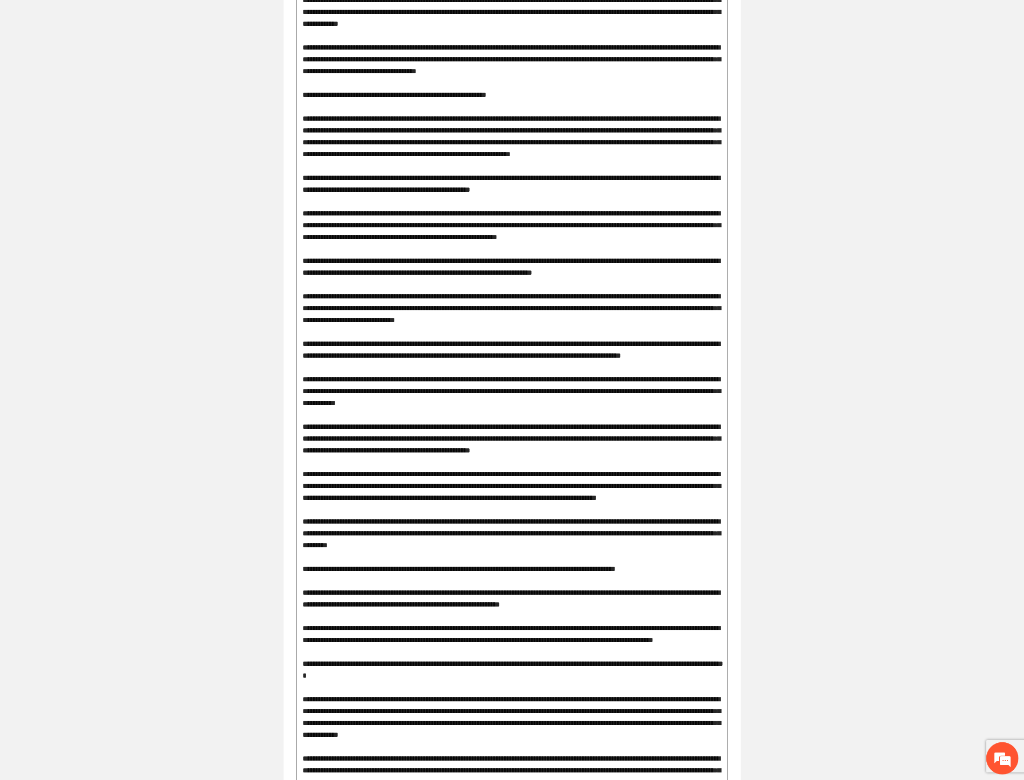
drag, startPoint x: 365, startPoint y: 379, endPoint x: 615, endPoint y: 381, distance: 249.8
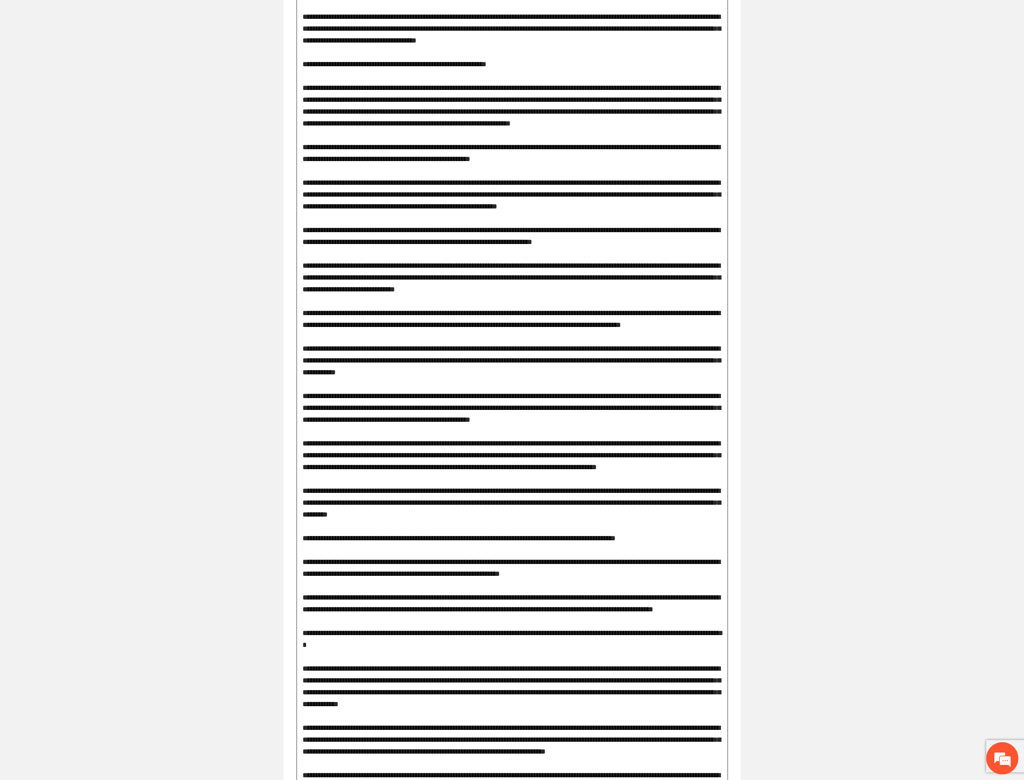
scroll to position [679, 0]
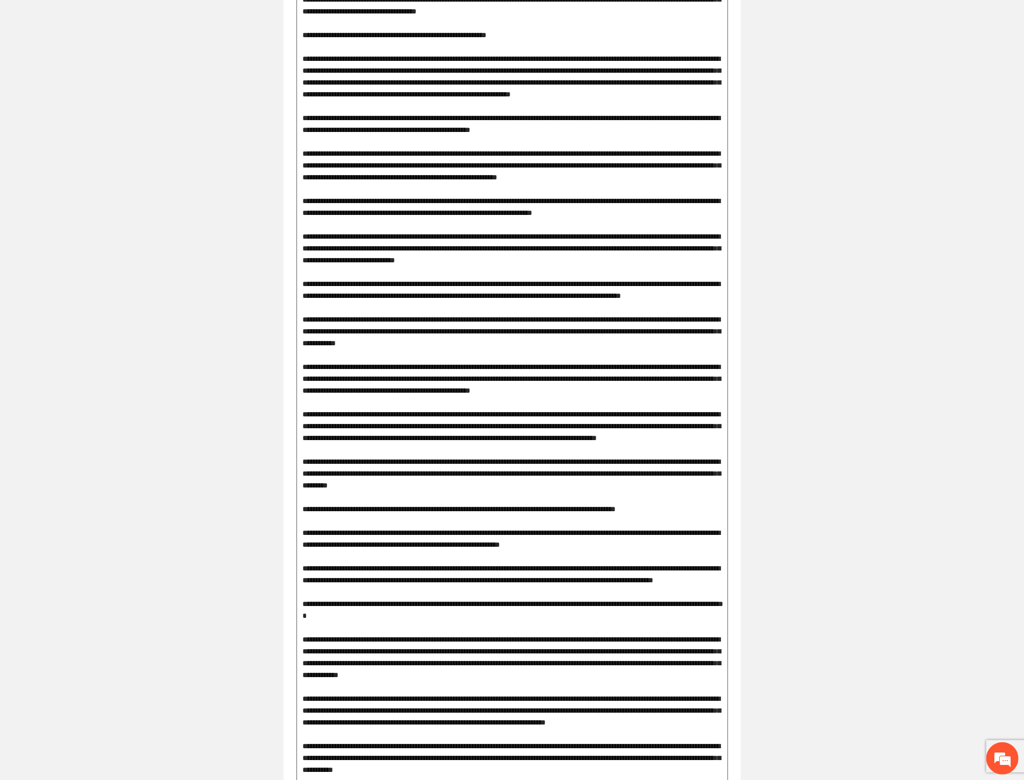
drag, startPoint x: 429, startPoint y: 371, endPoint x: 524, endPoint y: 373, distance: 95.3
drag, startPoint x: 368, startPoint y: 356, endPoint x: 643, endPoint y: 365, distance: 275.8
drag, startPoint x: 453, startPoint y: 408, endPoint x: 652, endPoint y: 391, distance: 199.3
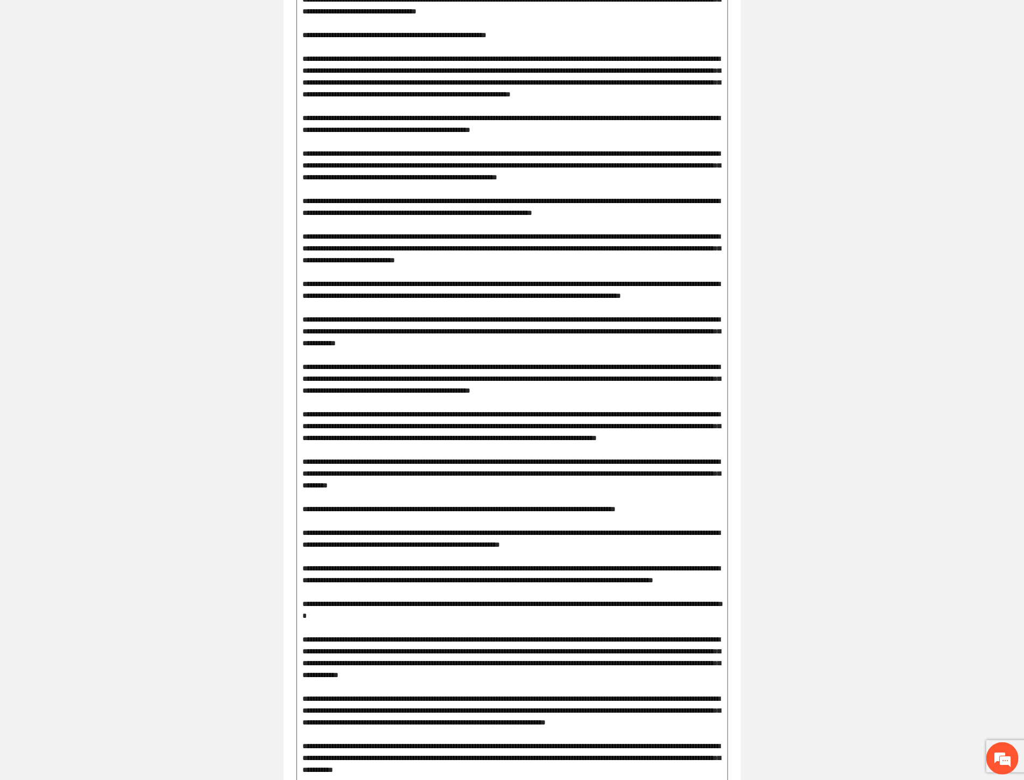
drag, startPoint x: 358, startPoint y: 411, endPoint x: 440, endPoint y: 410, distance: 81.8
drag, startPoint x: 348, startPoint y: 459, endPoint x: 675, endPoint y: 453, distance: 326.8
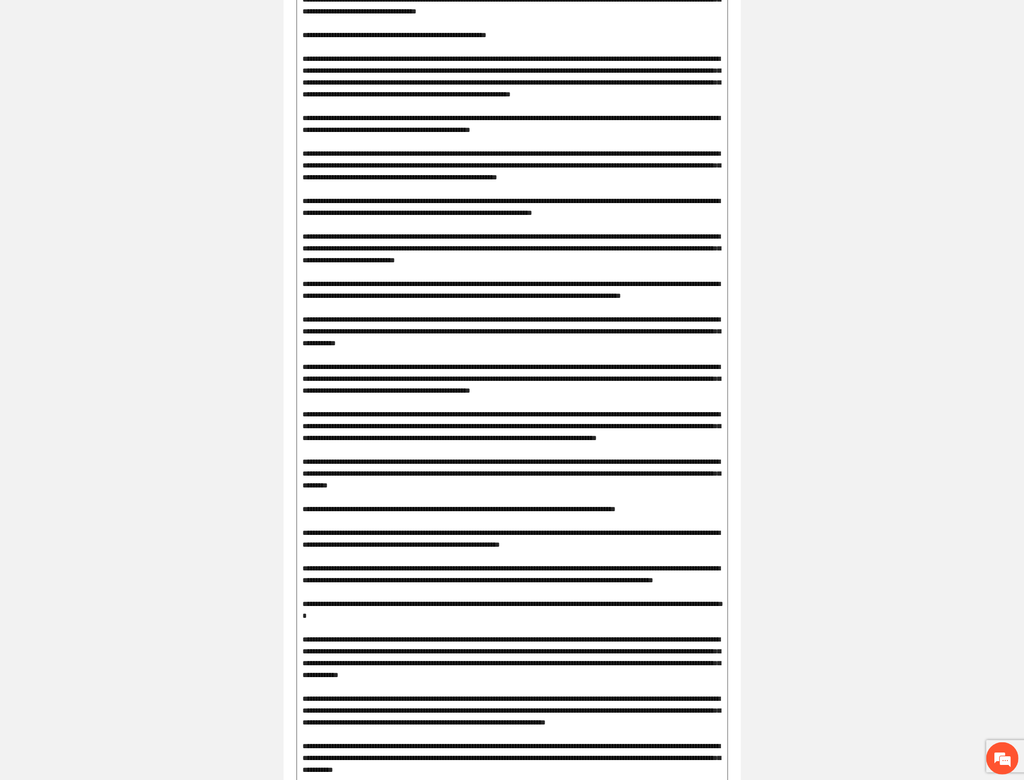
drag, startPoint x: 460, startPoint y: 511, endPoint x: 601, endPoint y: 518, distance: 141.2
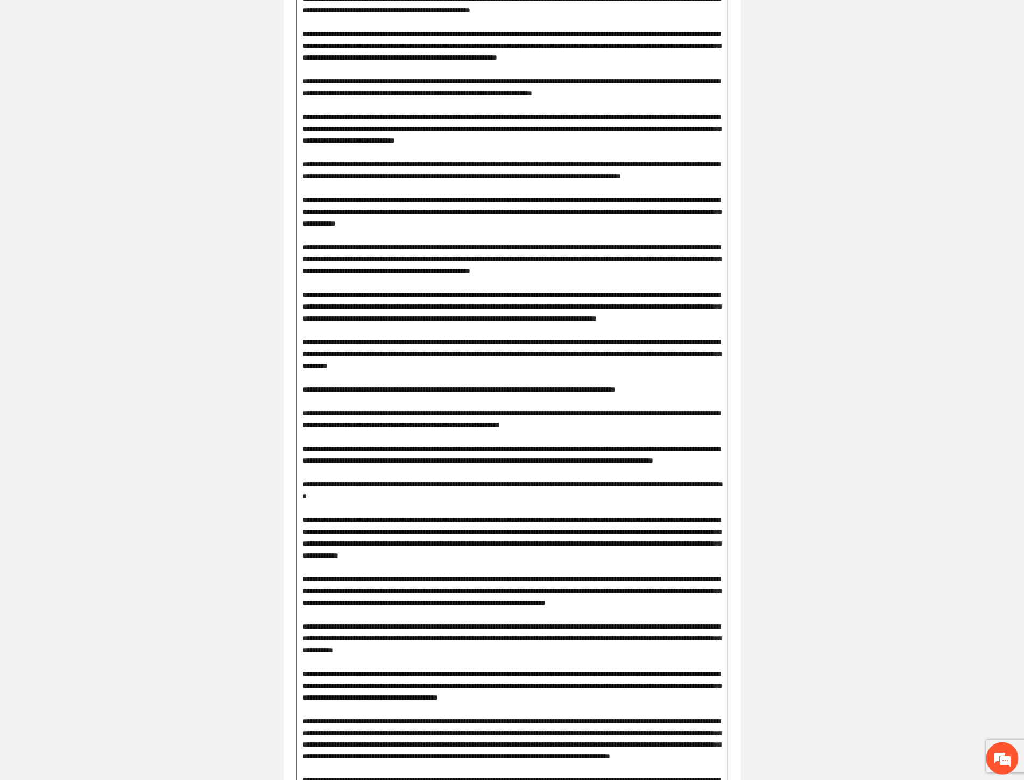
drag, startPoint x: 432, startPoint y: 437, endPoint x: 593, endPoint y: 450, distance: 162.0
drag, startPoint x: 319, startPoint y: 469, endPoint x: 698, endPoint y: 469, distance: 378.5
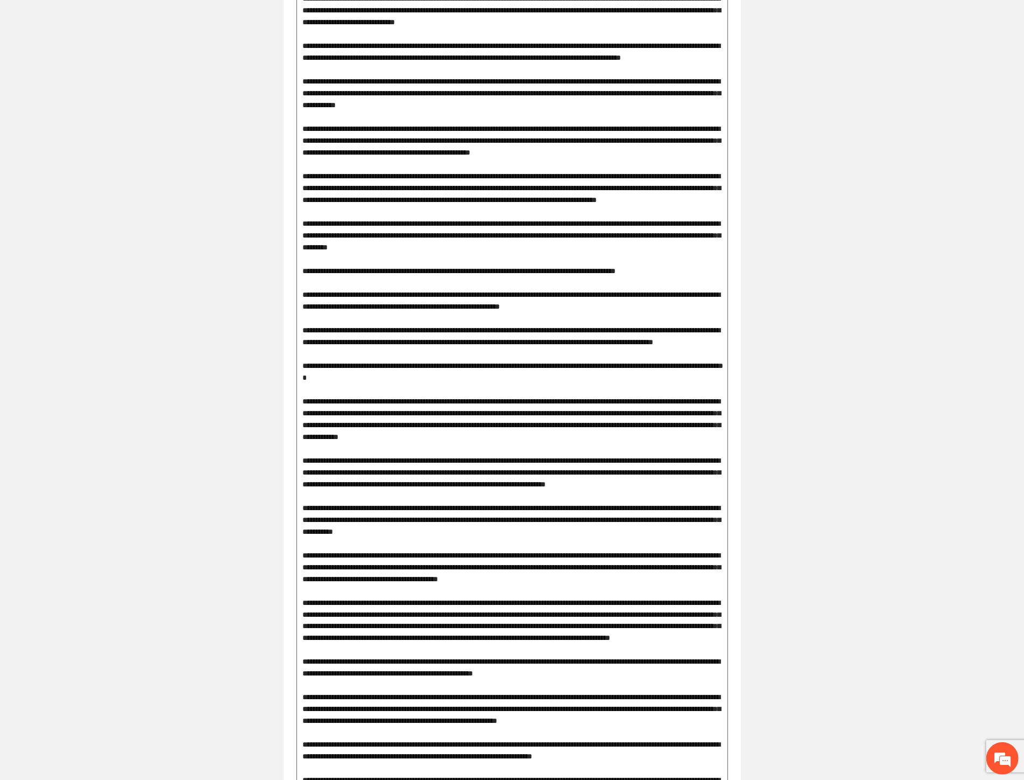
scroll to position [918, 0]
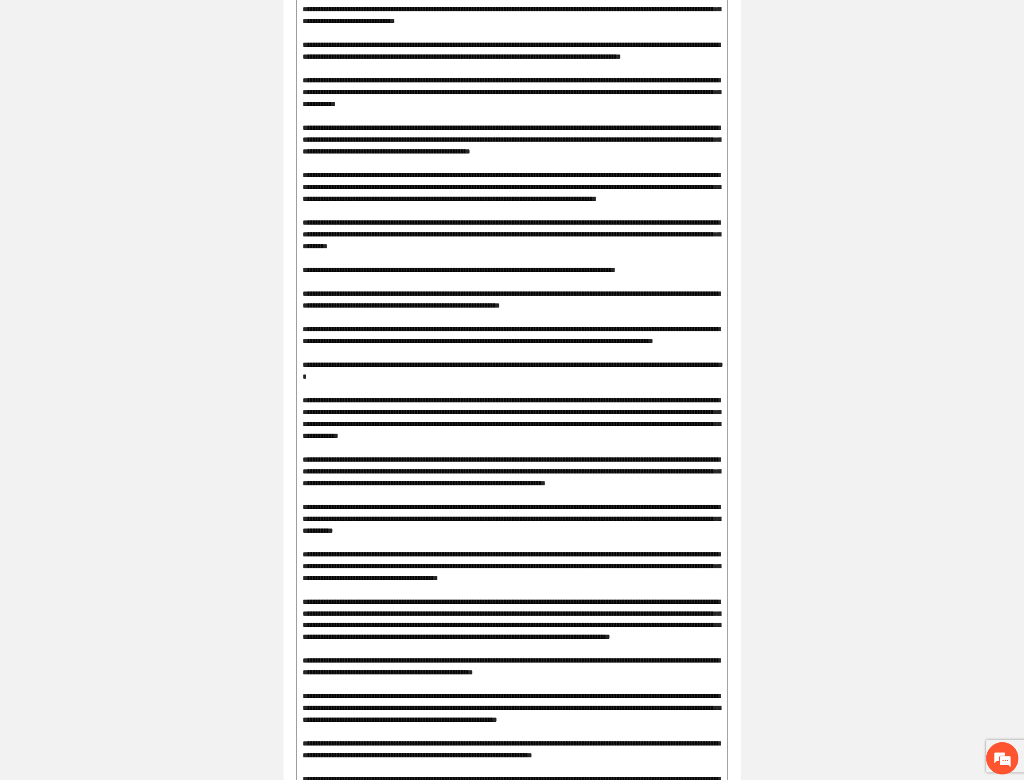
drag, startPoint x: 347, startPoint y: 384, endPoint x: 675, endPoint y: 382, distance: 327.3
drag, startPoint x: 353, startPoint y: 465, endPoint x: 698, endPoint y: 516, distance: 348.2
drag, startPoint x: 343, startPoint y: 347, endPoint x: 658, endPoint y: 352, distance: 315.0
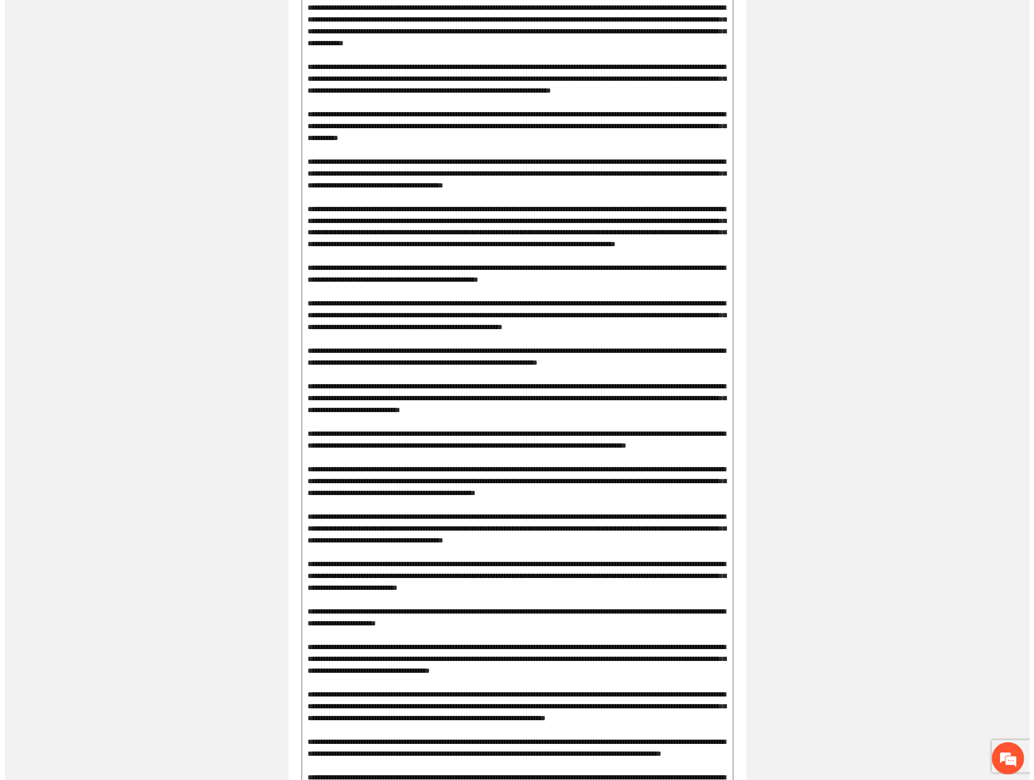
scroll to position [0, 0]
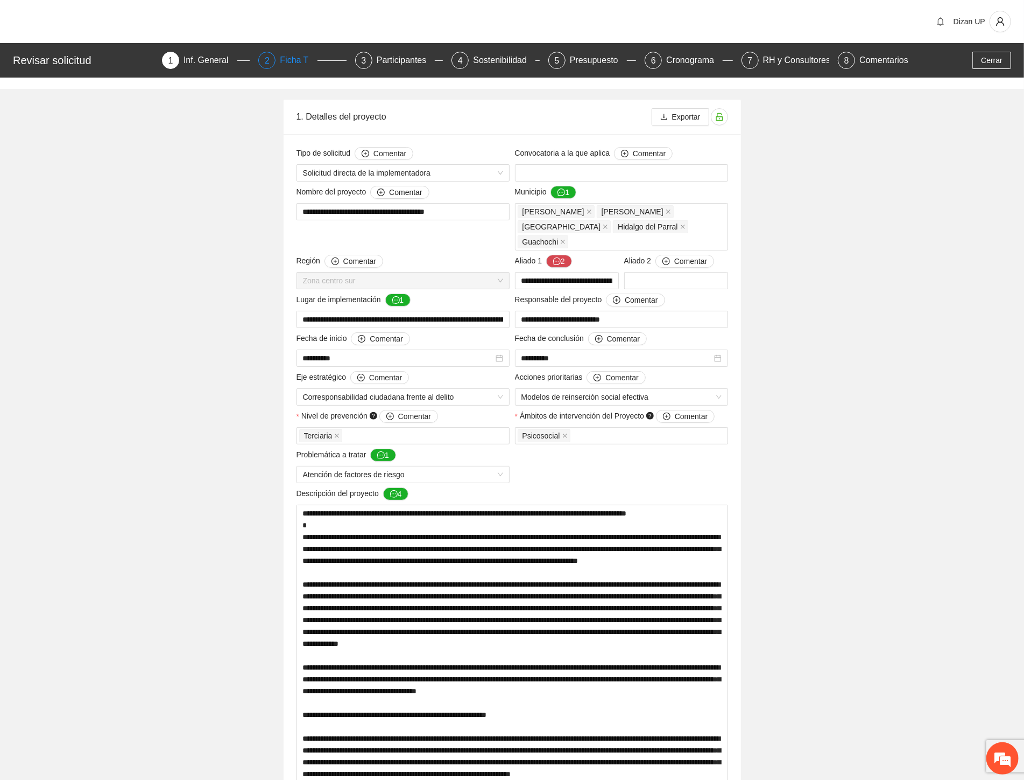
click at [278, 63] on div "2 Ficha T" at bounding box center [302, 60] width 88 height 17
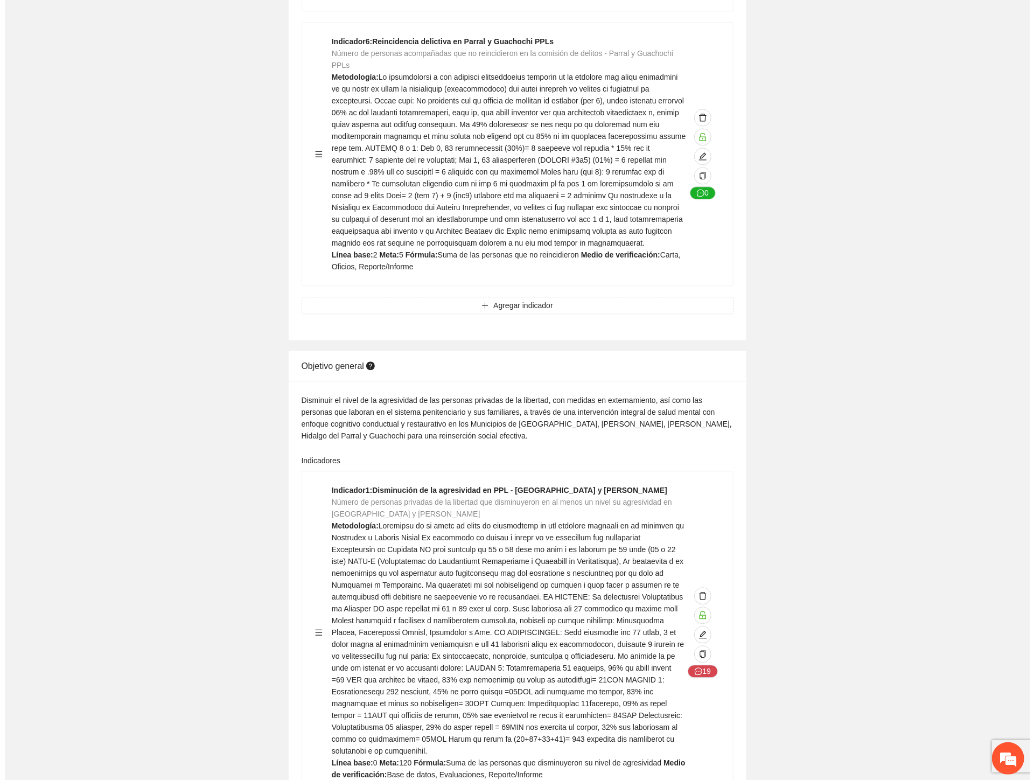
scroll to position [1854, 0]
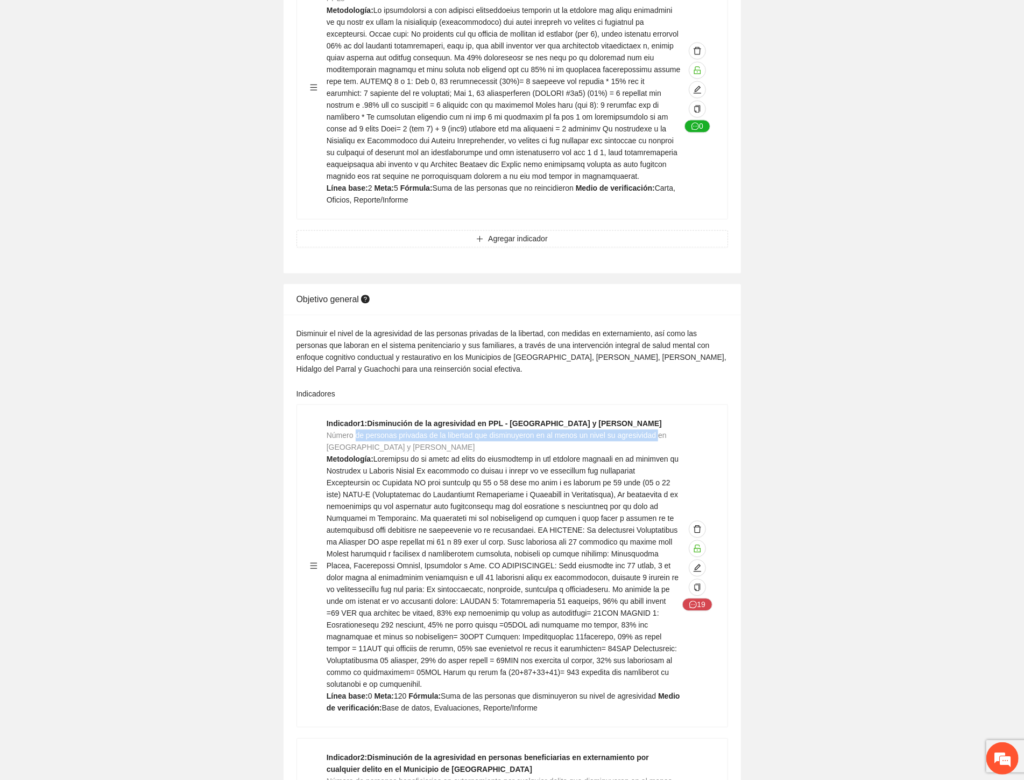
drag, startPoint x: 375, startPoint y: 411, endPoint x: 658, endPoint y: 406, distance: 282.7
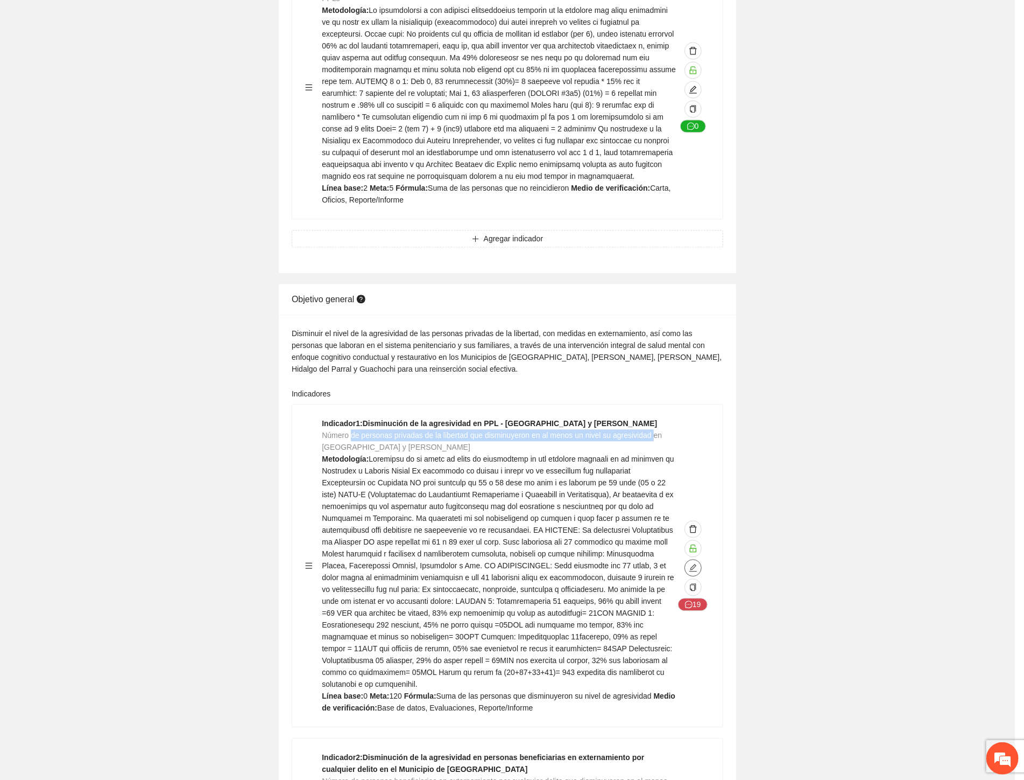
type textarea "*"
type input "**********"
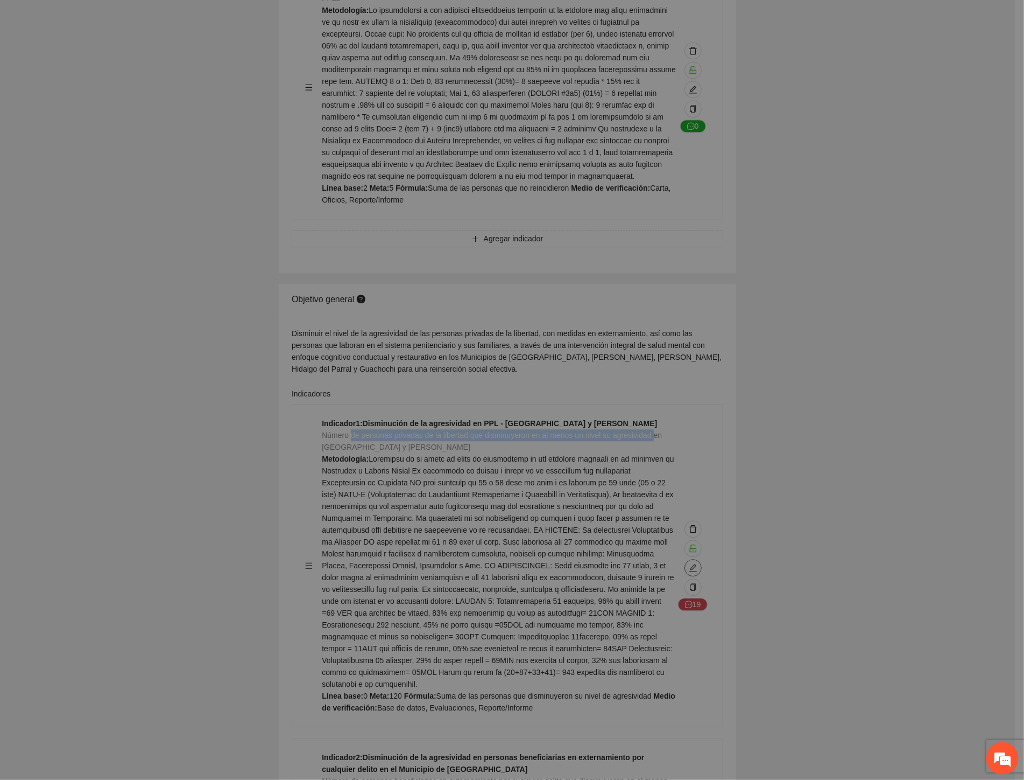
type textarea "*"
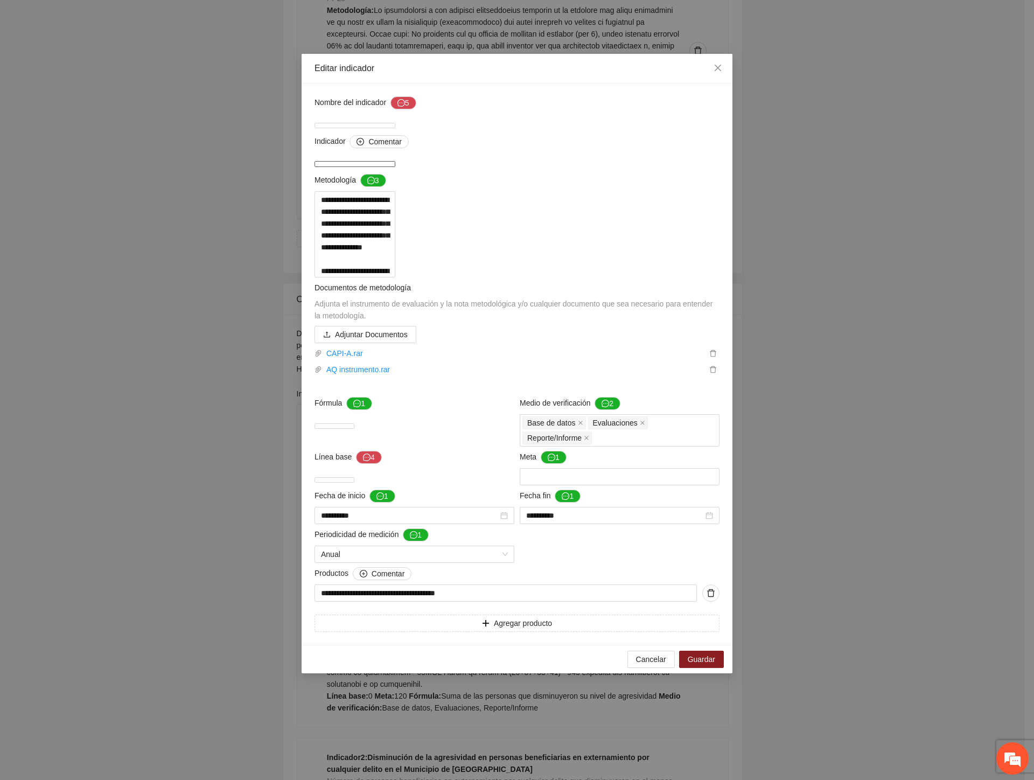
scroll to position [0, 0]
click at [713, 66] on icon "close" at bounding box center [717, 68] width 9 height 9
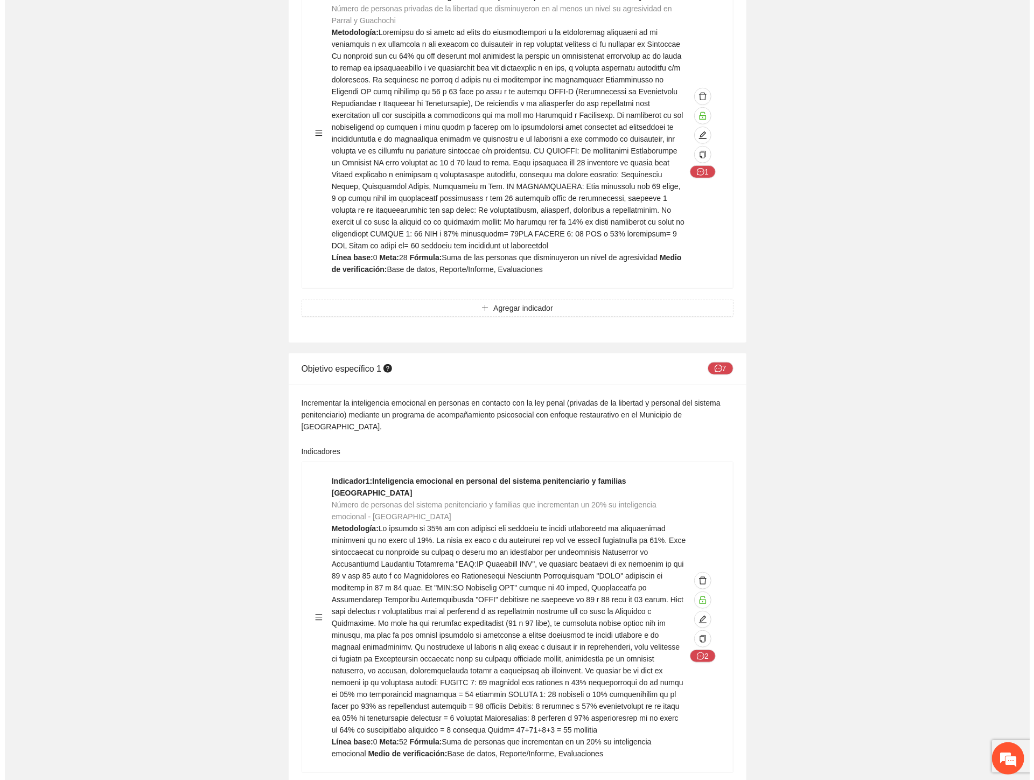
scroll to position [6699, 0]
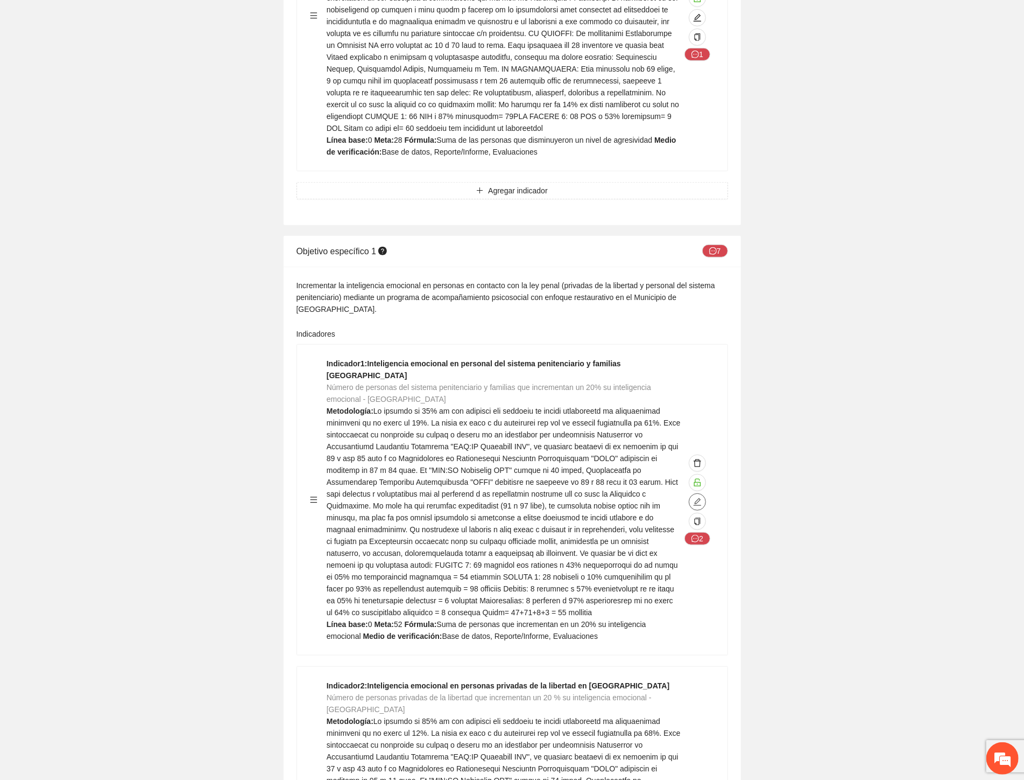
click at [697, 497] on icon "edit" at bounding box center [697, 501] width 9 height 9
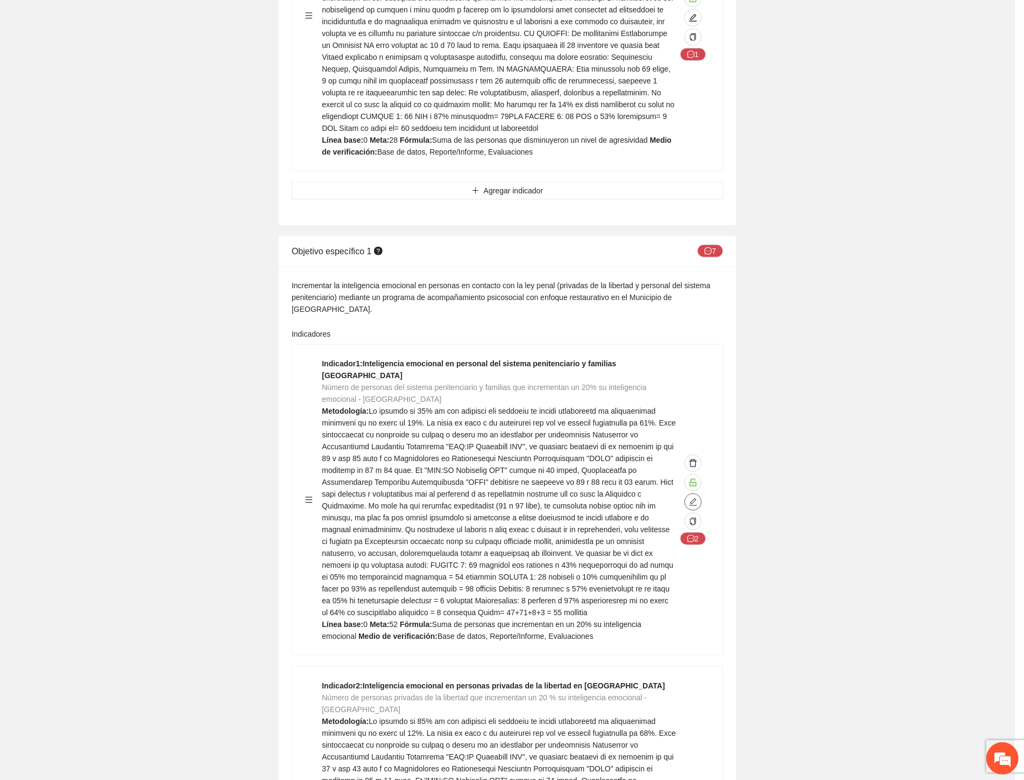
type textarea "*"
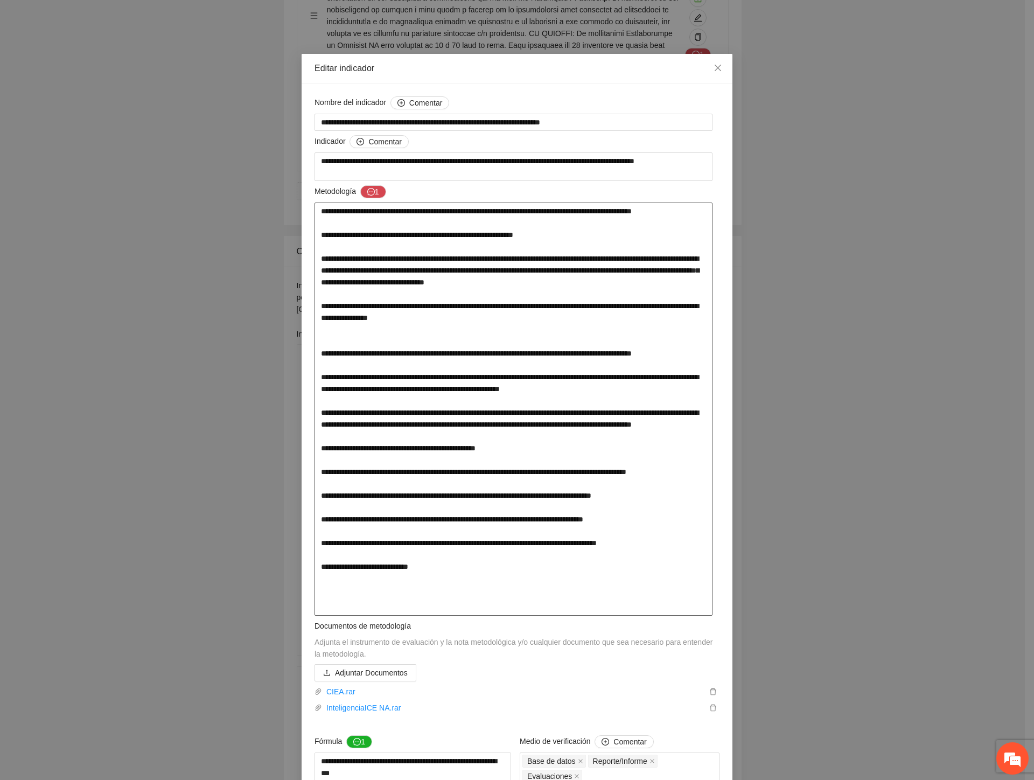
drag, startPoint x: 327, startPoint y: 314, endPoint x: 609, endPoint y: 315, distance: 282.1
click at [609, 315] on textarea at bounding box center [513, 408] width 398 height 413
click at [517, 264] on textarea at bounding box center [513, 408] width 398 height 413
click at [445, 329] on textarea at bounding box center [513, 408] width 398 height 413
drag, startPoint x: 346, startPoint y: 316, endPoint x: 351, endPoint y: 317, distance: 5.4
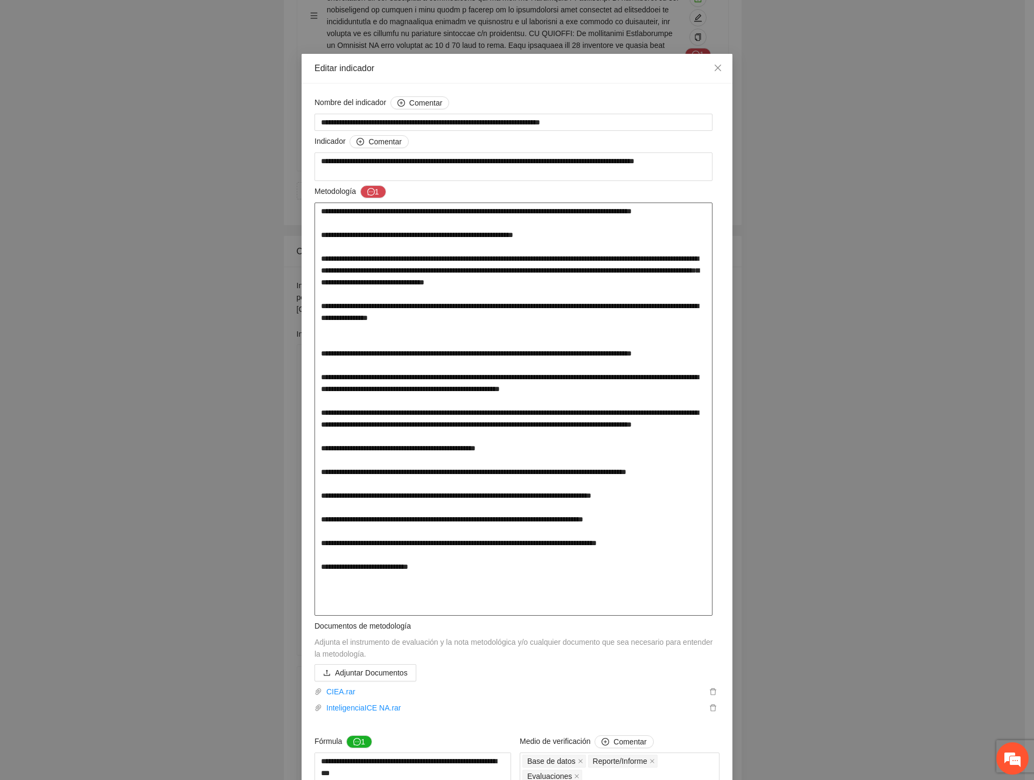
click at [350, 317] on textarea at bounding box center [513, 408] width 398 height 413
drag, startPoint x: 485, startPoint y: 304, endPoint x: 494, endPoint y: 304, distance: 9.7
click at [494, 304] on textarea at bounding box center [513, 408] width 398 height 413
click at [343, 311] on textarea at bounding box center [513, 408] width 398 height 413
drag, startPoint x: 330, startPoint y: 367, endPoint x: 633, endPoint y: 367, distance: 303.1
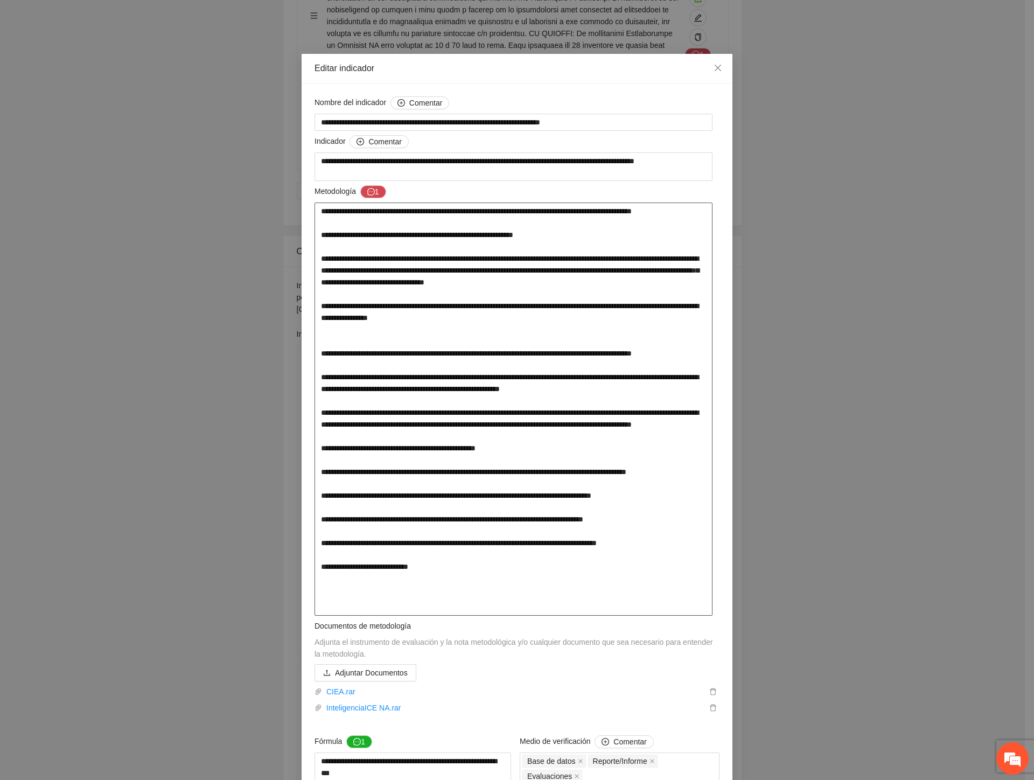
click at [633, 367] on textarea at bounding box center [513, 408] width 398 height 413
click at [655, 362] on textarea at bounding box center [513, 408] width 398 height 413
drag, startPoint x: 448, startPoint y: 256, endPoint x: 401, endPoint y: 254, distance: 47.9
click at [448, 256] on textarea at bounding box center [513, 408] width 398 height 413
drag, startPoint x: 345, startPoint y: 247, endPoint x: 532, endPoint y: 257, distance: 187.1
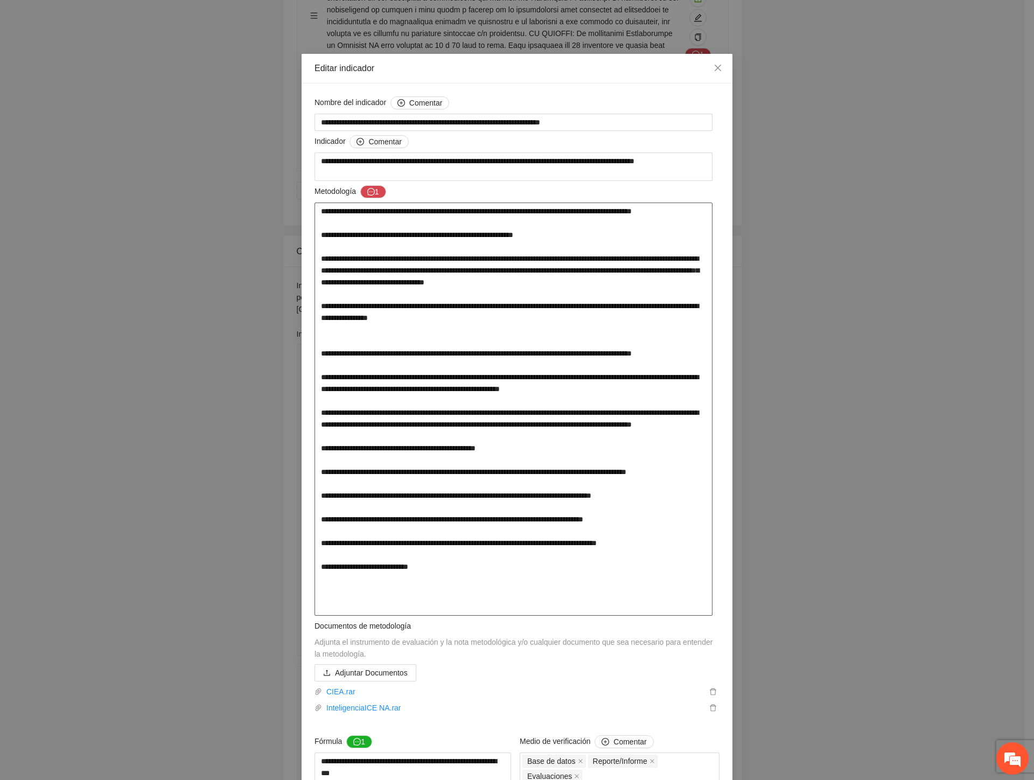
click at [532, 255] on textarea at bounding box center [513, 408] width 398 height 413
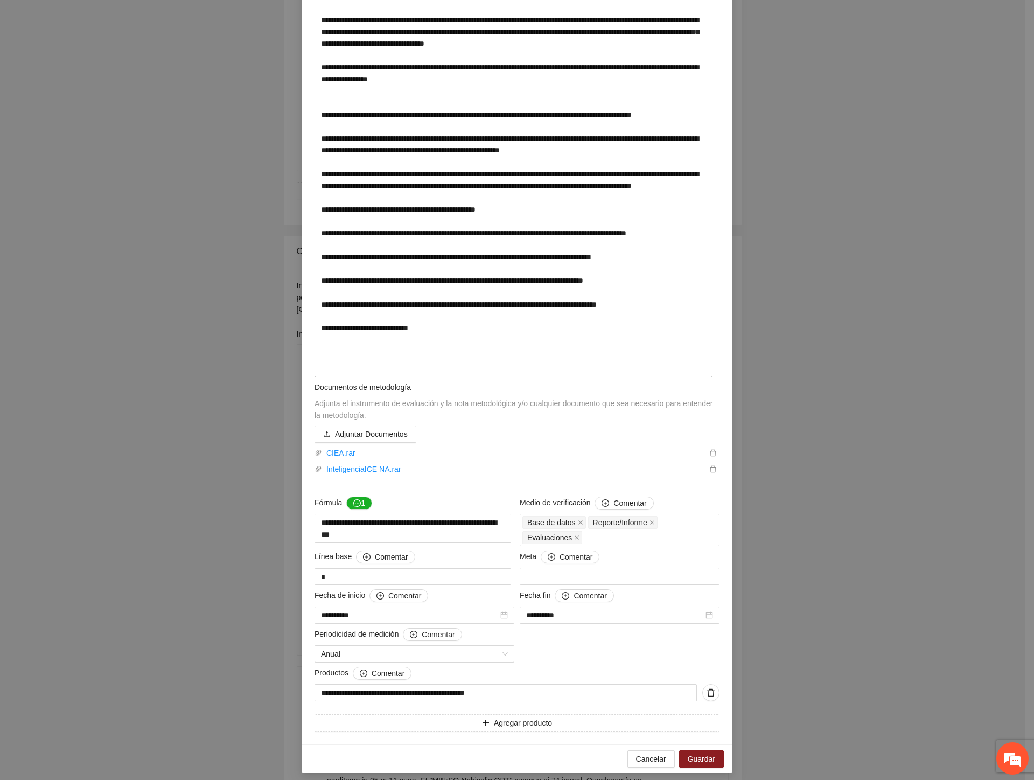
scroll to position [239, 0]
drag, startPoint x: 519, startPoint y: 191, endPoint x: 541, endPoint y: 191, distance: 21.5
click at [536, 191] on textarea at bounding box center [513, 169] width 398 height 413
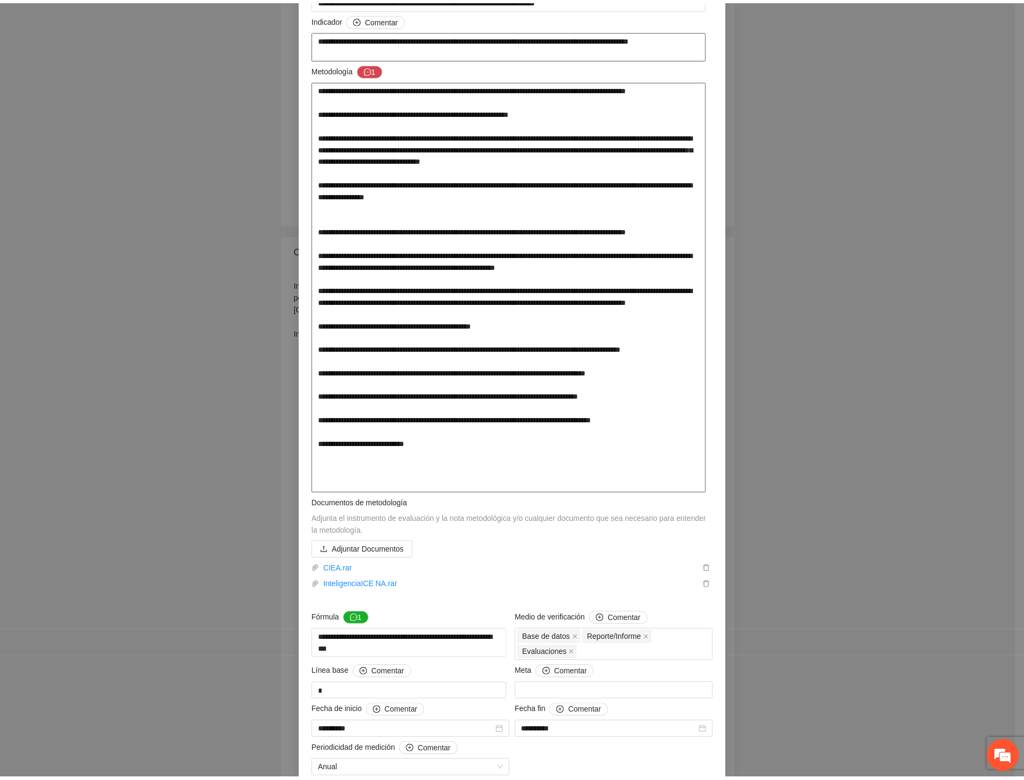
scroll to position [0, 0]
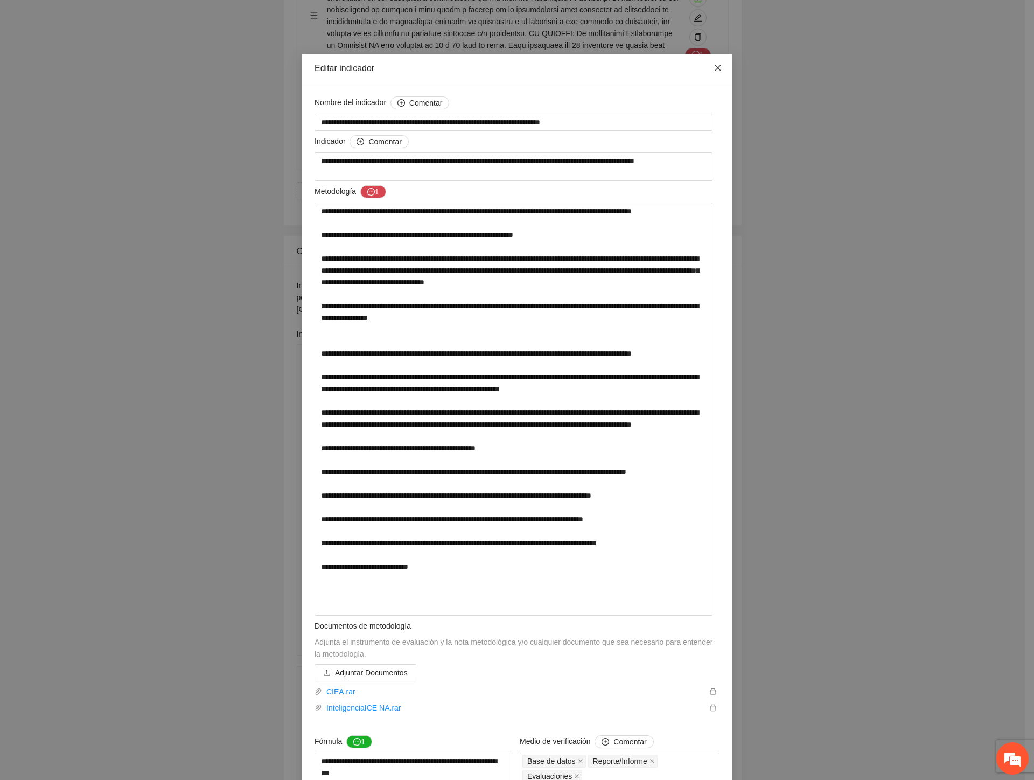
click at [713, 65] on icon "close" at bounding box center [717, 68] width 9 height 9
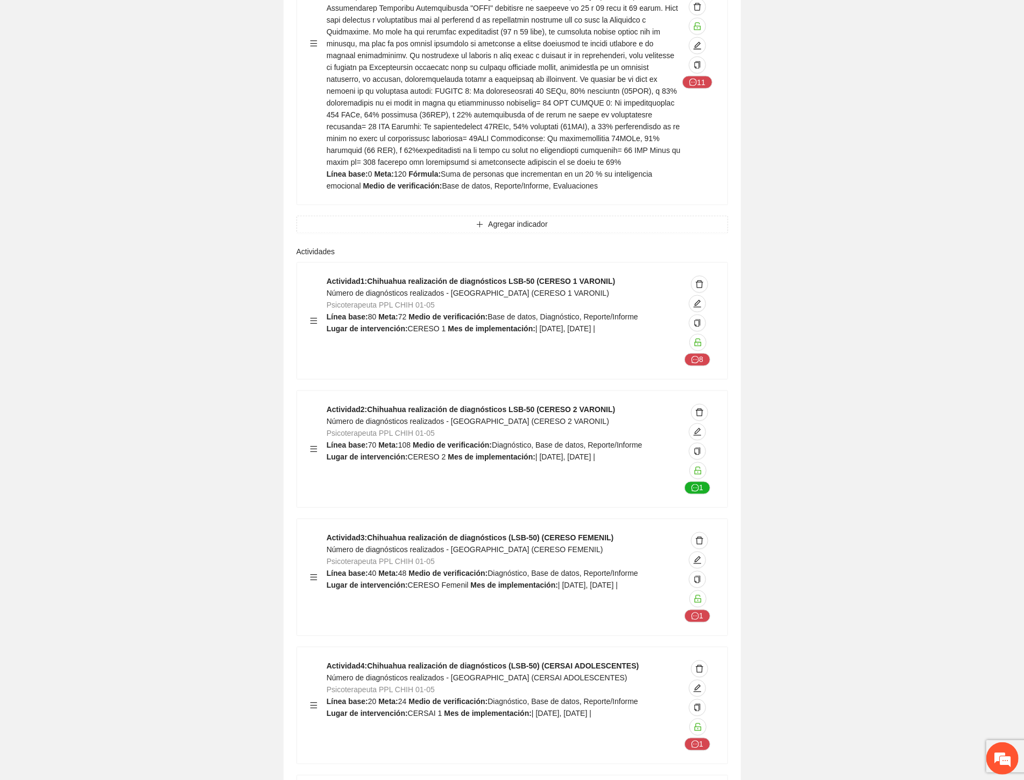
scroll to position [7417, 0]
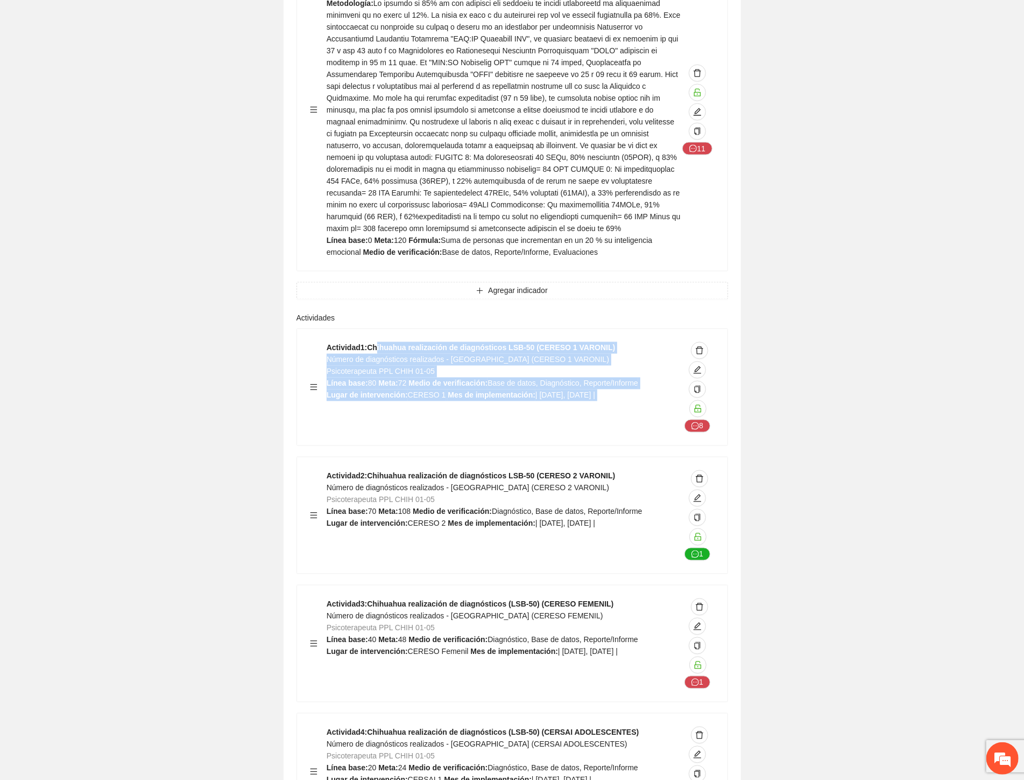
drag, startPoint x: 404, startPoint y: 247, endPoint x: 722, endPoint y: 250, distance: 318.2
click at [722, 329] on div "Actividad 1 : Chihuahua realización de diagnósticos LSB-50 (CERESO 1 VARONIL) N…" at bounding box center [512, 387] width 431 height 116
click at [426, 367] on span "Psicoterapeuta PPL CHIH 01-05" at bounding box center [381, 371] width 108 height 9
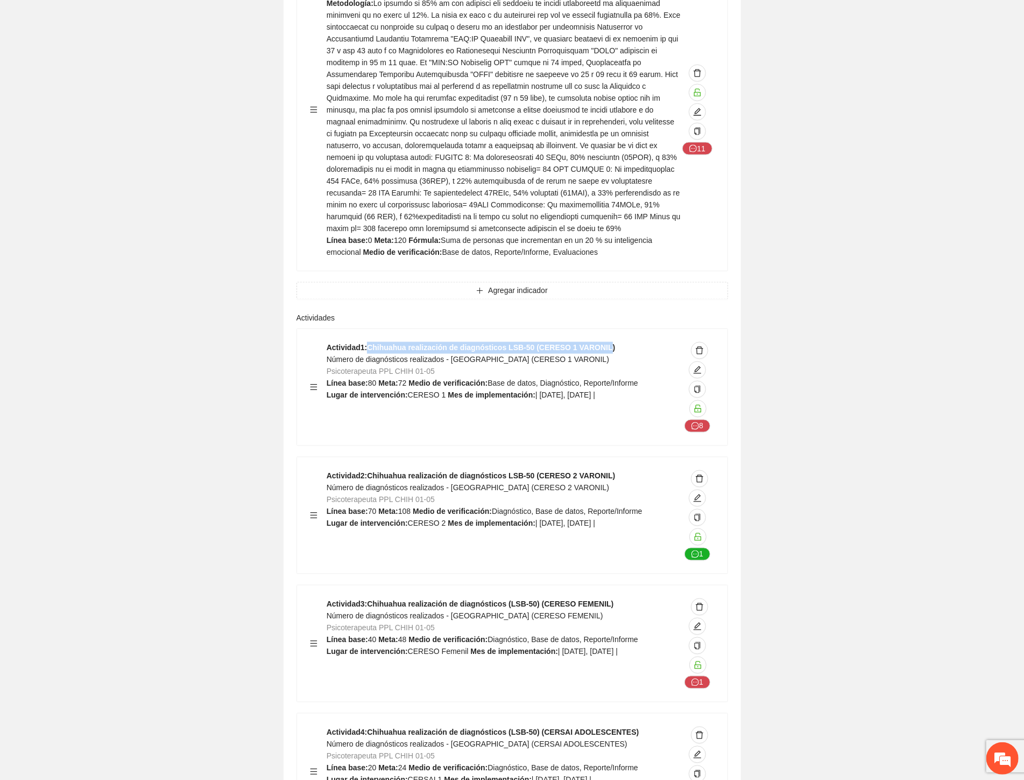
drag, startPoint x: 521, startPoint y: 237, endPoint x: 608, endPoint y: 237, distance: 87.2
click at [607, 329] on div "Actividad 1 : Chihuahua realización de diagnósticos LSB-50 (CERESO 1 VARONIL) N…" at bounding box center [512, 387] width 431 height 116
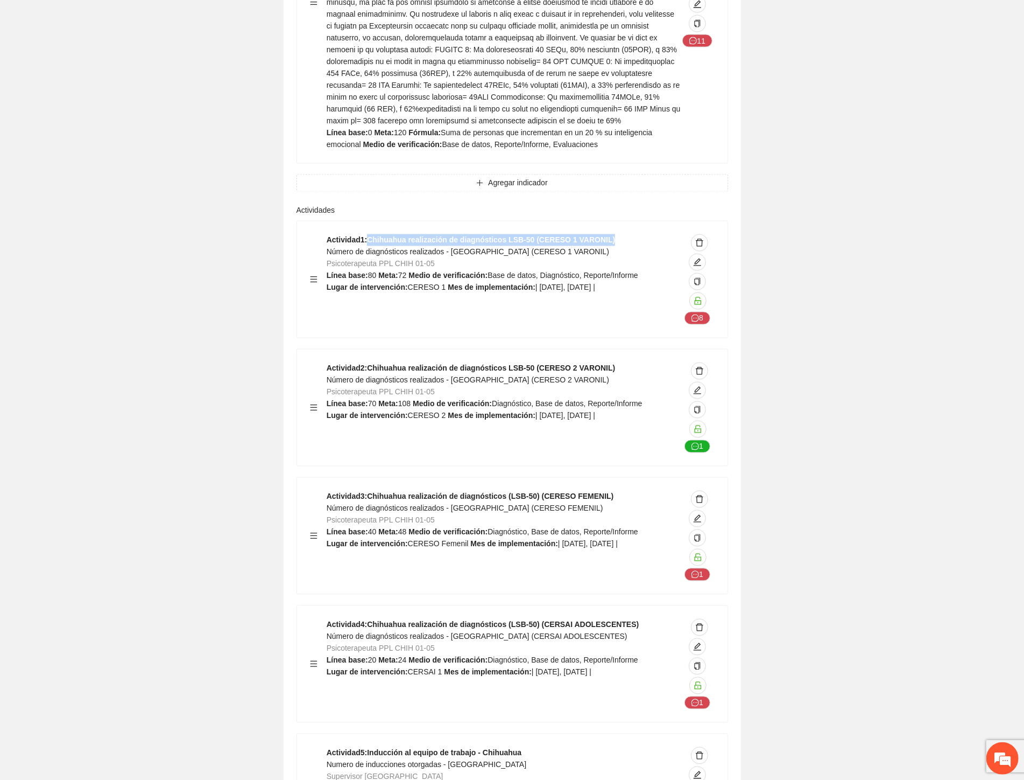
scroll to position [7656, 0]
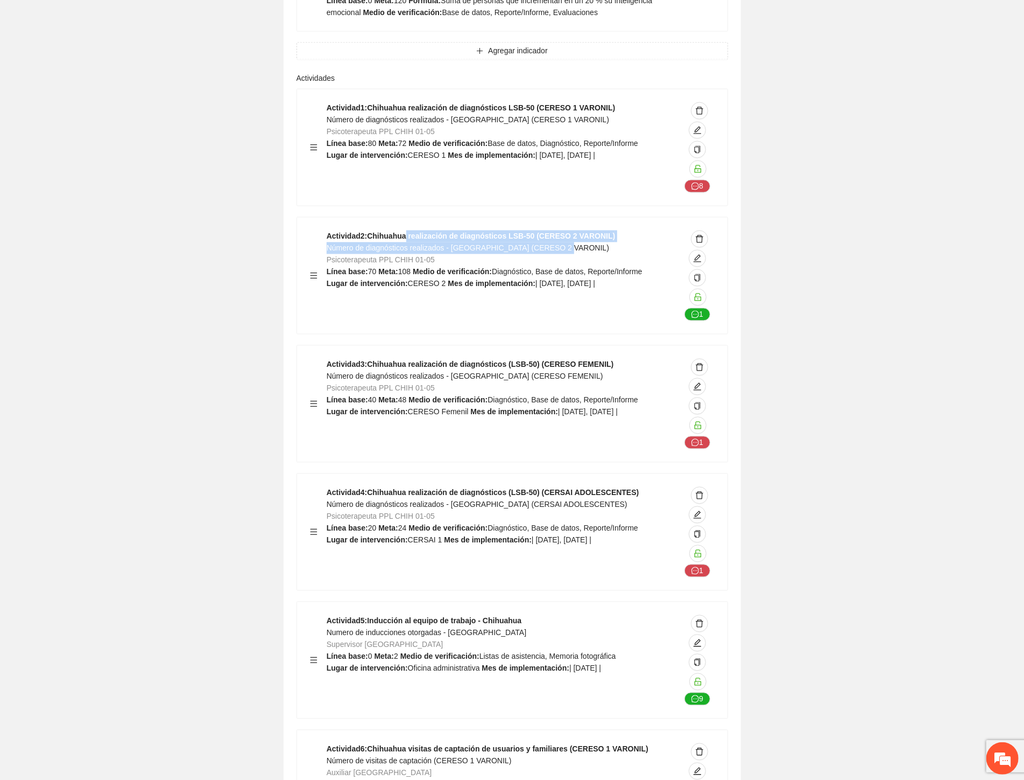
drag, startPoint x: 447, startPoint y: 138, endPoint x: 604, endPoint y: 153, distance: 157.4
click at [604, 230] on div "Actividad 2 : Chihuahua realización de diagnósticos LSB-50 (CERESO 2 VARONIL) N…" at bounding box center [504, 275] width 354 height 90
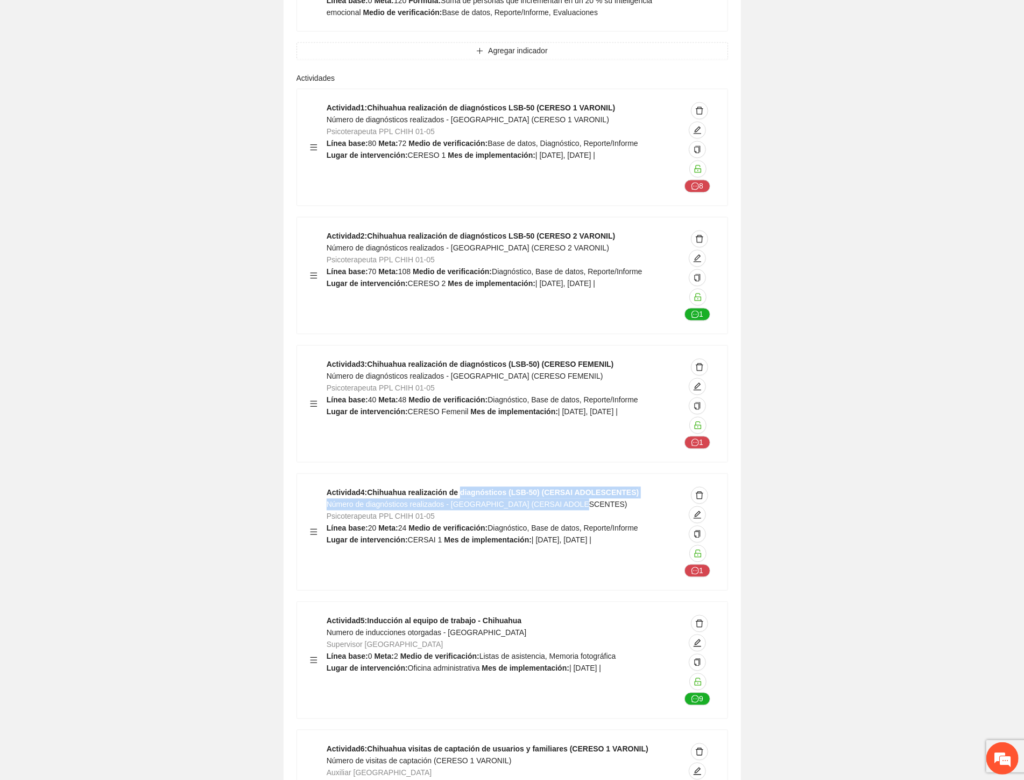
drag, startPoint x: 466, startPoint y: 395, endPoint x: 621, endPoint y: 401, distance: 155.7
click at [621, 487] on div "Actividad 4 : Chihuahua realización de diagnósticos (LSB-50) (CERSAI ADOLESCENT…" at bounding box center [504, 532] width 354 height 90
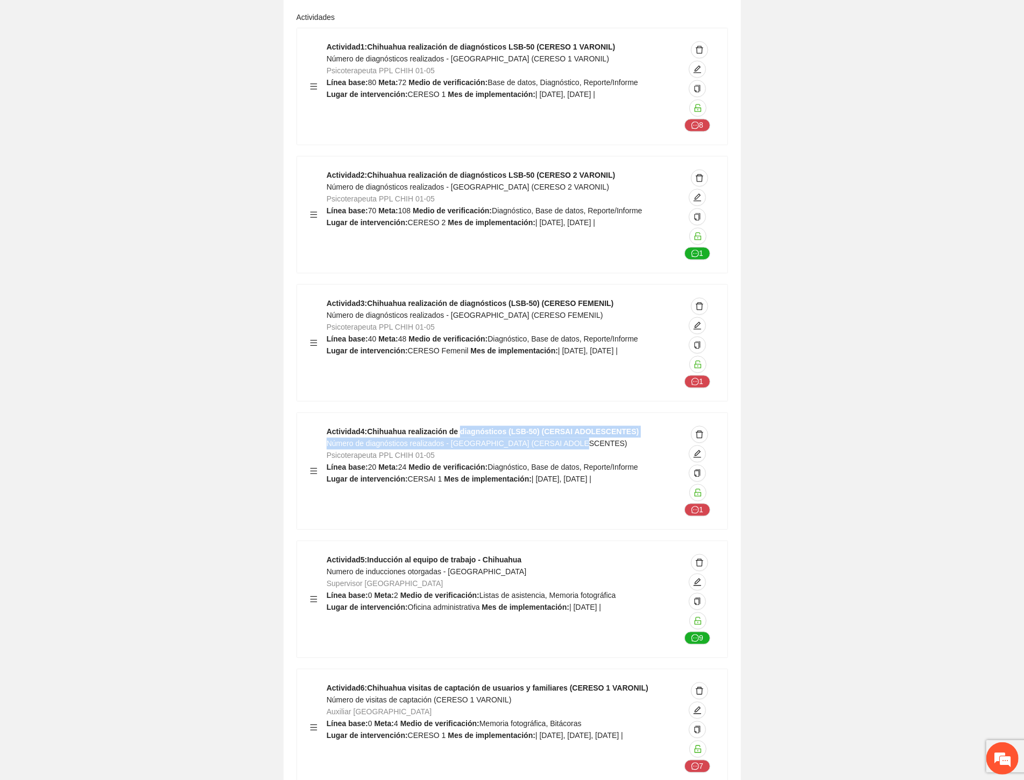
scroll to position [7776, 0]
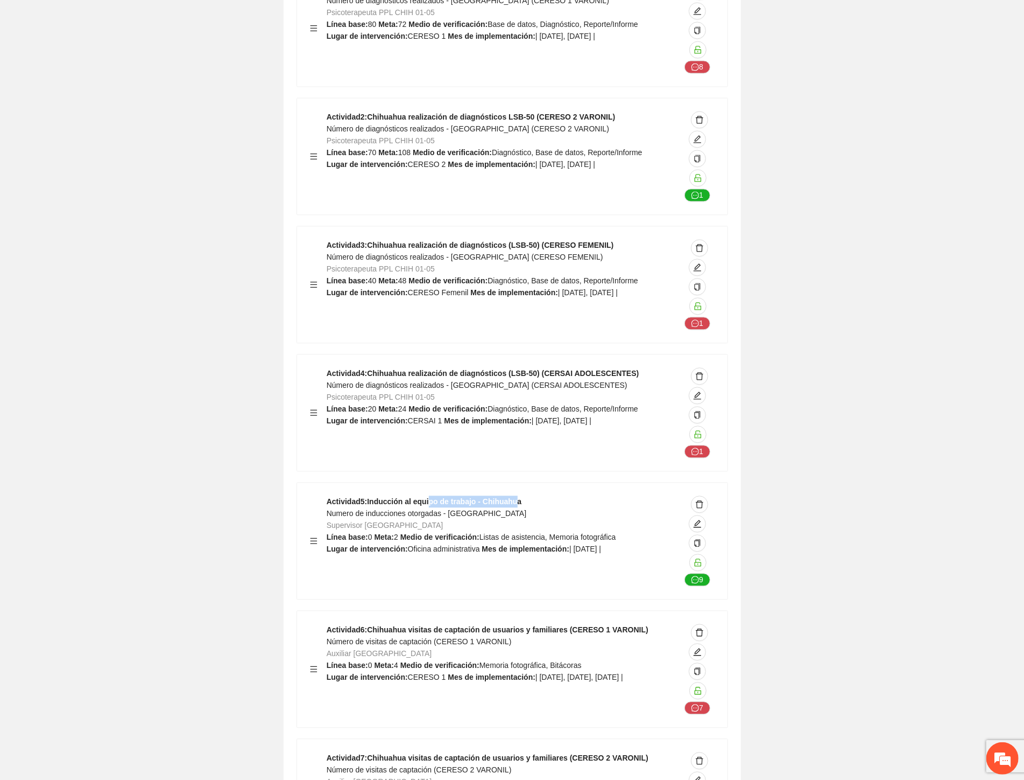
drag, startPoint x: 439, startPoint y: 398, endPoint x: 515, endPoint y: 402, distance: 75.4
click at [515, 497] on strong "Actividad 5 : Inducción al equipo de trabajo - Chihuahua" at bounding box center [424, 501] width 195 height 9
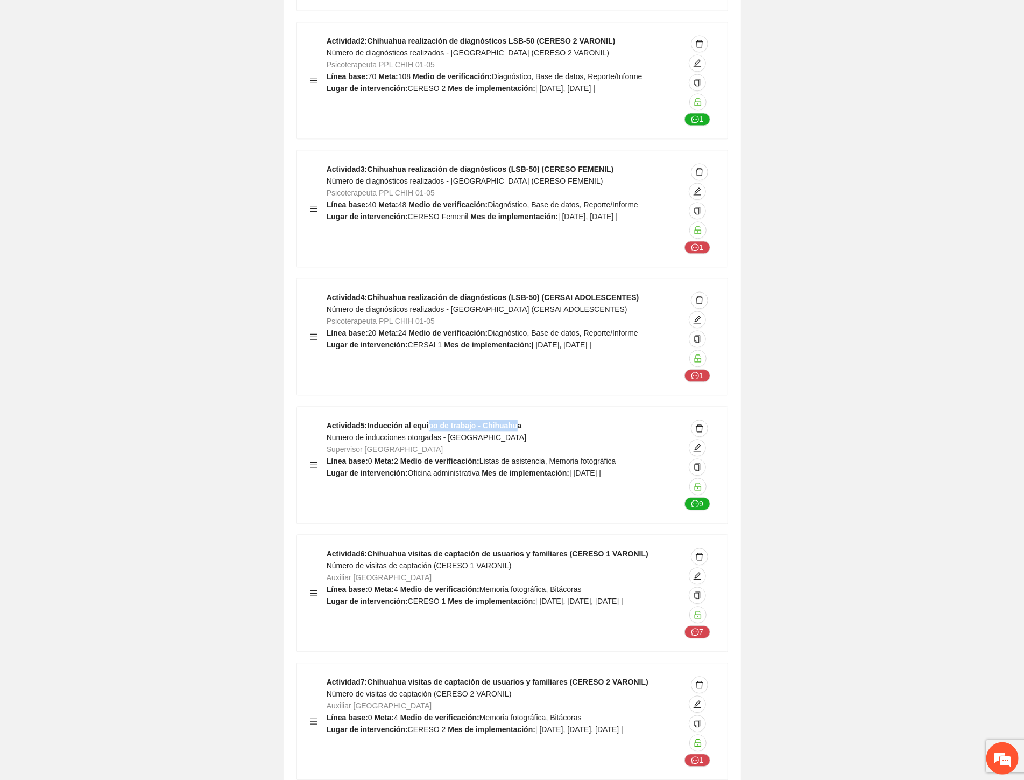
scroll to position [7955, 0]
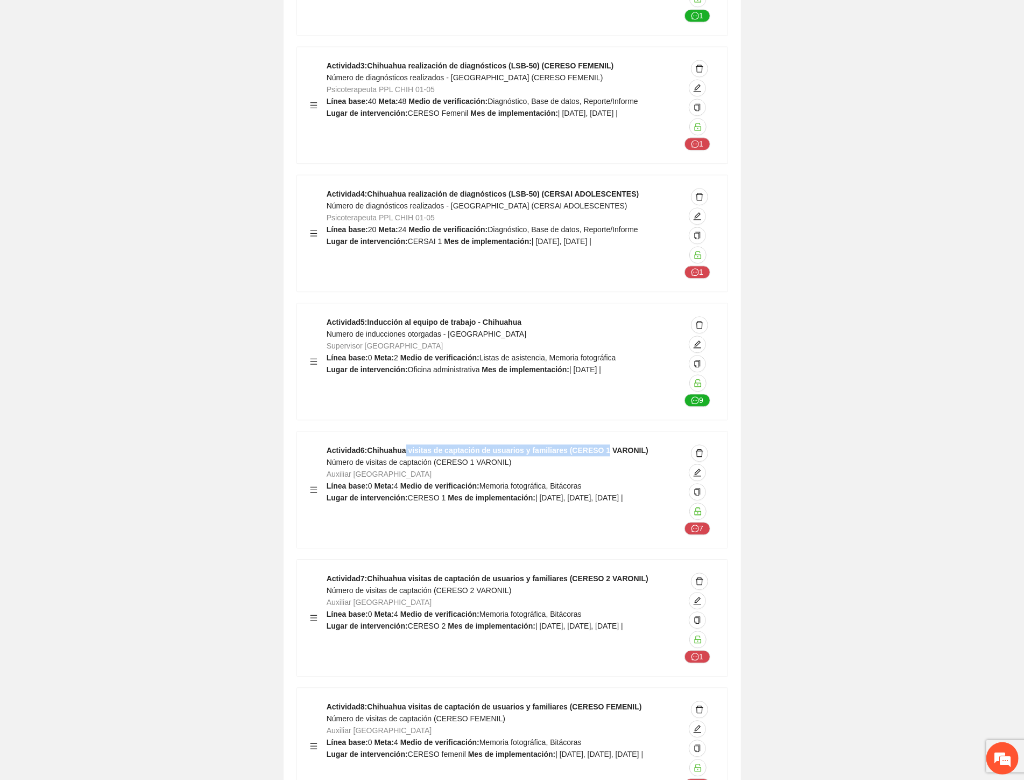
drag, startPoint x: 408, startPoint y: 350, endPoint x: 626, endPoint y: 347, distance: 218.1
click at [623, 446] on strong "Actividad 6 : Chihuahua visitas de captación de usuarios y familiares (CERESO 1…" at bounding box center [488, 450] width 322 height 9
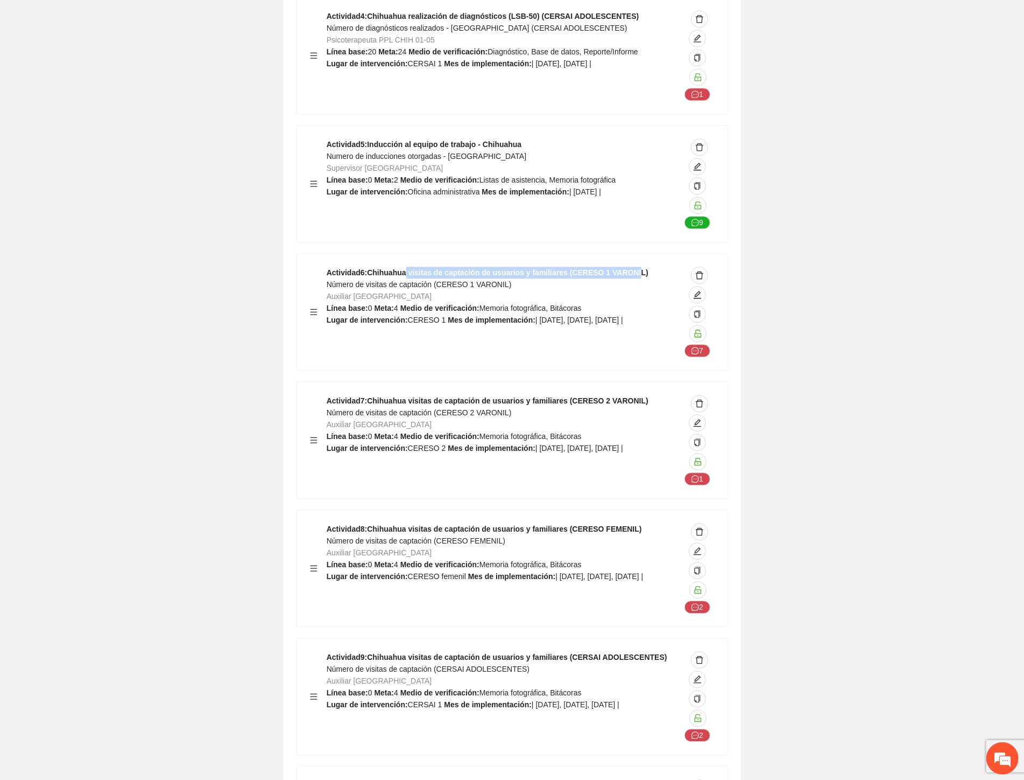
scroll to position [8135, 0]
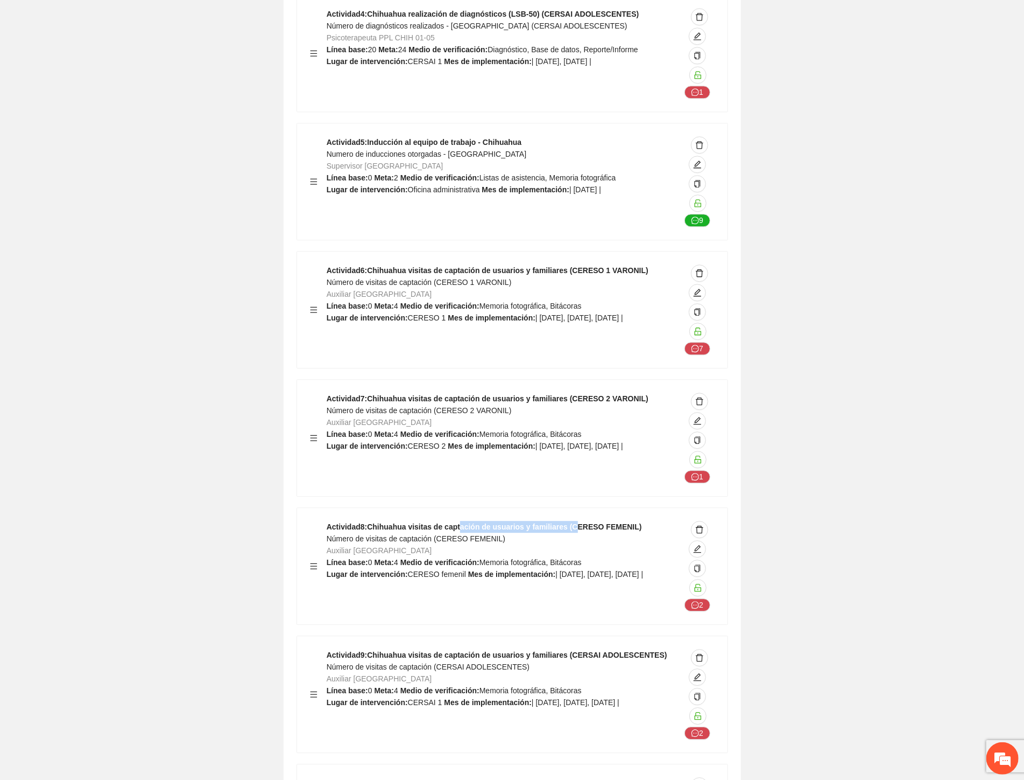
click at [567, 508] on div "Actividad 8 : Chihuahua visitas de captación de usuarios y familiares (CERESO F…" at bounding box center [512, 566] width 431 height 116
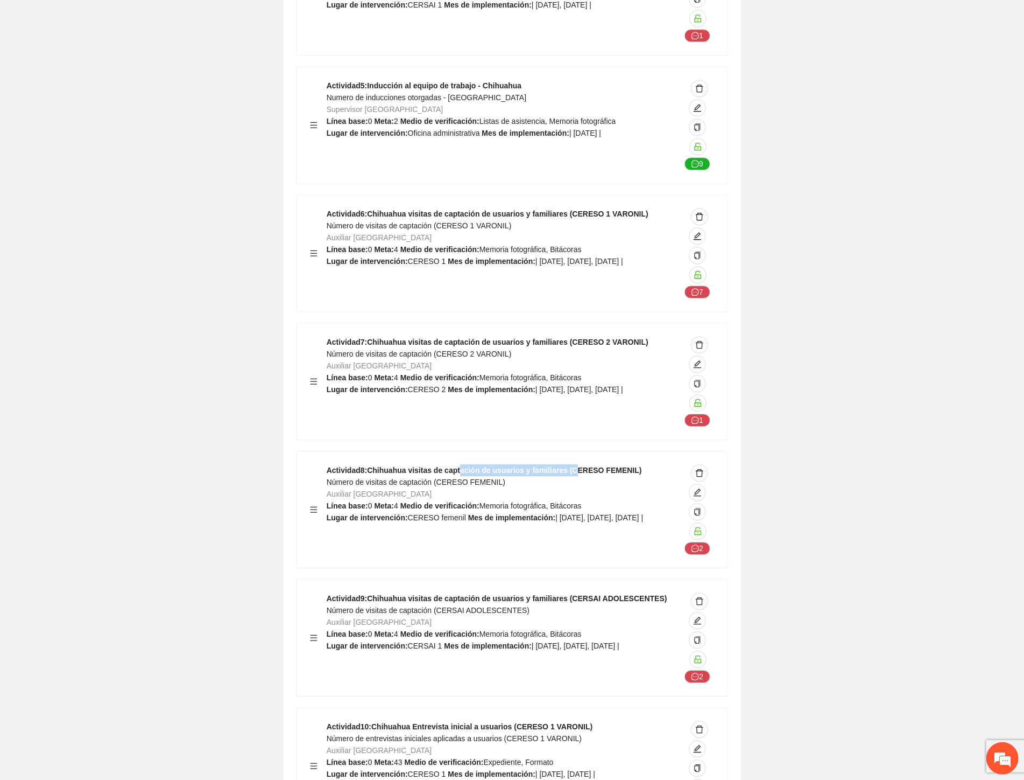
scroll to position [8254, 0]
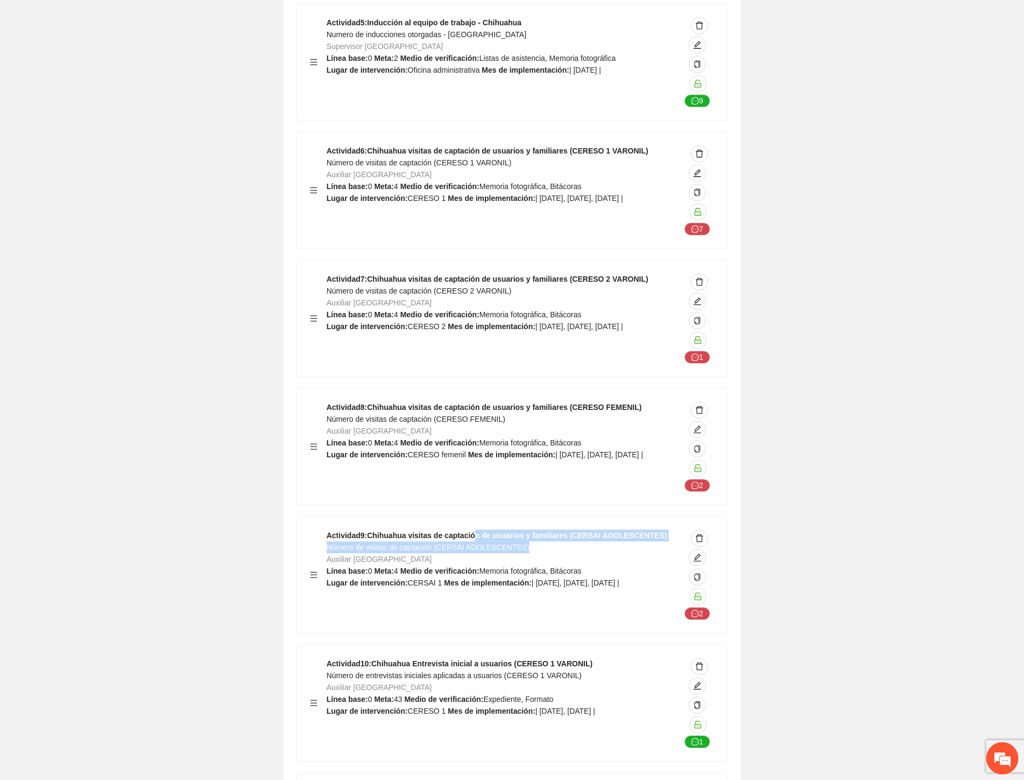
drag, startPoint x: 479, startPoint y: 437, endPoint x: 599, endPoint y: 445, distance: 119.7
click at [595, 529] on div "Actividad 9 : Chihuahua visitas de captación de usuarios y familiares (CERSAI A…" at bounding box center [504, 574] width 354 height 90
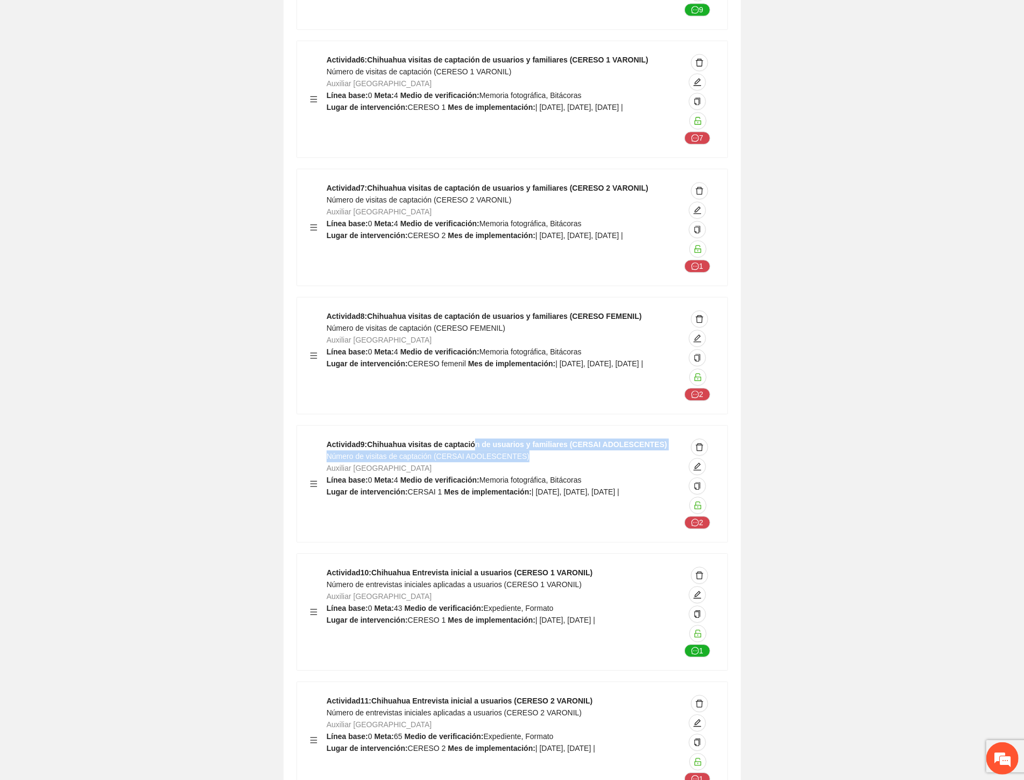
scroll to position [8434, 0]
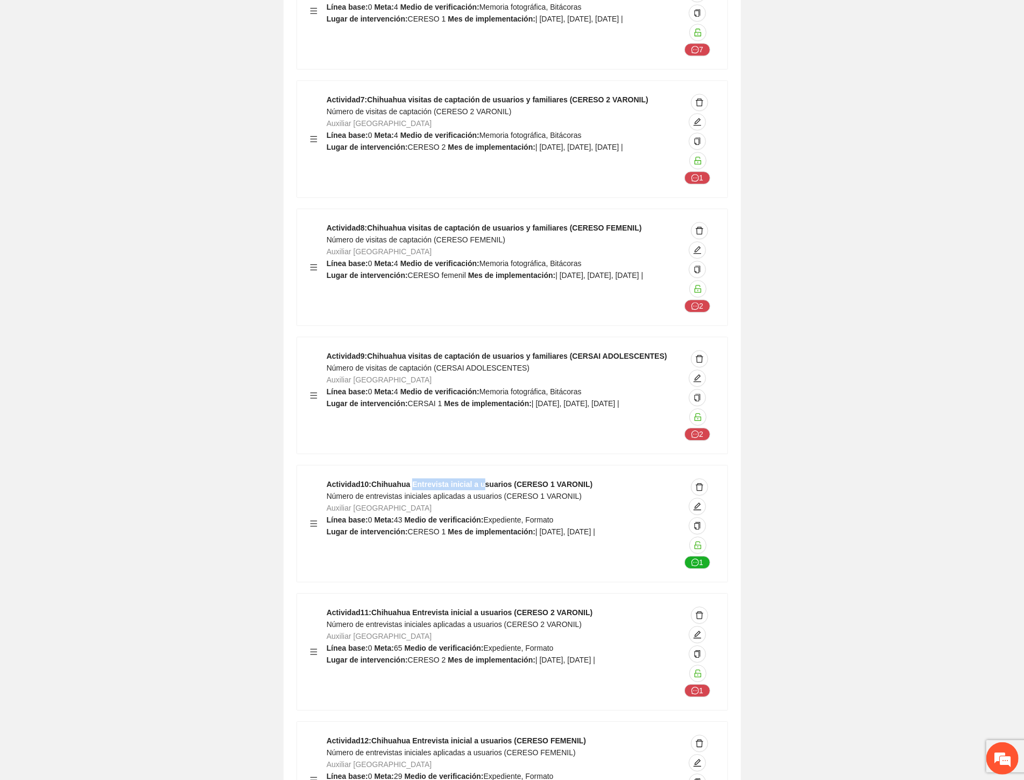
drag, startPoint x: 437, startPoint y: 386, endPoint x: 520, endPoint y: 386, distance: 82.9
click at [518, 480] on strong "Actividad 10 : Chihuahua Entrevista inicial a usuarios (CERESO 1 VARONIL)" at bounding box center [460, 484] width 266 height 9
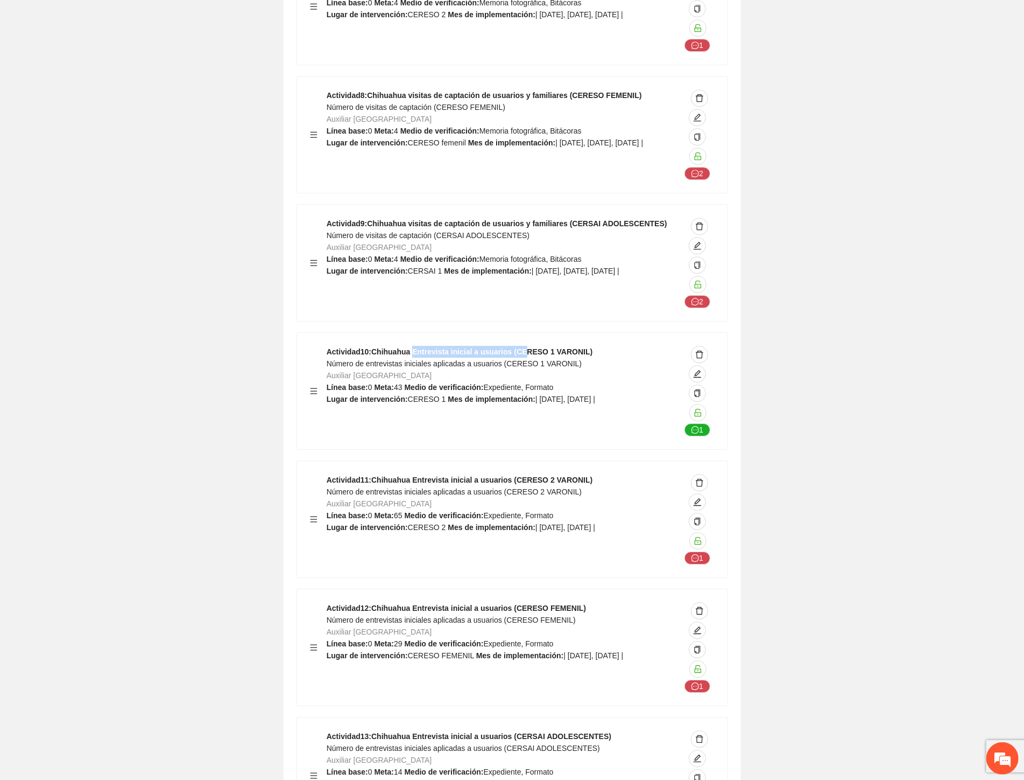
scroll to position [8613, 0]
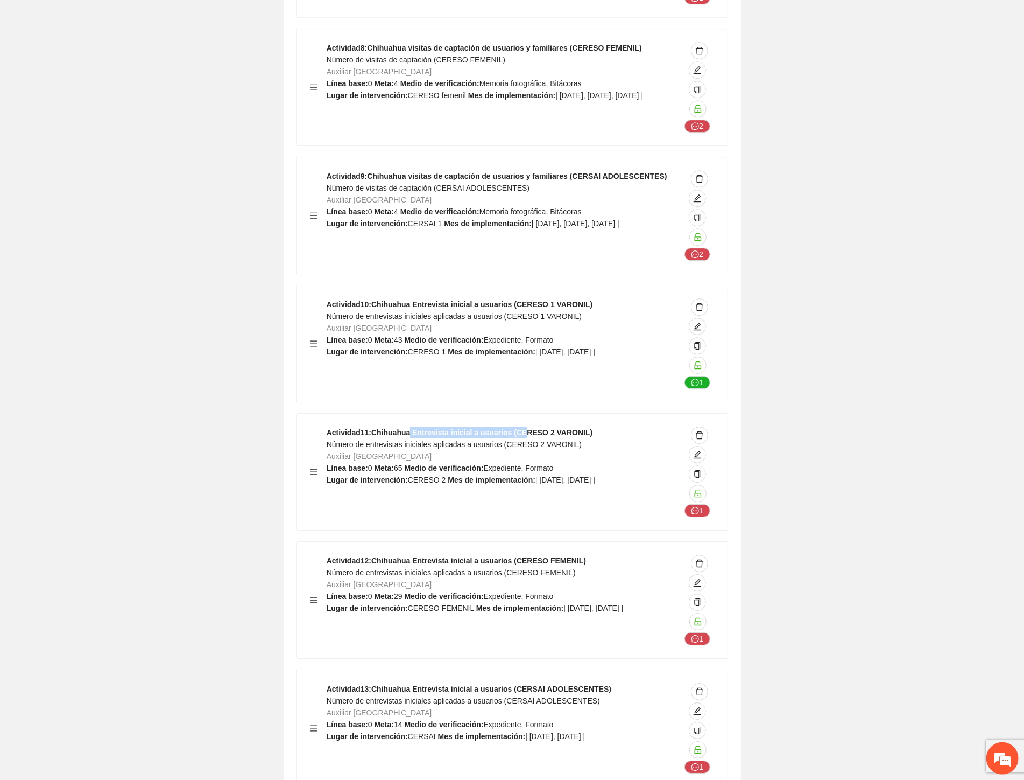
drag, startPoint x: 435, startPoint y: 331, endPoint x: 517, endPoint y: 331, distance: 81.8
click at [517, 428] on strong "Actividad 11 : Chihuahua Entrevista inicial a usuarios (CERESO 2 VARONIL)" at bounding box center [460, 432] width 266 height 9
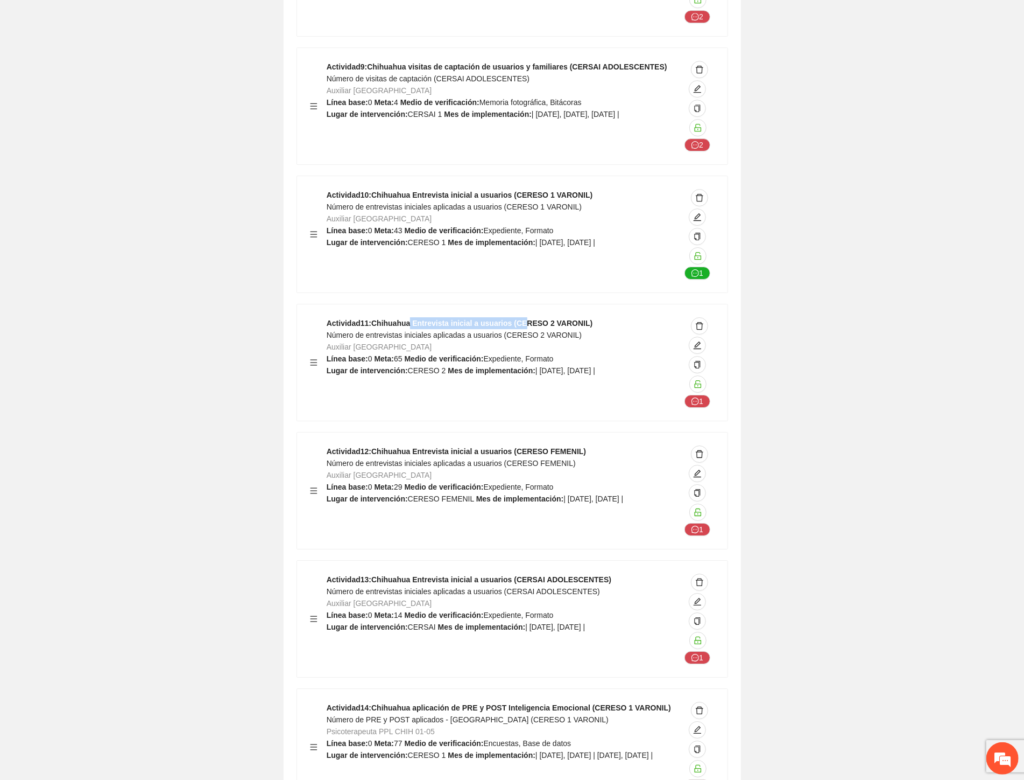
scroll to position [8733, 0]
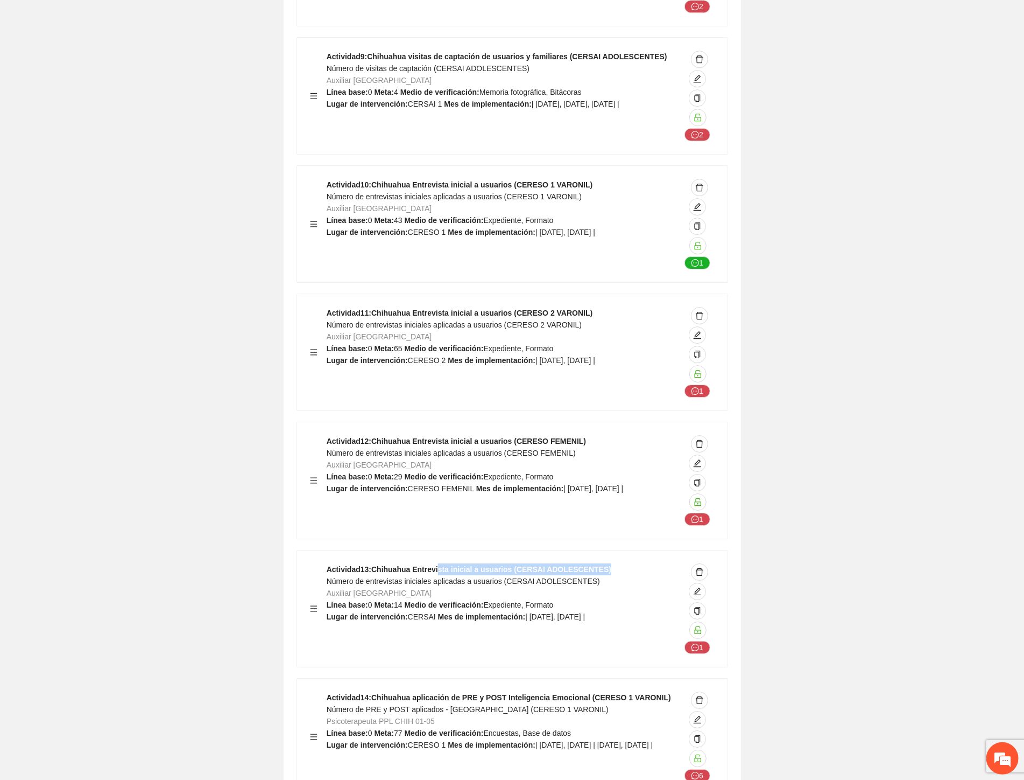
drag, startPoint x: 537, startPoint y: 469, endPoint x: 592, endPoint y: 471, distance: 54.9
click at [592, 563] on div "Actividad 13 : Chihuahua Entrevista inicial a usuarios (CERSAI ADOLESCENTES) Nú…" at bounding box center [504, 608] width 354 height 90
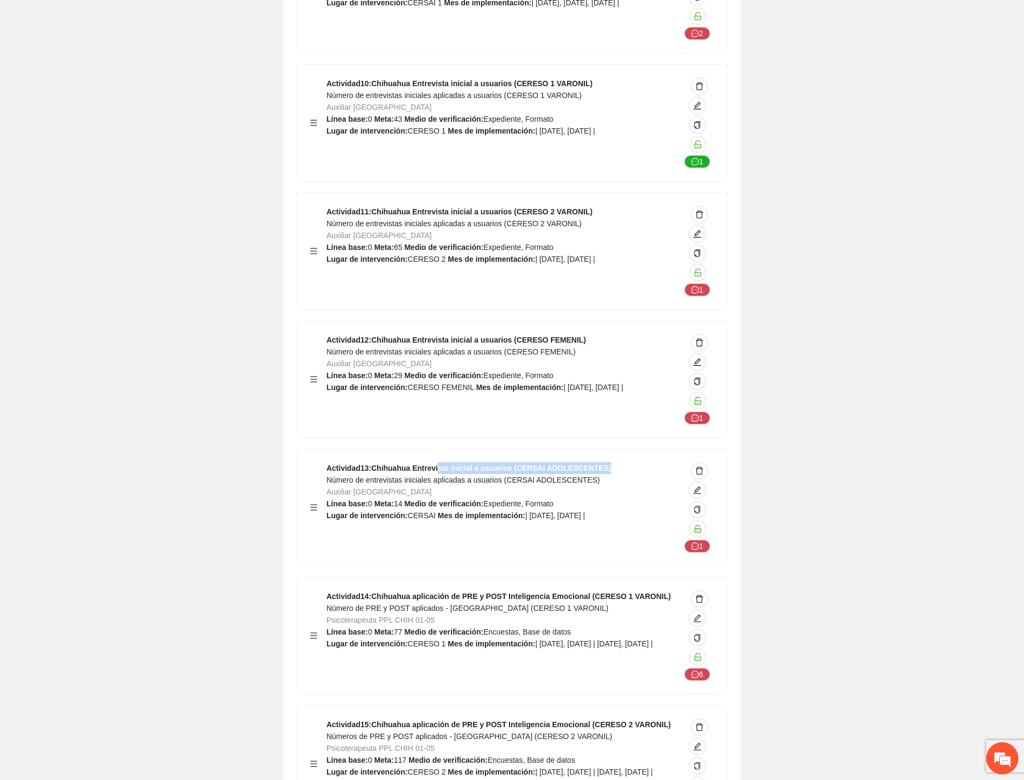
scroll to position [8972, 0]
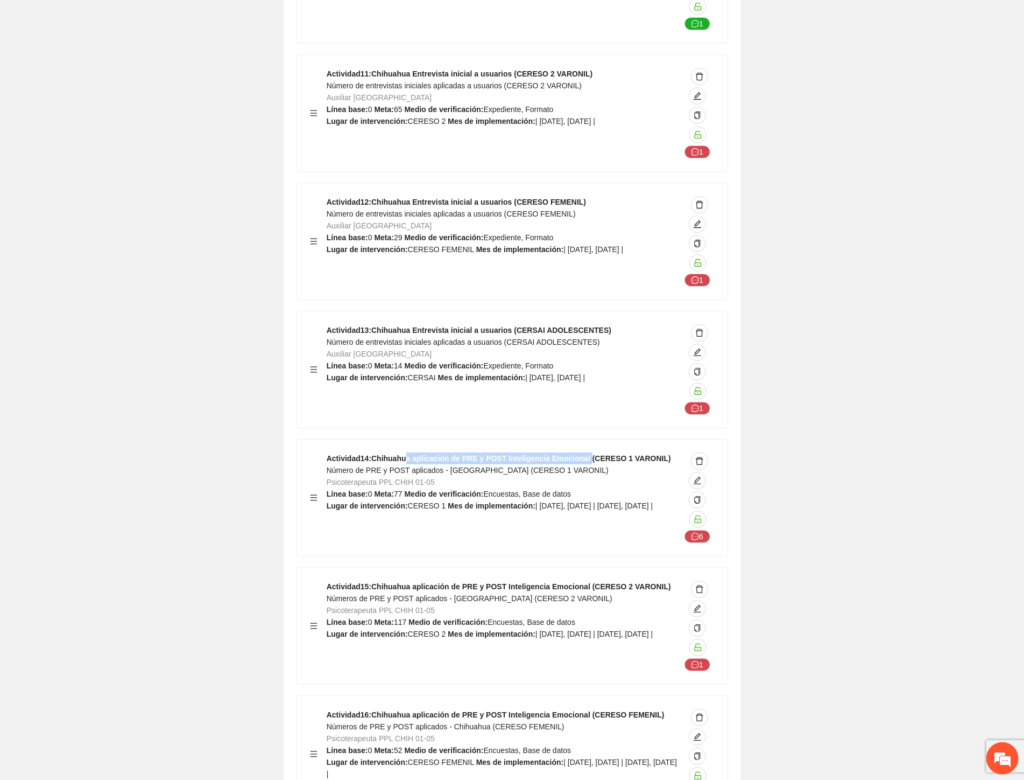
drag, startPoint x: 448, startPoint y: 362, endPoint x: 584, endPoint y: 361, distance: 135.7
click at [582, 454] on strong "Actividad 14 : Chihuahua aplicación de PRE y POST Inteligencia Emocional (CERES…" at bounding box center [499, 458] width 345 height 9
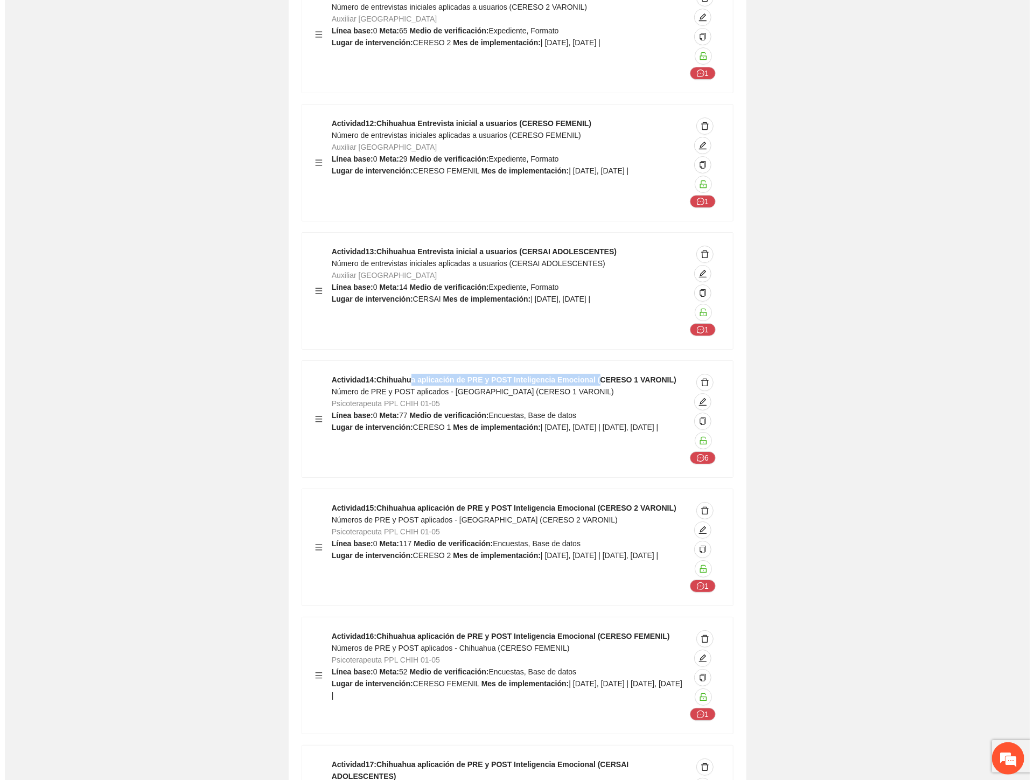
scroll to position [9091, 0]
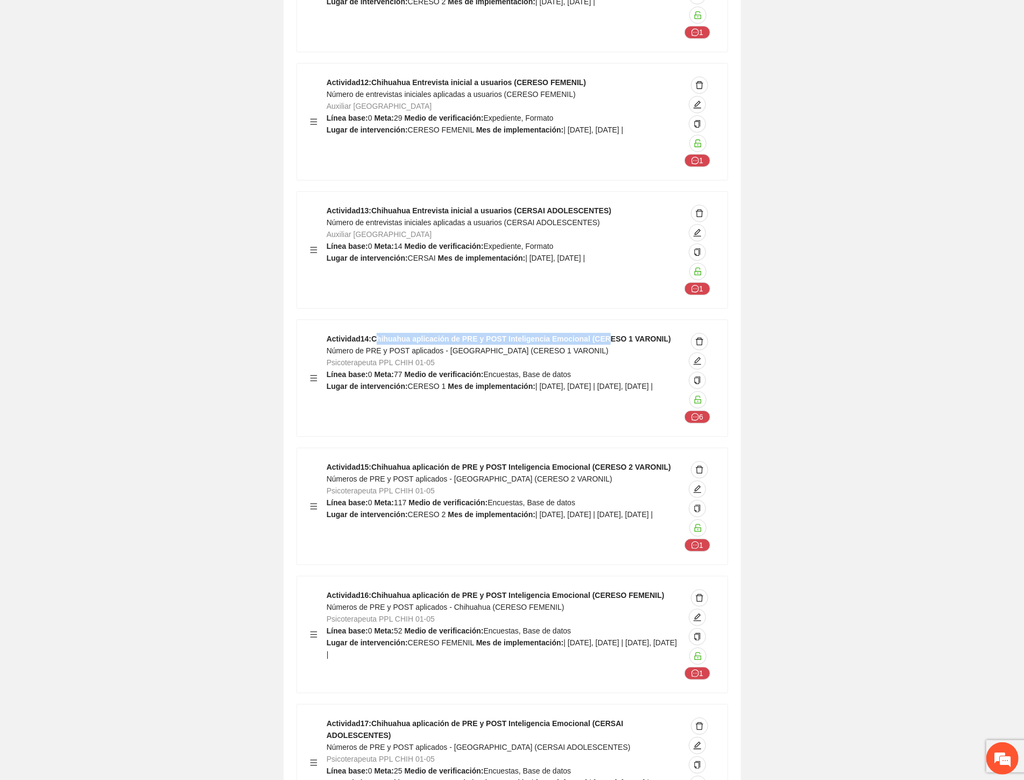
drag, startPoint x: 437, startPoint y: 237, endPoint x: 594, endPoint y: 239, distance: 157.7
click at [594, 334] on strong "Actividad 14 : Chihuahua aplicación de PRE y POST Inteligencia Emocional (CERES…" at bounding box center [499, 338] width 345 height 9
click at [700, 357] on icon "edit" at bounding box center [698, 361] width 8 height 8
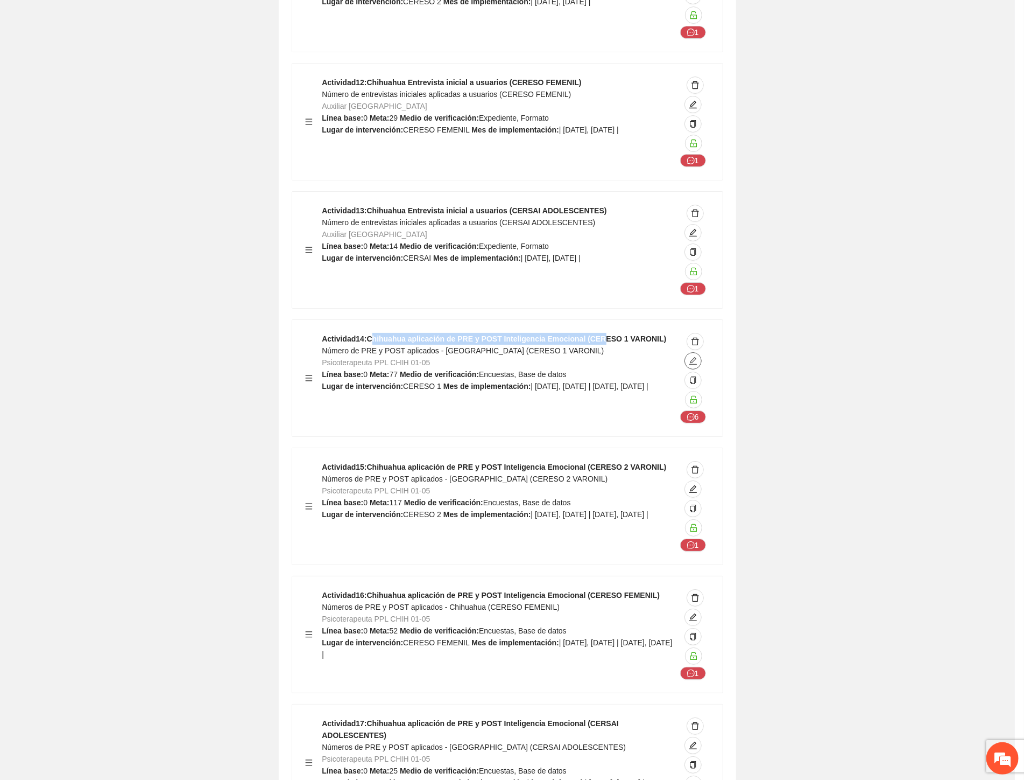
type textarea "********"
type input "**********"
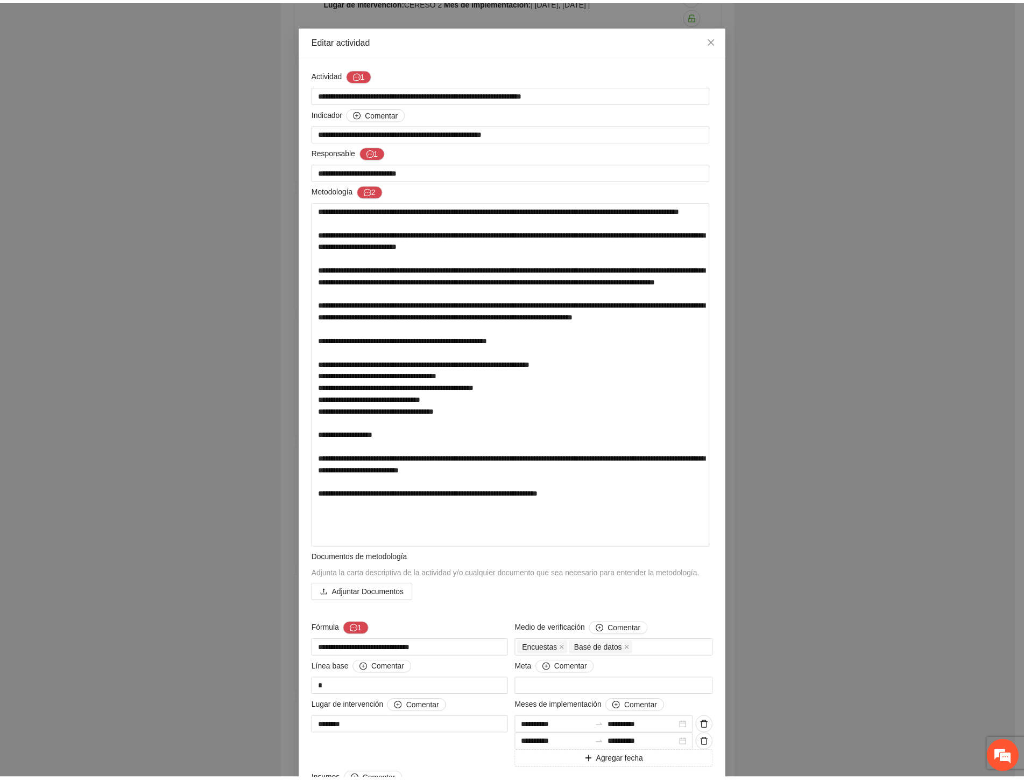
scroll to position [0, 0]
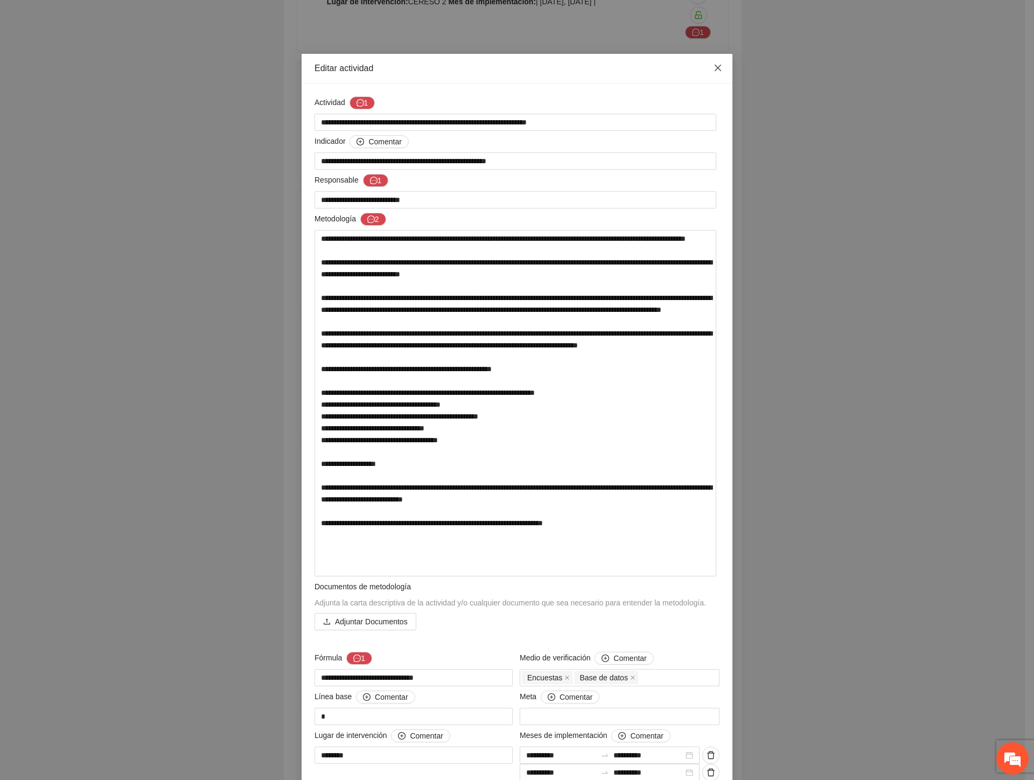
click at [714, 67] on icon "close" at bounding box center [717, 68] width 9 height 9
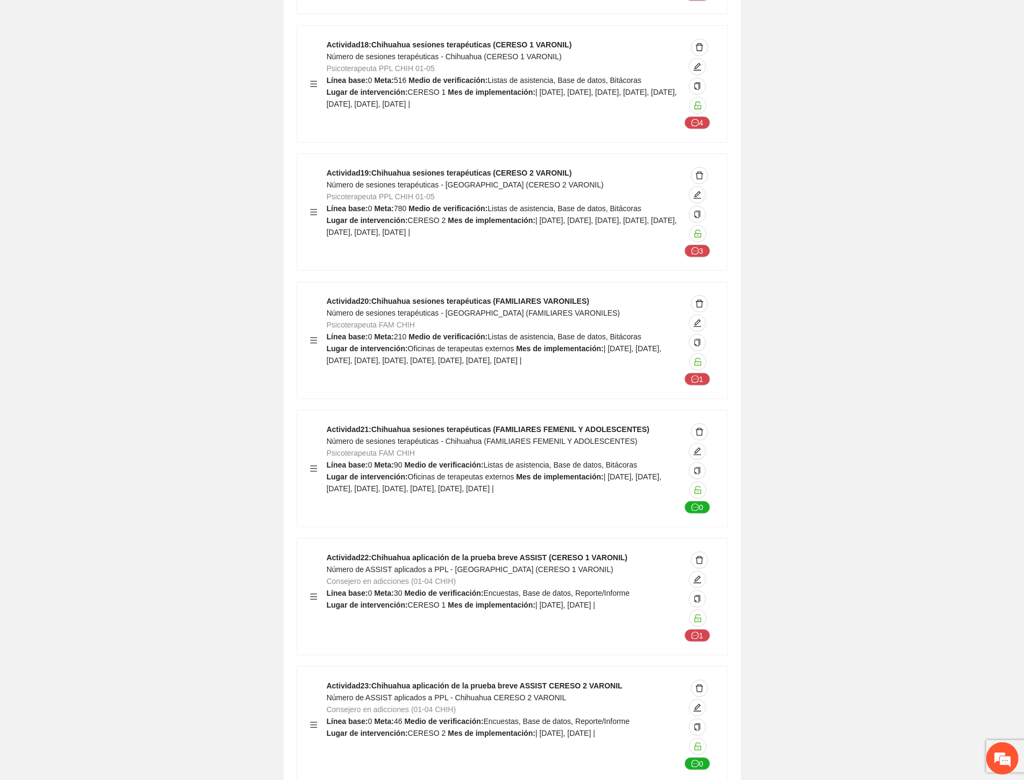
scroll to position [9929, 0]
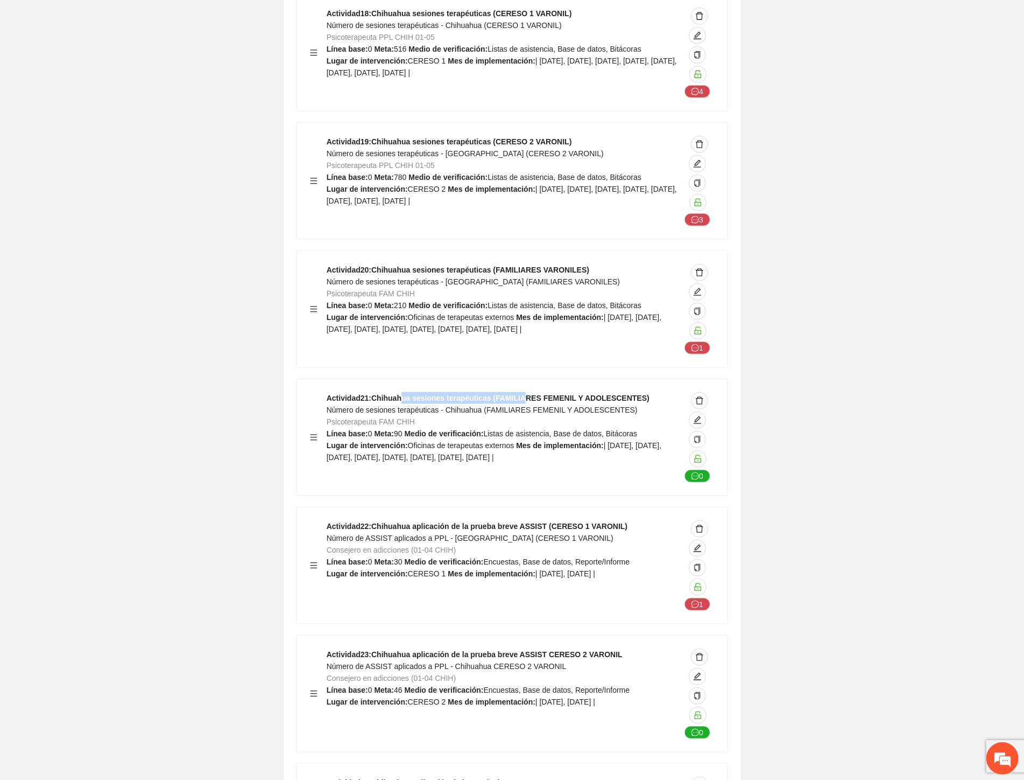
drag, startPoint x: 452, startPoint y: 299, endPoint x: 521, endPoint y: 301, distance: 68.4
click at [521, 394] on strong "Actividad 21 : Chihuahua sesiones terapéuticas (FAMILIARES FEMENIL Y ADOLESCENT…" at bounding box center [488, 398] width 323 height 9
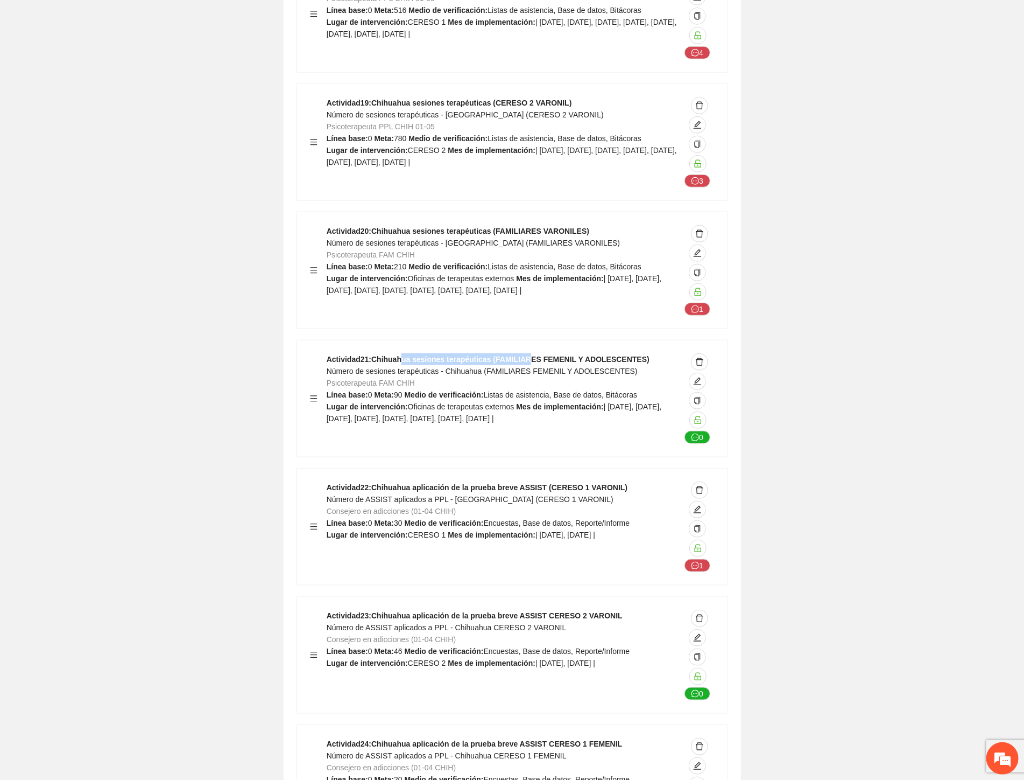
scroll to position [9989, 0]
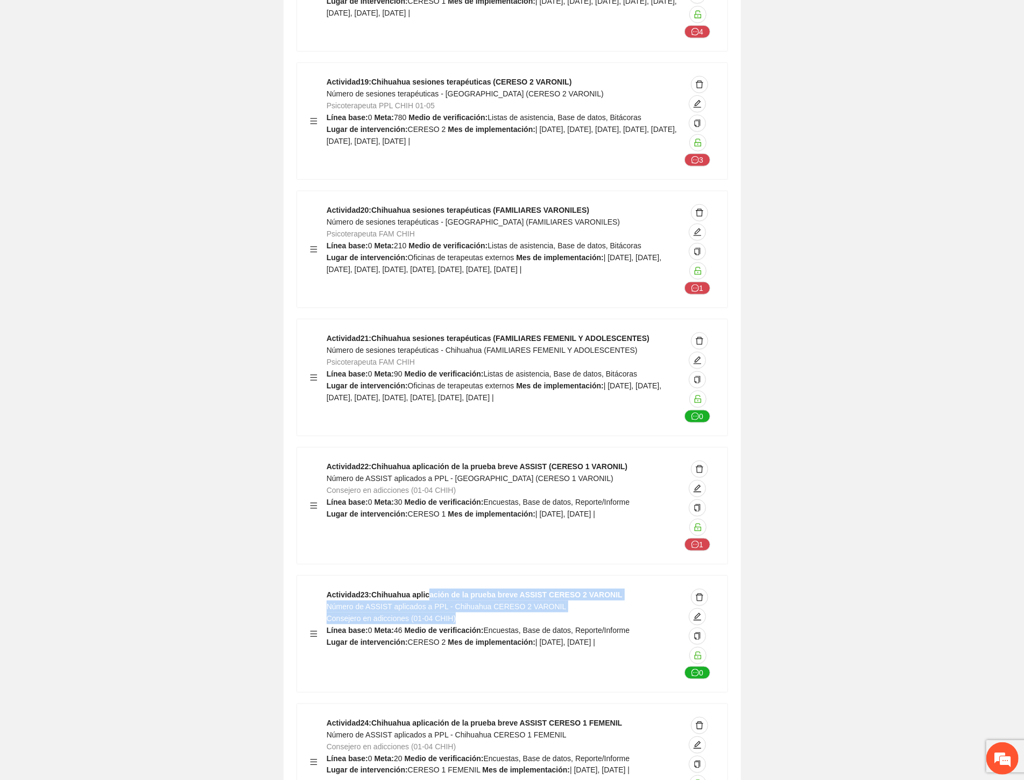
drag, startPoint x: 543, startPoint y: 513, endPoint x: 573, endPoint y: 516, distance: 30.8
click at [573, 588] on div "Actividad 23 : Chihuahua aplicación de la prueba breve ASSIST CERESO 2 VARONIL …" at bounding box center [504, 633] width 354 height 90
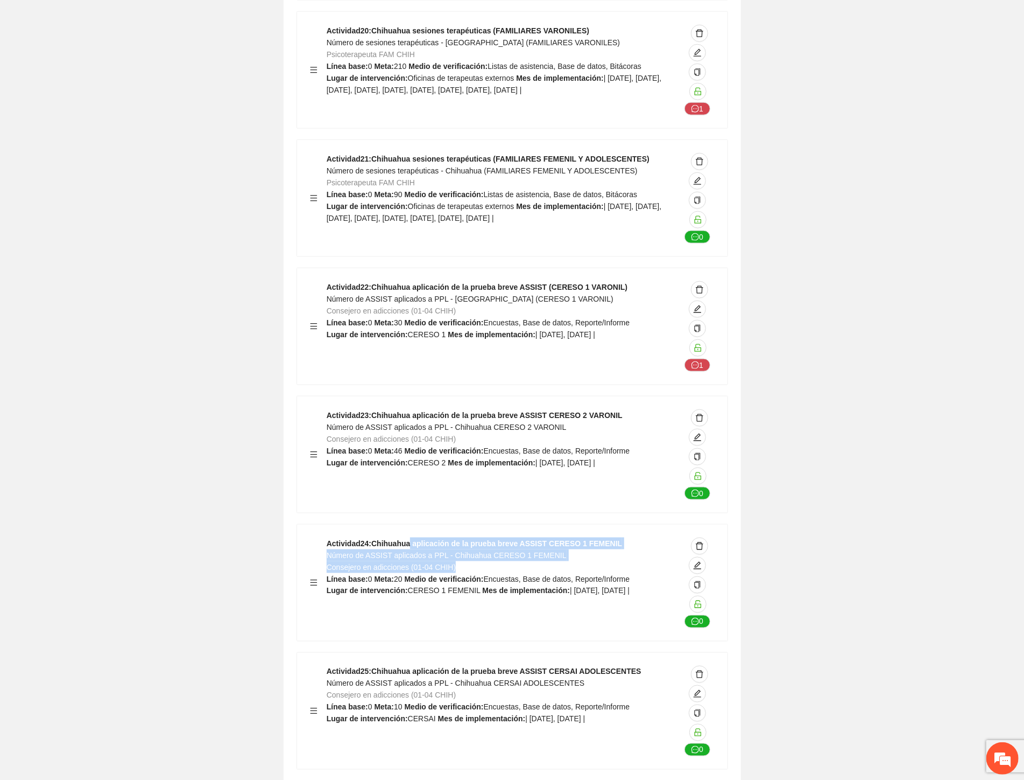
drag, startPoint x: 517, startPoint y: 469, endPoint x: 535, endPoint y: 471, distance: 17.8
click at [535, 537] on div "Actividad 24 : Chihuahua aplicación de la prueba breve ASSIST CERESO 1 FEMENIL …" at bounding box center [504, 582] width 354 height 90
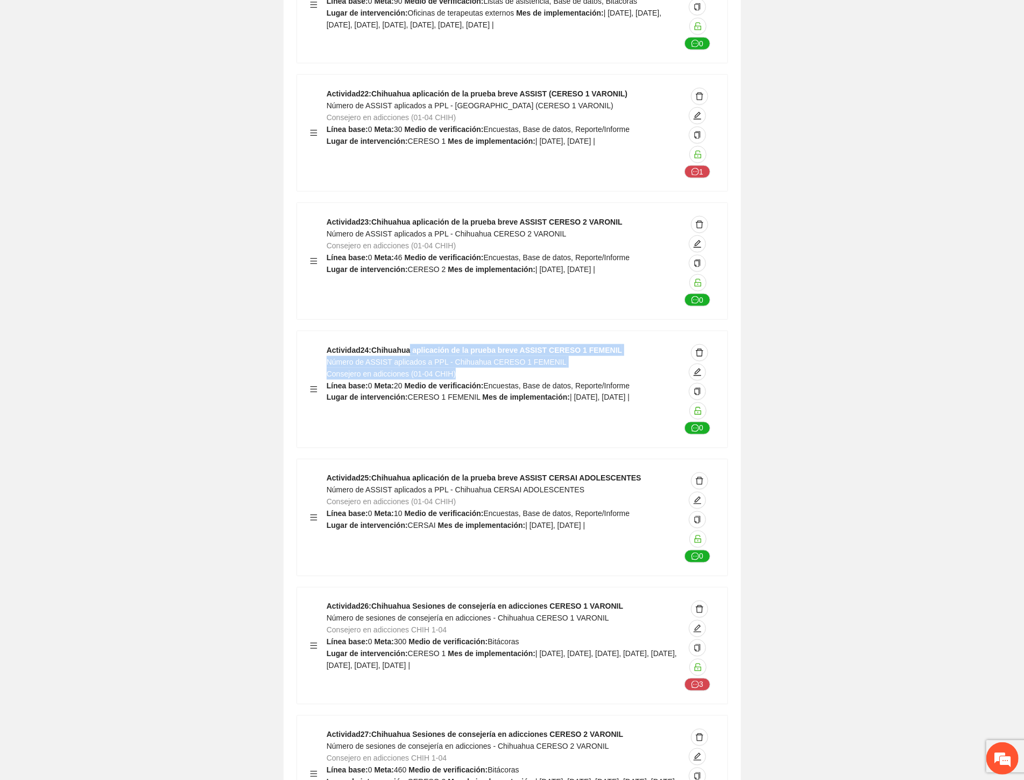
scroll to position [10467, 0]
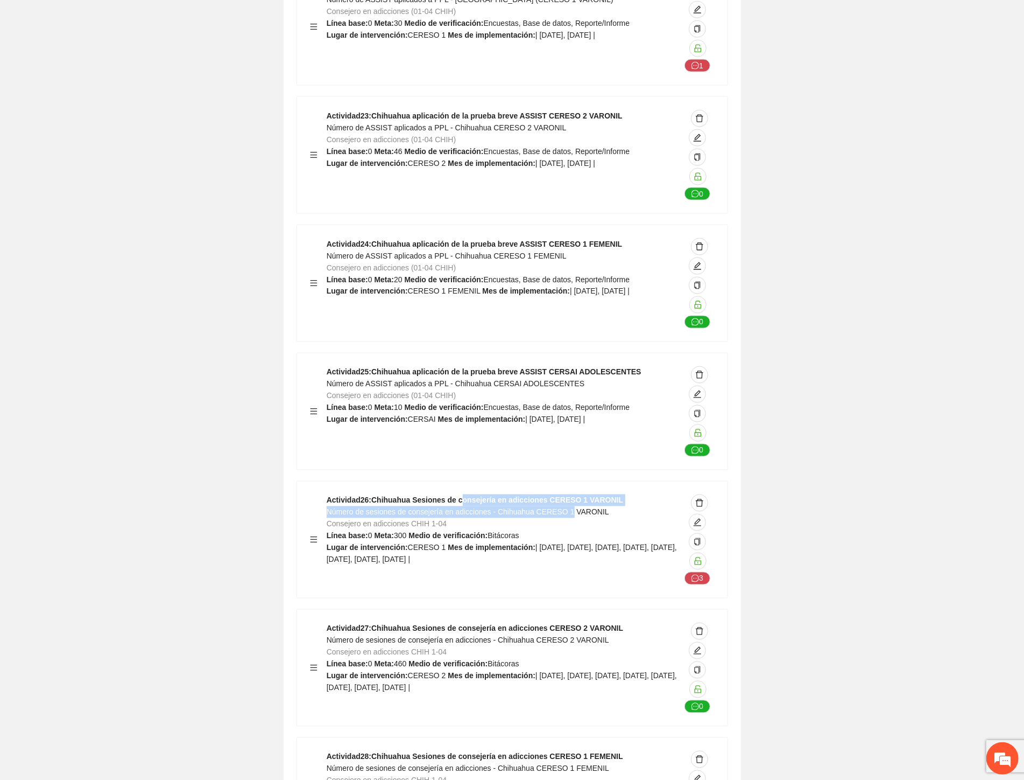
drag, startPoint x: 462, startPoint y: 403, endPoint x: 585, endPoint y: 415, distance: 123.9
click at [584, 494] on div "Actividad 26 : Chihuahua Sesiones de consejería en adicciones CERESO 1 VARONIL …" at bounding box center [504, 539] width 354 height 90
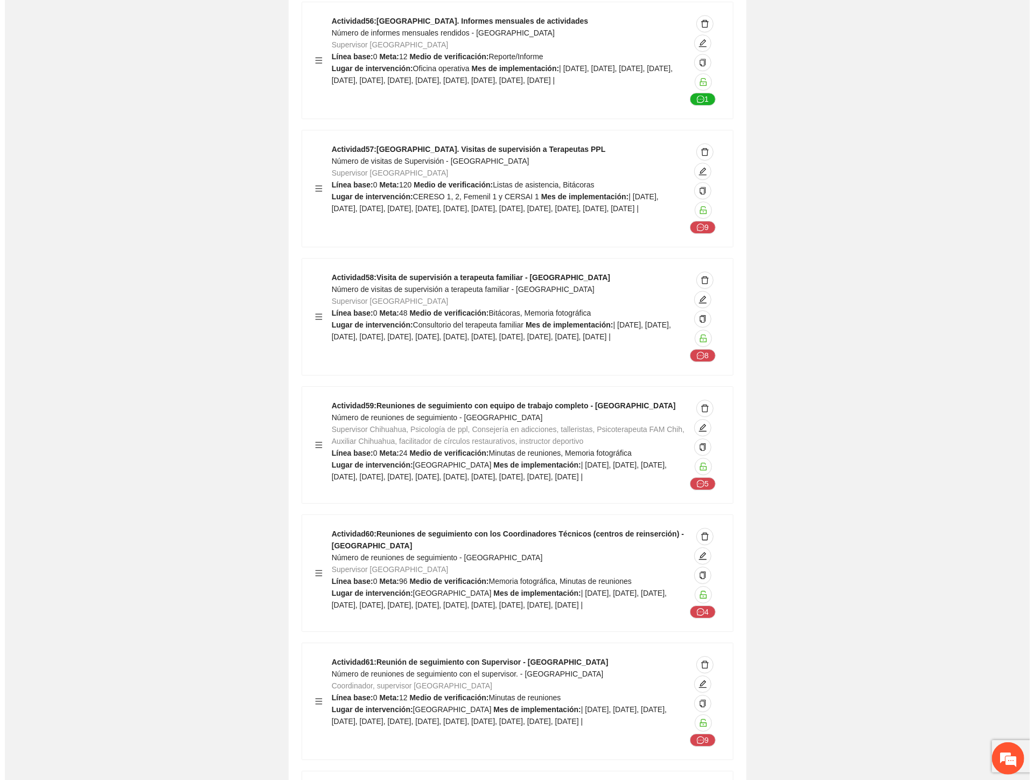
scroll to position [14953, 0]
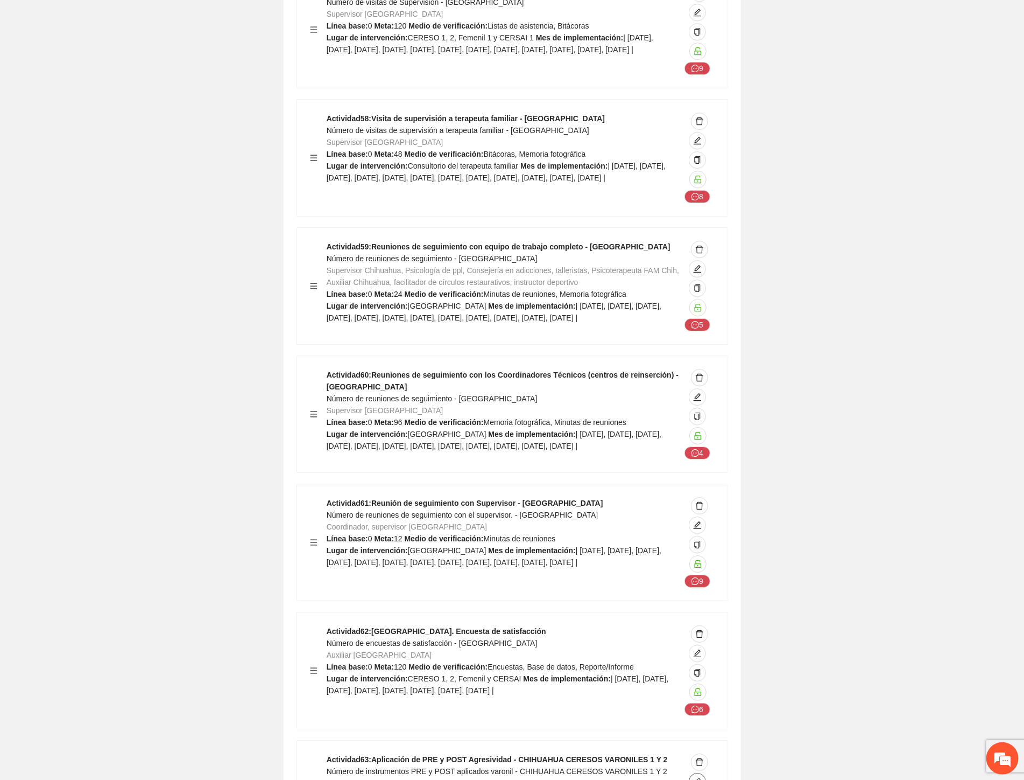
click at [700, 777] on icon "edit" at bounding box center [697, 781] width 9 height 9
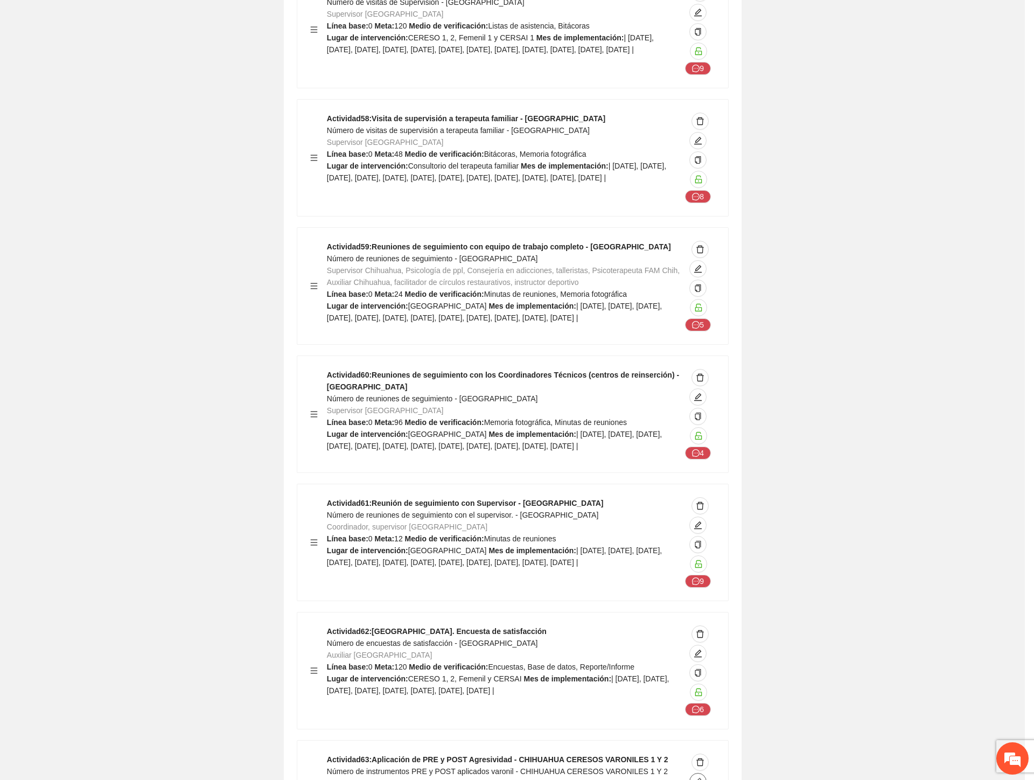
type textarea "**********"
type input "**********"
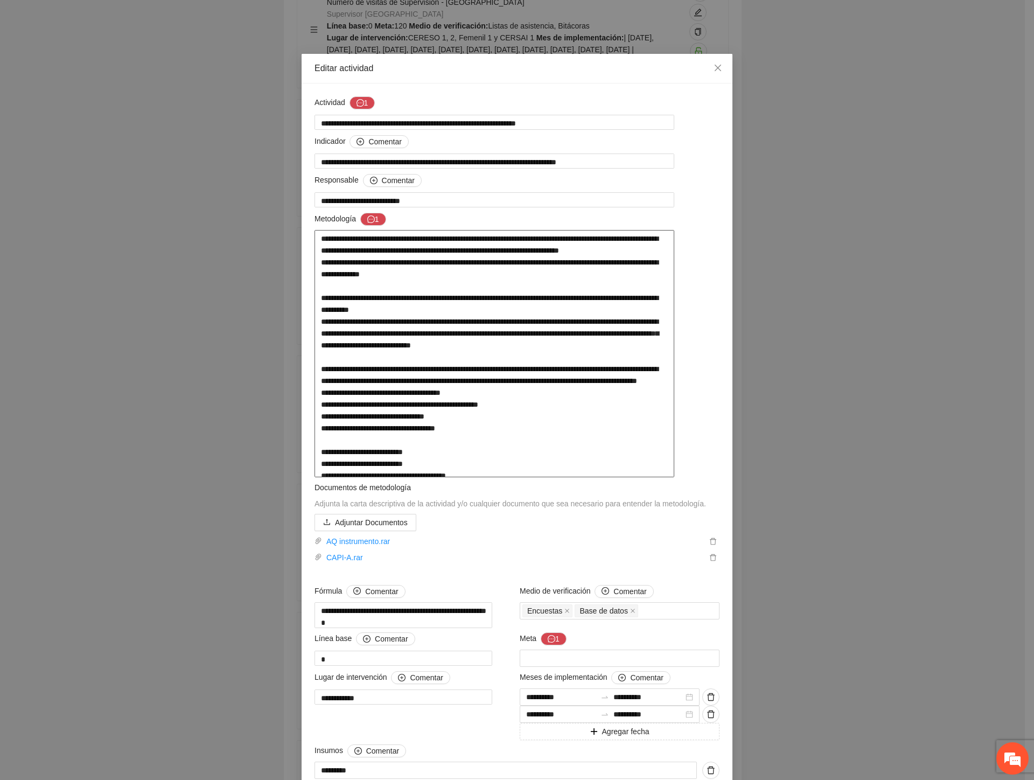
drag, startPoint x: 420, startPoint y: 241, endPoint x: 542, endPoint y: 240, distance: 121.7
click at [542, 240] on textarea at bounding box center [494, 353] width 360 height 247
click at [346, 547] on link "AQ instrumento.rar" at bounding box center [514, 541] width 384 height 12
